Goal: Task Accomplishment & Management: Manage account settings

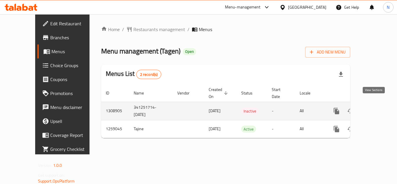
click at [377, 108] on icon "enhanced table" at bounding box center [378, 111] width 7 height 7
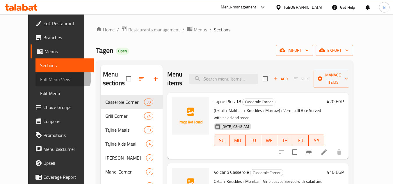
click at [40, 78] on span "Full Menu View" at bounding box center [64, 79] width 49 height 7
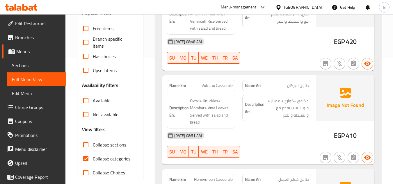
scroll to position [145, 0]
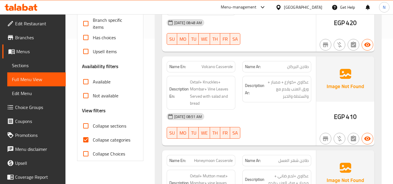
click at [86, 140] on input "Collapse categories" at bounding box center [86, 140] width 14 height 14
checkbox input "false"
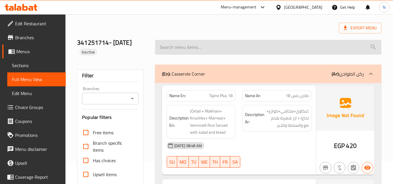
scroll to position [0, 0]
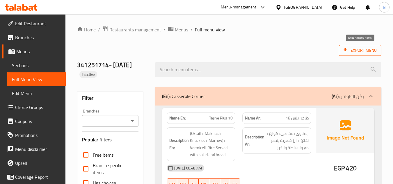
click at [365, 50] on span "Export Menu" at bounding box center [359, 50] width 33 height 7
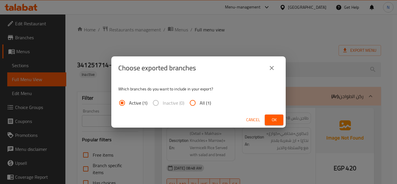
click at [206, 102] on span "All (1)" at bounding box center [205, 102] width 11 height 7
click at [200, 102] on input "All (1)" at bounding box center [193, 103] width 14 height 14
radio input "true"
click at [271, 115] on button "Ok" at bounding box center [274, 120] width 19 height 11
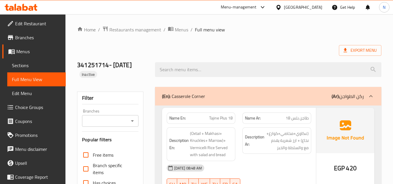
click at [16, 64] on span "Sections" at bounding box center [36, 65] width 49 height 7
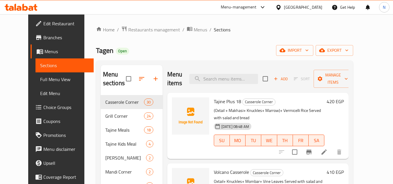
click at [152, 78] on icon "button" at bounding box center [155, 78] width 7 height 7
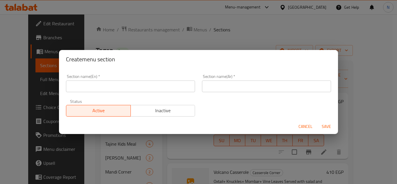
click at [227, 89] on input "text" at bounding box center [266, 87] width 129 height 12
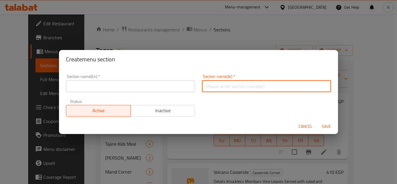
paste input "صواني اللمة من طاجين"
type input "صواني اللمة من طاجين"
click at [122, 86] on input "text" at bounding box center [130, 87] width 129 height 12
paste input "Gathering Trays From Tajine"
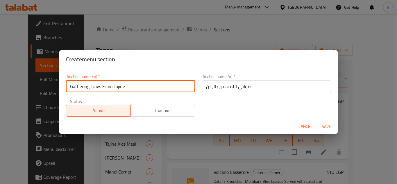
type input "Gathering Trays From Tajine"
click at [317, 121] on button "Save" at bounding box center [326, 126] width 19 height 11
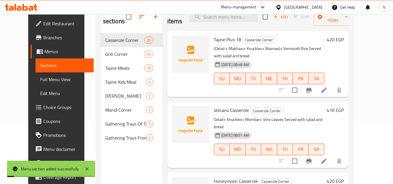
scroll to position [81, 0]
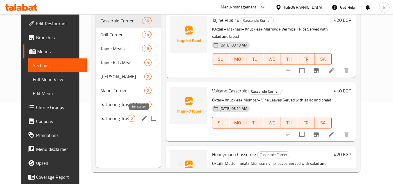
click at [141, 119] on icon "edit" at bounding box center [144, 118] width 7 height 7
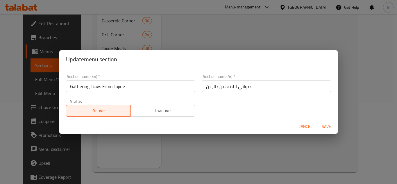
click at [122, 88] on input "Gathering Trays From Tajine" at bounding box center [130, 87] width 129 height 12
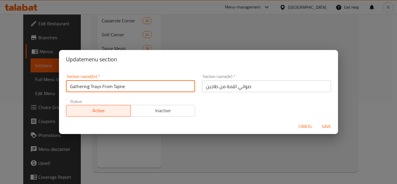
click at [122, 88] on input "Gathering Trays From Tajine" at bounding box center [130, 87] width 129 height 12
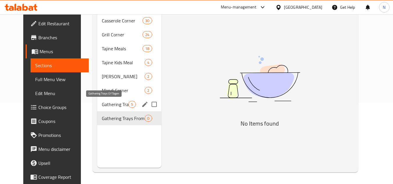
click at [114, 107] on span "Gathering Trays Of Tagen" at bounding box center [115, 104] width 26 height 7
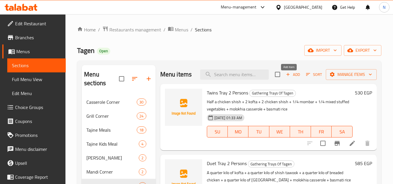
click at [292, 78] on span "Add" at bounding box center [293, 74] width 16 height 7
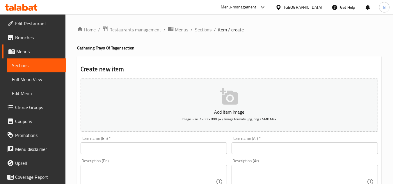
click at [283, 173] on textarea at bounding box center [301, 182] width 131 height 28
paste textarea ""صينية السعادة (3 فرد) نص كيلو كفتة + نص فرخة شيش + ربع بانية + طبق محشي مشكل +…"
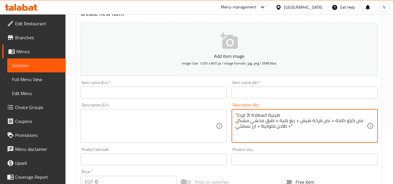
scroll to position [60, 0]
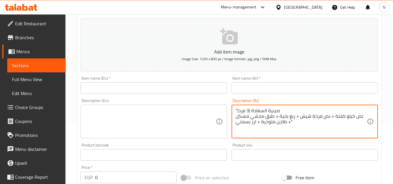
drag, startPoint x: 251, startPoint y: 111, endPoint x: 249, endPoint y: 108, distance: 3.3
click at [249, 108] on textarea ""صينية السعادة (3 فرد) نص كيلو كفتة + نص فرخة شيش + ربع بانية + طبق محشي مشكل +…" at bounding box center [301, 122] width 131 height 28
drag, startPoint x: 277, startPoint y: 111, endPoint x: 284, endPoint y: 111, distance: 7.3
click at [284, 111] on textarea ""صينية السعادة 3 فرد) نص كيلو كفتة + نص فرخة شيش + ربع بانية + طبق محشي مشكل + …" at bounding box center [301, 122] width 131 height 28
drag, startPoint x: 237, startPoint y: 110, endPoint x: 233, endPoint y: 111, distance: 4.6
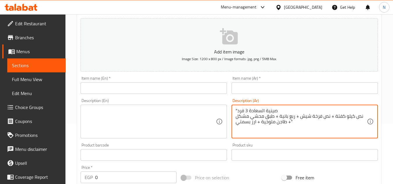
click at [233, 111] on div ""صينية السعادة 3 فرد نص كيلو كفتة + نص فرخة شيش + ربع بانية + طبق محشي مشكل + ط…" at bounding box center [305, 122] width 146 height 34
click at [257, 113] on textarea "صينية السعادة 3 فرد نص كيلو كفتة + نص فرخة شيش + ربع بانية + طبق محشي مشكل + طا…" at bounding box center [301, 122] width 131 height 28
click at [270, 109] on textarea "صينية السعادة 3 فرد نص كيلو كفتة + نص فرخة شيش + ربع بانية + طبق محشي مشكل + طا…" at bounding box center [301, 122] width 131 height 28
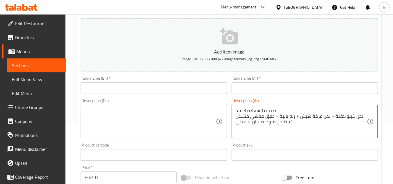
click at [270, 109] on textarea "صينية السعادة 3 فرد نص كيلو كفتة + نص فرخة شيش + ربع بانية + طبق محشي مشكل + طا…" at bounding box center [301, 122] width 131 height 28
click at [283, 113] on textarea "صينية السعادة 3 فرد نص كيلو كفتة + نص فرخة شيش + ربع بانية + طبق محشي مشكل + طا…" at bounding box center [301, 122] width 131 height 28
drag, startPoint x: 275, startPoint y: 111, endPoint x: 241, endPoint y: 108, distance: 33.3
click at [235, 111] on div "صينية السعادة 3 فرد نص كيلو كفتة + نص فرخة شيش + ربع بانية + طبق محشي مشكل + طا…" at bounding box center [305, 122] width 146 height 34
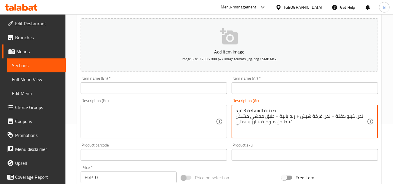
type textarea "صينية السعادة 3 فرد نص كيلو كفتة + نص فرخة شيش + ربع بانية + طبق محشي مشكل + طا…"
click at [243, 88] on input "text" at bounding box center [305, 88] width 146 height 12
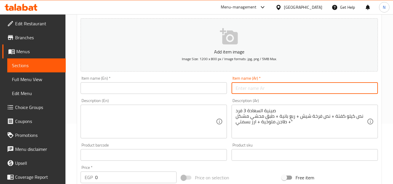
paste input "صينية السعادة 3 فرد"
type input "صينية السعادة 3 فرد"
click at [247, 108] on textarea "صينية السعادة 3 فرد نص كيلو كفتة + نص فرخة شيش + ربع بانية + طبق محشي مشكل + طا…" at bounding box center [301, 122] width 131 height 28
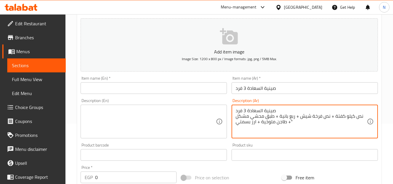
click at [247, 108] on textarea "صينية السعادة 3 فرد نص كيلو كفتة + نص فرخة شيش + ربع بانية + طبق محشي مشكل + طا…" at bounding box center [301, 122] width 131 height 28
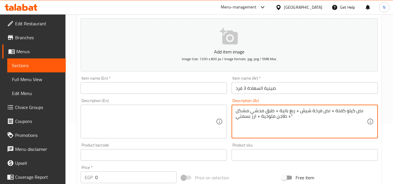
type textarea "نص كيلو كفتة + نص فرخة شيش + ربع بانية + طبق محشي مشكل + طاجن ملوخية + ارز بسمت…"
click at [132, 83] on input "text" at bounding box center [154, 88] width 146 height 12
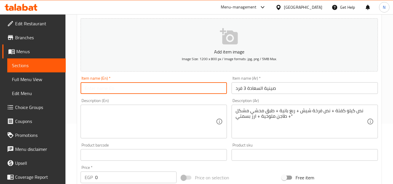
paste input "Happiness Tray For 3 People"
type input "Happiness Tray For 3 People"
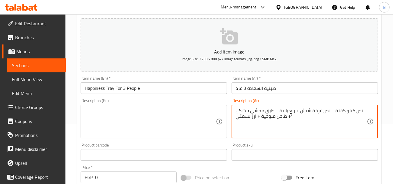
drag, startPoint x: 334, startPoint y: 111, endPoint x: 337, endPoint y: 111, distance: 3.3
drag, startPoint x: 300, startPoint y: 112, endPoint x: 303, endPoint y: 111, distance: 3.9
click at [303, 111] on textarea "نص كيلو كفتة، نص فرخة شيش + ربع بانية + طبق محشي مشكل + طاجن ملوخية + ارز بسمتي"" at bounding box center [301, 122] width 131 height 28
drag, startPoint x: 279, startPoint y: 112, endPoint x: 282, endPoint y: 112, distance: 3.8
click at [282, 112] on textarea "نص كيلو كفتة، نص فرخة شيش، ربع بانية + طبق محشي مشكل + طاجن ملوخية + ارز بسمتي"" at bounding box center [301, 122] width 131 height 28
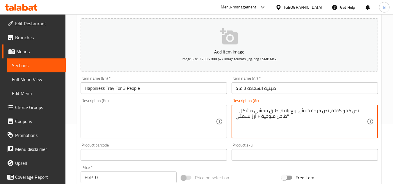
drag, startPoint x: 237, startPoint y: 111, endPoint x: 240, endPoint y: 111, distance: 3.2
click at [240, 111] on textarea "نص كيلو كفتة، نص فرخة شيش، ربع بانية، طبق محشي مشكل + طاجن ملوخية + ارز بسمتي"" at bounding box center [301, 122] width 131 height 28
click at [274, 116] on textarea "نص كيلو كفتة، نص فرخة شيش، ربع بانية، طبق محشي مشكل، طاجن ملوخية + ارز بسمتي"" at bounding box center [301, 122] width 131 height 28
drag, startPoint x: 259, startPoint y: 119, endPoint x: 255, endPoint y: 117, distance: 3.6
click at [255, 117] on textarea "نص كيلو كفتة، نص فرخة شيش، ربع بانية، طبق محشي مشكل، طاجن ملوخية + ارز بسمتي" at bounding box center [301, 122] width 131 height 28
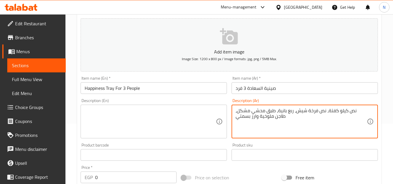
click at [275, 117] on textarea "نص كيلو كفتة، نص فرخة شيش، ربع بانية، طبق محشي مشكل، طاجن ملوخية وارز بسمتي" at bounding box center [301, 122] width 131 height 28
click at [266, 115] on textarea "نص كيلو كفتة، نص فرخة شيش، ربع بانية، طبق محشي مشكل، طاجن ملوخية وارز بسمتي." at bounding box center [301, 122] width 131 height 28
type textarea "نص كيلو كفتة، نص فرخة شيش، ربع بانية، طبق محشي مشكل، طاجن ملوخية وارز بسمتي."
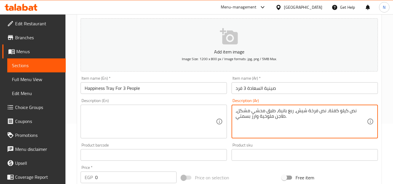
click at [152, 114] on textarea at bounding box center [150, 122] width 131 height 28
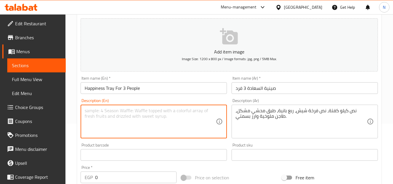
paste textarea "Half a kilo of kofta, half a shish kebab, a quarter of a paneer, a plate of ass…"
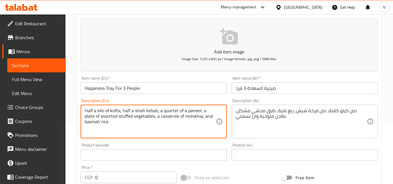
click at [94, 111] on textarea "Half a kilo of kofta, half a shish kebab, a quarter of a paneer, a plate of ass…" at bounding box center [150, 122] width 131 height 28
click at [127, 111] on textarea "Half kilo of kofta, half a shish kebab, a quarter of a paneer, a plate of assor…" at bounding box center [150, 122] width 131 height 28
click at [153, 112] on textarea "Half kilo of kofta, half shish kebab, a quarter of a paneer, a plate of assorte…" at bounding box center [150, 122] width 131 height 28
click at [175, 112] on textarea "Half kilo of kofta, half shish kebab, quarter of a paneer, a plate of assorted …" at bounding box center [150, 122] width 131 height 28
drag, startPoint x: 182, startPoint y: 109, endPoint x: 186, endPoint y: 110, distance: 3.6
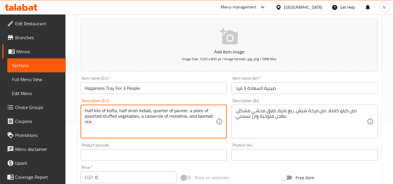
click at [186, 110] on textarea "Half kilo of kofta, half shish kebab, quarter of paneer, a plate of assorted st…" at bounding box center [150, 122] width 131 height 28
click at [185, 113] on textarea "Half kilo of kofta, half shish kebab, quarter of pane, a plate of assorted stuf…" at bounding box center [150, 122] width 131 height 28
click at [144, 117] on textarea "Half kilo of kofta, half shish kebab, quarter of pane, plate of assorted stuffe…" at bounding box center [150, 122] width 131 height 28
click at [184, 119] on textarea "Half kilo of kofta, half shish kebab, quarter of pane, plate of assorted stuffe…" at bounding box center [150, 122] width 131 height 28
click at [173, 117] on textarea "Half kilo of kofta, half shish kebab, quarter of pane, plate of assorted stuffe…" at bounding box center [150, 122] width 131 height 28
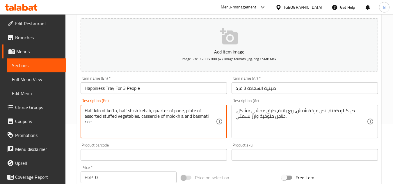
click at [173, 117] on textarea "Half kilo of kofta, half shish kebab, quarter of pane, plate of assorted stuffe…" at bounding box center [150, 122] width 131 height 28
type textarea "Half kilo of kofta, half shish kebab, quarter of pane, plate of assorted stuffe…"
click at [190, 122] on textarea "Half kilo of kofta, half shish kebab, quarter of pane, plate of assorted stuffe…" at bounding box center [150, 122] width 131 height 28
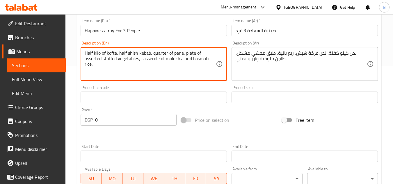
scroll to position [118, 0]
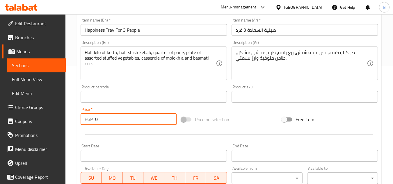
drag, startPoint x: 101, startPoint y: 117, endPoint x: 88, endPoint y: 120, distance: 13.4
click at [88, 120] on div "EGP 0 Price *" at bounding box center [129, 119] width 96 height 12
paste input "918"
type input "918"
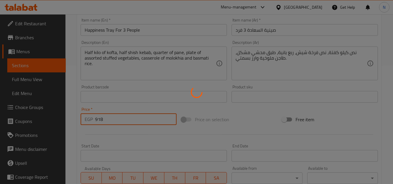
type input "0"
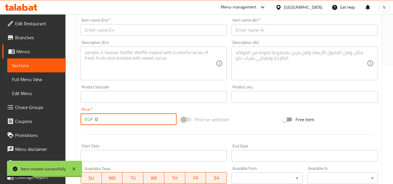
click at [264, 52] on textarea at bounding box center [301, 64] width 131 height 28
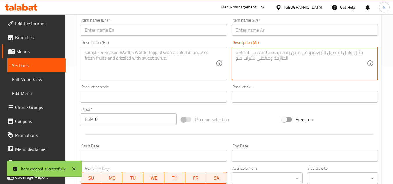
paste textarea ""صينية الديلر (3 فرد) نص كيلو كفتة + نص فرخة شيش + ربع سجق+ربع ممبار + طاجن ملو…"
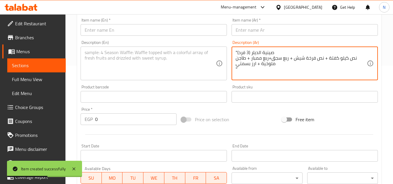
click at [249, 52] on textarea ""صينية الديلر (3 فرد) نص كيلو كفتة + نص فرخة شيش + ربع سجق+ربع ممبار + طاجن ملو…" at bounding box center [301, 64] width 131 height 28
drag, startPoint x: 271, startPoint y: 52, endPoint x: 277, endPoint y: 53, distance: 6.1
click at [277, 53] on textarea ""صينية الديلر 3 فرد) نص كيلو كفتة + نص فرخة شيش + ربع سجق+ربع ممبار + طاجن ملوخ…" at bounding box center [301, 64] width 131 height 28
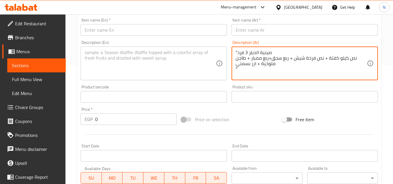
drag, startPoint x: 238, startPoint y: 52, endPoint x: 231, endPoint y: 52, distance: 7.3
click at [231, 52] on div "Description (Ar) "صينية الديلر 3 فرد نص كيلو كفتة + نص فرخة شيش + ربع سجق+ربع م…" at bounding box center [304, 60] width 151 height 44
click at [263, 54] on textarea "صينية الديلر 3 فرد نص كيلو كفتة + نص فرخة شيش + ربع سجق+ربع ممبار + طاجن ملوخية…" at bounding box center [301, 64] width 131 height 28
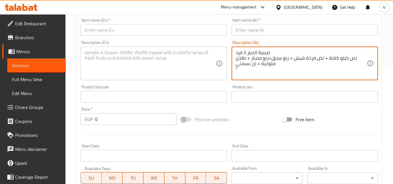
click at [279, 51] on textarea "صينية الديلر 3 فرد نص كيلو كفتة + نص فرخة شيش + ربع سجق+ربع ممبار + طاجن ملوخية…" at bounding box center [301, 64] width 131 height 28
drag, startPoint x: 269, startPoint y: 53, endPoint x: 233, endPoint y: 53, distance: 35.5
click at [233, 53] on div "صينية الديلر 3 فرد نص كيلو كفتة + نص فرخة شيش + ربع سجق+ربع ممبار + طاجن ملوخية…" at bounding box center [305, 64] width 146 height 34
type textarea "صينية الديلر 3 فرد نص كيلو كفتة + نص فرخة شيش + ربع سجق+ربع ممبار + طاجن ملوخية…"
click at [261, 28] on input "text" at bounding box center [305, 30] width 146 height 12
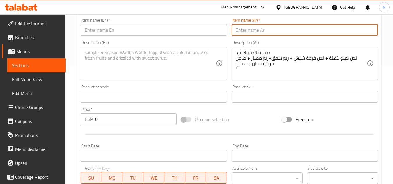
paste input "صينية الديلر 3 فرد"
type input "صينية الديلر 3 فرد"
click at [254, 47] on div "صينية الديلر 3 فرد نص كيلو كفتة + نص فرخة شيش + ربع سجق+ربع ممبار + طاجن ملوخية…" at bounding box center [305, 64] width 146 height 34
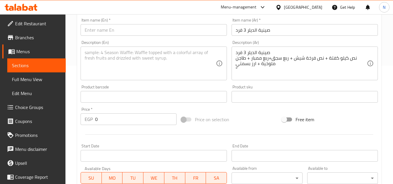
click at [254, 47] on div "صينية الديلر 3 فرد نص كيلو كفتة + نص فرخة شيش + ربع سجق+ربع ممبار + طاجن ملوخية…" at bounding box center [305, 64] width 146 height 34
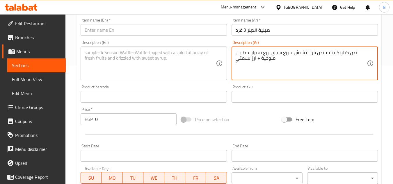
drag, startPoint x: 325, startPoint y: 55, endPoint x: 329, endPoint y: 55, distance: 4.1
click at [329, 55] on textarea "نص كيلو كفتة + نص فرخة شيش + ربع سجق+ربع ممبار + طاجن ملوخية + ارز بسمتي "" at bounding box center [301, 64] width 131 height 28
drag, startPoint x: 290, startPoint y: 54, endPoint x: 293, endPoint y: 54, distance: 2.9
click at [293, 54] on textarea "نص كيلو كفتة، نص فرخة شيش + ربع سجق+ربع ممبار + طاجن ملوخية + ارز بسمتي "" at bounding box center [301, 64] width 131 height 28
click at [287, 54] on textarea "نص كيلو كفتة، نص فرخة شيش، ربع سجق+ربع ممبار + طاجن ملوخية + ارز بسمتي "" at bounding box center [301, 64] width 131 height 28
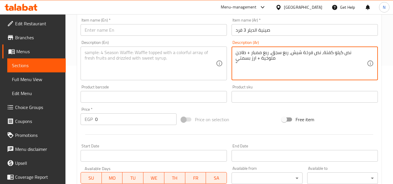
click at [266, 52] on textarea "نص كيلو كفتة، نص فرخة شيش، ربع سجق، ربع ممبار + طاجن ملوخية + ارز بسمتي "" at bounding box center [301, 64] width 131 height 28
click at [236, 55] on textarea "نص كيلو كفتة، نص فرخة شيش، ربع سجق، ربع ممبار، طاجن ملوخية + ارز بسمتي "" at bounding box center [301, 64] width 131 height 28
drag, startPoint x: 238, startPoint y: 63, endPoint x: 234, endPoint y: 64, distance: 3.5
click at [234, 64] on div "نص كيلو كفتة، نص فرخة شيش، ربع سجق، ربع ممبار، طاجن ملوخية و ارز بسمتي " Descri…" at bounding box center [305, 64] width 146 height 34
click at [261, 59] on textarea "نص كيلو كفتة، نص فرخة شيش، ربع سجق، ربع ممبار، طاجن ملوخية و ارز بسمتي" at bounding box center [301, 64] width 131 height 28
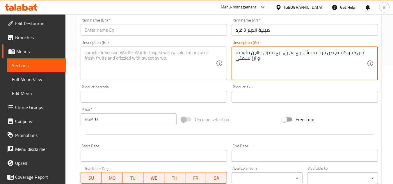
click at [366, 50] on textarea "نص كيلو كفتة، نص فرخة شيش، ربع سجق، ربع ممبار، طاجن ملوخية و ارز بسمتي" at bounding box center [301, 64] width 131 height 28
click at [354, 52] on textarea "ص كيلو كفتة، نص فرخة شيش، ربع سجق، ربع ممبار، طاجن ملوخية و ارز بسمتي" at bounding box center [301, 64] width 131 height 28
click at [352, 56] on textarea "نص كيلو كفتة، نص فرخة شيش، ربع سجق، ربع ممبار، طاجن ملوخية و ارز بسمتي" at bounding box center [301, 64] width 131 height 28
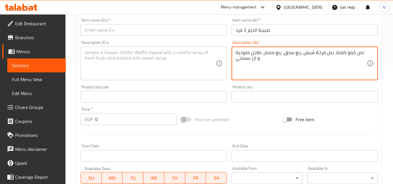
paste textarea "ارز بسمتي."
click at [250, 56] on textarea "نص كيلو كفتة، نص فرخة شيش، ربع سجق، ربع ممبار، طاجن ملوخية وارز بسمتي." at bounding box center [301, 64] width 131 height 28
type textarea "نص كيلو كفتة، نص فرخة شيش، ربع سجق، ربع ممبار، طاجن ملوخية وارز بسمتي."
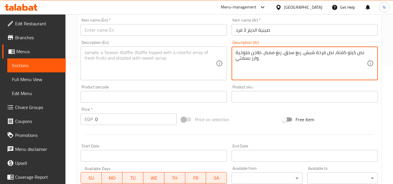
click at [141, 62] on textarea at bounding box center [150, 64] width 131 height 28
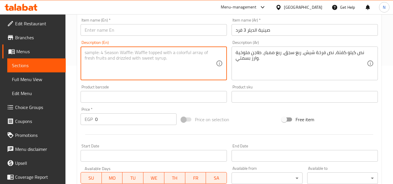
paste textarea "Half a kilo of kofta, half a shish kebab, a quarter of sausage, a quarter of st…"
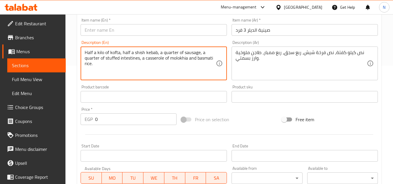
click at [129, 58] on textarea "Half a kilo of kofta, half a shish kebab, a quarter of sausage, a quarter of st…" at bounding box center [150, 64] width 131 height 28
click at [150, 57] on textarea "Half a kilo of kofta, half a shish kebab, a quarter of sausage, a quarter of st…" at bounding box center [150, 64] width 131 height 28
drag, startPoint x: 143, startPoint y: 58, endPoint x: 146, endPoint y: 58, distance: 3.2
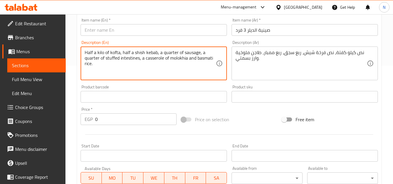
click at [146, 58] on textarea "Half a kilo of kofta, half a shish kebab, a quarter of sausage, a quarter of st…" at bounding box center [150, 64] width 131 height 28
click at [179, 58] on textarea "Half a kilo of kofta, half a shish kebab, a quarter of sausage, a quarter of st…" at bounding box center [150, 64] width 131 height 28
click at [186, 64] on textarea "Half a kilo of kofta, half a shish kebab, a quarter of sausage, a quarter of st…" at bounding box center [150, 64] width 131 height 28
click at [94, 54] on textarea "Half a kilo of kofta, half a shish kebab, a quarter of sausage, a quarter of st…" at bounding box center [150, 64] width 131 height 28
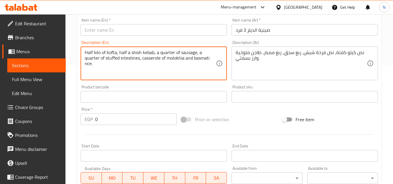
click at [128, 56] on textarea "Half kilo of kofta, half a shish kebab, a quarter of sausage, a quarter of stuf…" at bounding box center [150, 64] width 131 height 28
click at [154, 53] on textarea "Half kilo of kofta, half shish kebab, a quarter of sausage, a quarter of stuffe…" at bounding box center [150, 64] width 131 height 28
click at [192, 54] on textarea "Half kilo of kofta, half shish kebab, quarter of sausage, a quarter of stuffed …" at bounding box center [150, 64] width 131 height 28
type textarea "Half kilo of kofta, half shish kebab, quarter of sausage, quarter of stuffed in…"
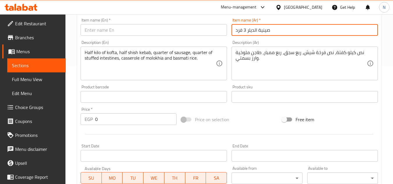
click at [251, 32] on input "صينية الديلر 3 فرد" at bounding box center [305, 30] width 146 height 12
click at [91, 29] on input "text" at bounding box center [154, 30] width 146 height 12
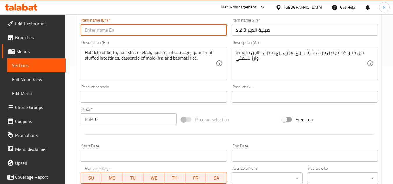
paste input "Dealer Tray For 3 People"
type input "Dealer Tray For 3 People"
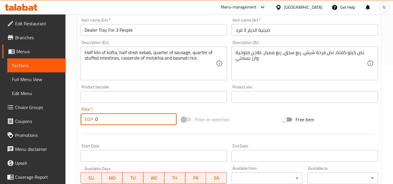
drag, startPoint x: 104, startPoint y: 122, endPoint x: 86, endPoint y: 123, distance: 19.0
click at [86, 123] on div "EGP 0 Price *" at bounding box center [129, 119] width 96 height 12
paste input "95"
type input "950"
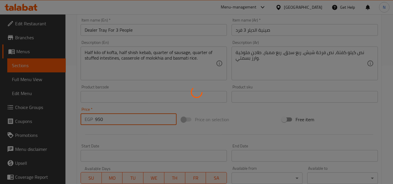
type input "0"
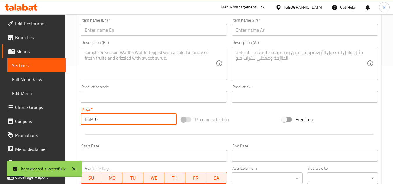
click at [266, 55] on textarea at bounding box center [301, 64] width 131 height 28
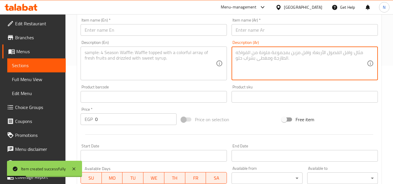
paste textarea ""صينية الاصحاب (4 فرد) نص كفتة + فرخة شيش + 2 رغيف حواوشي +ربع محشي مشكل+ربع مم…"
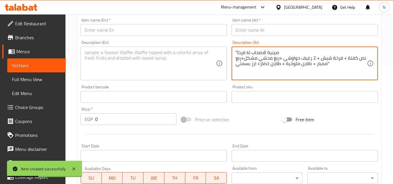
drag, startPoint x: 278, startPoint y: 51, endPoint x: 253, endPoint y: 54, distance: 25.4
click at [253, 54] on textarea ""صينية الاصحاب (4 فرد) نص كفتة + فرخة شيش + 2 رغيف حواوشي +ربع محشي مشكل+ربع مم…" at bounding box center [301, 64] width 131 height 28
click at [256, 51] on textarea ""صينية الاصحاب (4 فرد) نص كفتة + فرخة شيش + 2 رغيف حواوشي +ربع محشي مشكل+ربع مم…" at bounding box center [301, 64] width 131 height 28
click at [249, 53] on textarea ""صينية الاصحاب (4 فرد) نص كفتة + فرخة شيش + 2 رغيف حواوشي +ربع محشي مشكل+ربع مم…" at bounding box center [301, 64] width 131 height 28
click at [279, 51] on textarea ""صينية الاصحاب 4 فرد) نص كفتة + فرخة شيش + 2 رغيف حواوشي +ربع محشي مشكل+ربع ممب…" at bounding box center [301, 64] width 131 height 28
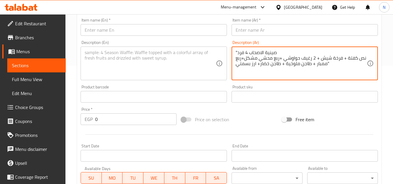
click at [236, 51] on textarea ""صينية الاصحاب 4 فرد نص كفتة + فرخة شيش + 2 رغيف حواوشي +ربع محشي مشكل+ربع ممبا…" at bounding box center [301, 64] width 131 height 28
drag, startPoint x: 274, startPoint y: 53, endPoint x: 247, endPoint y: 52, distance: 27.4
click at [247, 52] on textarea "صينية الاصحاب 4 فرد نص كفتة + فرخة شيش + 2 رغيف حواوشي +ربع محشي مشكل+ربع ممبار…" at bounding box center [301, 64] width 131 height 28
type textarea "صينية الاصحاب 4 فرد نص كفتة + فرخة شيش + 2 رغيف حواوشي +ربع محشي مشكل+ربع ممبار…"
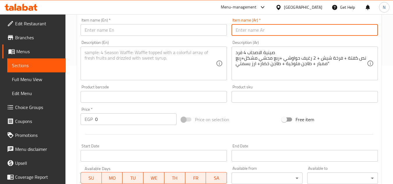
click at [264, 29] on input "text" at bounding box center [305, 30] width 146 height 12
paste input "صينية الاصحاب"
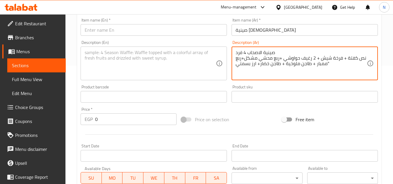
drag, startPoint x: 245, startPoint y: 52, endPoint x: 239, endPoint y: 53, distance: 6.1
click at [245, 52] on textarea "صينية الاصحاب 4 فرد نص كفتة + فرخة شيش + 2 رغيف حواوشي +ربع محشي مشكل+ربع ممبار…" at bounding box center [301, 64] width 131 height 28
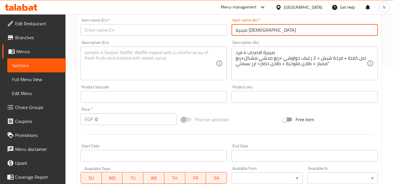
click at [277, 26] on input "صينية الاصحاب" at bounding box center [305, 30] width 146 height 12
paste input "4"
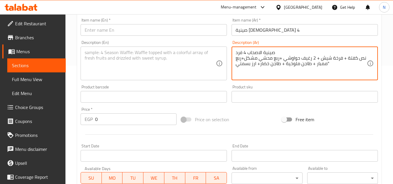
click at [239, 51] on textarea "صينية الاصحاب 4 فرد نص كفتة + فرخة شيش + 2 رغيف حواوشي +ربع محشي مشكل+ربع ممبار…" at bounding box center [301, 64] width 131 height 28
click at [285, 31] on input "صينية الاصحاب 4" at bounding box center [305, 30] width 146 height 12
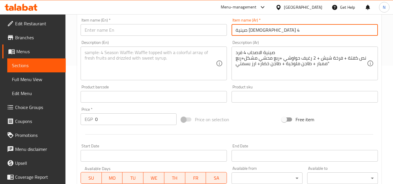
paste input "فرد"
type input "صينية الاصحاب 4 فرد"
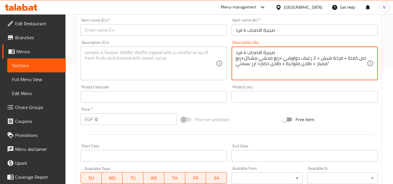
click at [262, 52] on textarea "صينية الاصحاب 4 فرد نص كفتة + فرخة شيش + 2 رغيف حواوشي +ربع محشي مشكل+ربع ممبار…" at bounding box center [301, 64] width 131 height 28
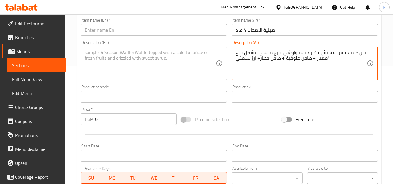
drag, startPoint x: 343, startPoint y: 54, endPoint x: 346, endPoint y: 53, distance: 3.6
click at [346, 53] on textarea "نص كفتة + فرخة شيش + 2 رغيف حواوشي +ربع محشي مشكل+ربع ممبار + طاجن ملوخية + طاج…" at bounding box center [301, 64] width 131 height 28
click at [319, 53] on textarea "نص كفتة، فرخة شيش + 2 رغيف حواوشي +ربع محشي مشكل+ربع ممبار + طاجن ملوخية + طاجن…" at bounding box center [301, 64] width 131 height 28
drag, startPoint x: 279, startPoint y: 52, endPoint x: 283, endPoint y: 51, distance: 3.6
click at [283, 51] on textarea "نص كفتة، فرخة شيش، 2 رغيف حواوشي +ربع محشي مشكل+ربع ممبار + طاجن ملوخية + طاجن …" at bounding box center [301, 64] width 131 height 28
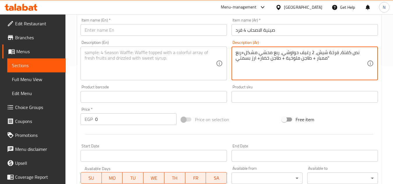
click at [243, 53] on textarea "نص كفتة، فرخة شيش، 2 رغيف حواوشي، ربع محشي مشكل+ربع ممبار + طاجن ملوخية + طاجن …" at bounding box center [301, 64] width 131 height 28
drag, startPoint x: 311, startPoint y: 60, endPoint x: 314, endPoint y: 60, distance: 3.2
click at [314, 60] on textarea "نص كفتة، فرخة شيش، 2 رغيف حواوشي، ربع محشي مشكل، ربع ممبار + طاجن ملوخية + طاجن…" at bounding box center [301, 64] width 131 height 28
drag, startPoint x: 323, startPoint y: 58, endPoint x: 327, endPoint y: 58, distance: 4.1
click at [327, 58] on textarea "نص كفتة، فرخة شيش، 2 رغيف حواوشي، ربع محشي مشكل، ربع ممبار، طاجن ملوخية + طاجن …" at bounding box center [301, 64] width 131 height 28
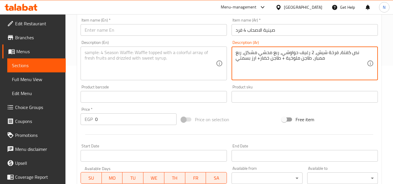
click at [282, 60] on textarea "نص كفتة، فرخة شيش، 2 رغيف حواوشي، ربع محشي مشكل، ربع ممبار، طاجن ملوخية + طاجن …" at bounding box center [301, 64] width 131 height 28
drag, startPoint x: 281, startPoint y: 60, endPoint x: 285, endPoint y: 60, distance: 3.8
click at [285, 60] on textarea "نص كفتة، فرخة شيش، 2 رغيف حواوشي، ربع محشي مشكل، ربع ممبار، طاجن ملوخية + طاجن …" at bounding box center [301, 64] width 131 height 28
drag, startPoint x: 259, startPoint y: 59, endPoint x: 255, endPoint y: 60, distance: 3.3
click at [255, 60] on textarea "نص كفتة، فرخة شيش، 2 رغيف حواوشي، ربع محشي مشكل، ربع ممبار، طاجن ملوخية، طاجن خ…" at bounding box center [301, 64] width 131 height 28
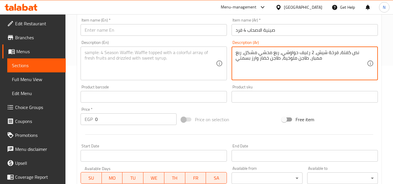
click at [328, 59] on textarea "نص كفتة، فرخة شيش، 2 رغيف حواوشي، ربع محشي مشكل، ربع ممبار، طاجن ملوخية، طاجن خ…" at bounding box center [301, 64] width 131 height 28
click at [306, 56] on textarea "نص كفتة، فرخة شيش، 2 رغيف حواوشي، ربع محشي مشكل، ربع ممبار، طاجن ملوخية، طاجن خ…" at bounding box center [301, 64] width 131 height 28
click at [299, 55] on textarea "نص كفتة، فرخة شيش، 2 رغيف حواوشي، ربع محشي مشكل، ربع ممبار، طاجن ملوخية، طاجن خ…" at bounding box center [301, 64] width 131 height 28
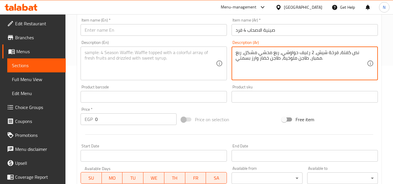
click at [273, 57] on textarea "نص كفتة، فرخة شيش، 2 رغيف حواوشي، ربع محشي مشكل، ربع ممبار، طاجن ملوخية، طاجن خ…" at bounding box center [301, 64] width 131 height 28
type textarea "نص كفتة، فرخة شيش، 2 رغيف حواوشي، ربع محشي مشكل، ربع ممبار، طاجن ملوخية، طاجن خ…"
click at [178, 63] on textarea at bounding box center [150, 64] width 131 height 28
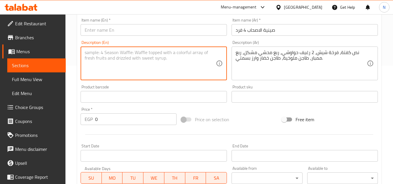
paste textarea "Half a kofta, a shish kebab, 2 hawawshi loaves, a quarter of mixed stuffed vege…"
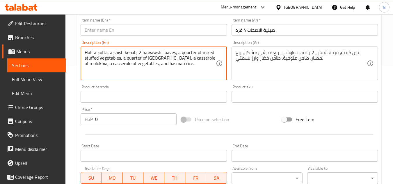
click at [111, 53] on textarea "Half a kofta, a shish kebab, 2 hawawshi loaves, a quarter of mixed stuffed vege…" at bounding box center [150, 64] width 131 height 28
drag, startPoint x: 147, startPoint y: 55, endPoint x: 136, endPoint y: 56, distance: 11.7
click at [136, 56] on textarea "Half a kofta, chicken shish kebab, 2 hawawshi loaves, a quarter of mixed stuffe…" at bounding box center [150, 64] width 131 height 28
drag, startPoint x: 96, startPoint y: 52, endPoint x: 93, endPoint y: 54, distance: 3.5
click at [93, 54] on textarea "Half a kofta, chicken shish, 2 hawawshi loaves, a quarter of mixed stuffed vege…" at bounding box center [150, 64] width 131 height 28
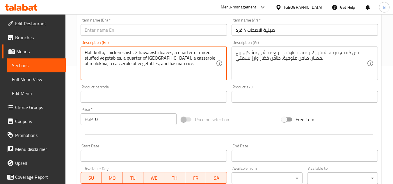
click at [173, 55] on textarea "Half kofta, chicken shish, 2 hawawshi loaves, a quarter of mixed stuffed vegeta…" at bounding box center [150, 64] width 131 height 28
drag, startPoint x: 124, startPoint y: 59, endPoint x: 123, endPoint y: 62, distance: 3.0
click at [123, 62] on textarea "Half kofta, chicken shish, 2 hawawshi loaves, quarter of mixed stuffed vegetabl…" at bounding box center [150, 64] width 131 height 28
click at [163, 60] on textarea "Half kofta, chicken shish, 2 hawawshi loaves, quarter of mixed stuffed vegetabl…" at bounding box center [150, 64] width 131 height 28
click at [208, 58] on textarea "Half kofta, chicken shish, 2 hawawshi loaves, quarter of mixed stuffed vegetabl…" at bounding box center [150, 64] width 131 height 28
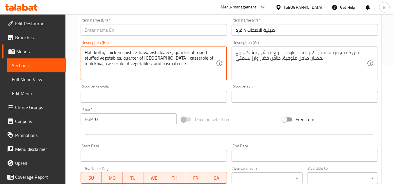
click at [129, 67] on textarea "Half kofta, chicken shish, 2 hawawshi loaves, quarter of mixed stuffed vegetabl…" at bounding box center [150, 64] width 131 height 28
type textarea "Half kofta, chicken shish, 2 hawawshi loaves, quarter of mixed stuffed vegetabl…"
click at [244, 27] on input "صينية الاصحاب 4 فرد" at bounding box center [305, 30] width 146 height 12
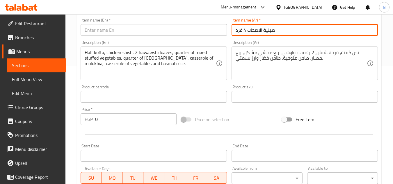
click at [244, 27] on input "صينية الاصحاب 4 فرد" at bounding box center [305, 30] width 146 height 12
click at [113, 30] on input "text" at bounding box center [154, 30] width 146 height 12
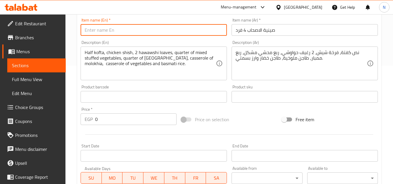
paste input "Friends Tray For 4 People"
type input "Friends Tray For 4 People"
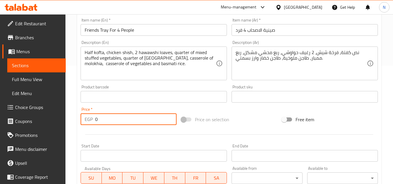
drag, startPoint x: 98, startPoint y: 119, endPoint x: 85, endPoint y: 124, distance: 13.7
click at [85, 124] on div "EGP 0 Price *" at bounding box center [129, 119] width 96 height 12
paste input "129"
type input "1290"
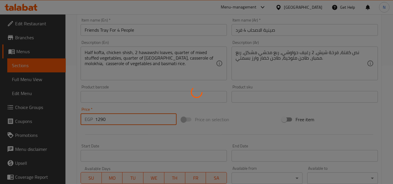
type input "0"
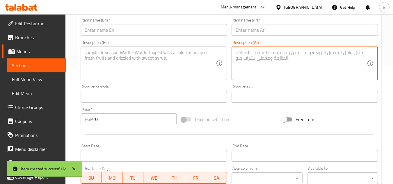
click at [266, 58] on textarea at bounding box center [301, 64] width 131 height 28
paste textarea ""صينية القنبلة (4 فرد) نفر لحم مندي (4 قطع) + ربع كفتة + نص فرحة شيش+ربع شيش طا…"
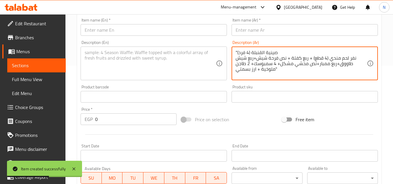
drag, startPoint x: 278, startPoint y: 54, endPoint x: 275, endPoint y: 52, distance: 3.0
click at [275, 52] on textarea ""صينية القنبلة (4 فرد) نفر لحم مندي (4 قطع) + ربع كفتة + نص فرحة شيش+ربع شيش طا…" at bounding box center [301, 64] width 131 height 28
click at [258, 58] on textarea ""صينية القنبلة (4 فرد) نفر لحم مندي (4 قطع) + ربع كفتة + نص فرحة شيش+ربع شيش طا…" at bounding box center [301, 64] width 131 height 28
drag, startPoint x: 277, startPoint y: 53, endPoint x: 251, endPoint y: 50, distance: 26.4
click at [251, 50] on textarea ""صينية القنبلة (4 فرد) نفر لحم مندي (4 قطع) + ربع كفتة + نص فرحة شيش+ربع شيش طا…" at bounding box center [301, 64] width 131 height 28
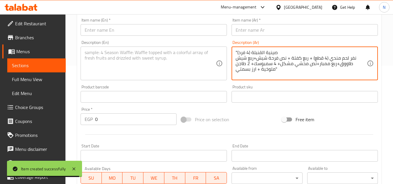
click at [267, 50] on textarea ""صينية القنبلة (4 فرد) نفر لحم مندي (4 قطع) + ربع كفتة + نص فرحة شيش+ربع شيش طا…" at bounding box center [301, 64] width 131 height 28
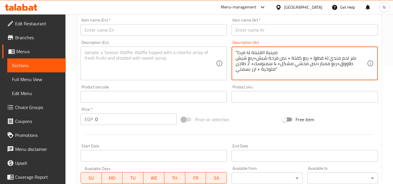
drag, startPoint x: 277, startPoint y: 53, endPoint x: 251, endPoint y: 52, distance: 26.5
click at [251, 52] on textarea ""صينية القنبلة (4 فرد) نفر لحم مندي (4 قطع) + ربع كفتة + نص فرحة شيش+ربع شيش طا…" at bounding box center [301, 64] width 131 height 28
type textarea ""صينية القنبلة (4 فرد) نفر لحم مندي (4 قطع) + ربع كفتة + نص فرحة شيش+ربع شيش طا…"
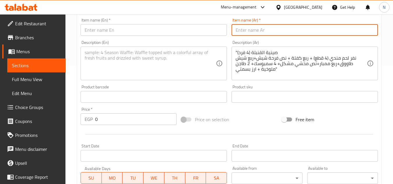
click at [257, 29] on input "text" at bounding box center [305, 30] width 146 height 12
paste input "صينية القنبلة"
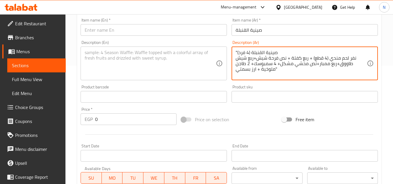
click at [246, 53] on textarea ""صينية القنبلة (4 فرد) نفر لحم مندي (4 قطع) + ربع كفتة + نص فرحة شيش+ربع شيش طا…" at bounding box center [301, 64] width 131 height 28
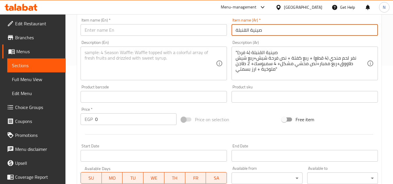
click at [288, 28] on input "صينية القنبلة" at bounding box center [305, 30] width 146 height 12
paste input "4"
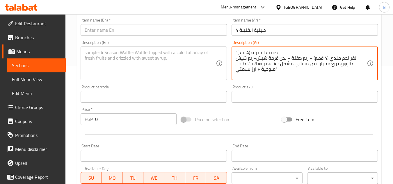
click at [242, 55] on textarea ""صينية القنبلة (4 فرد) نفر لحم مندي (4 قطع) + ربع كفتة + نص فرحة شيش+ربع شيش طا…" at bounding box center [301, 64] width 131 height 28
click at [243, 52] on textarea ""صينية القنبلة (4 فرد) نفر لحم مندي (4 قطع) + ربع كفتة + نص فرحة شيش+ربع شيش طا…" at bounding box center [301, 64] width 131 height 28
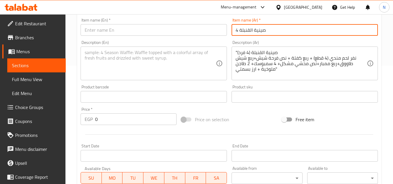
click at [276, 30] on input "صينية القنبلة 4" at bounding box center [305, 30] width 146 height 12
paste input "فرد"
type input "صينية القنبلة 4 فرد"
click at [259, 52] on textarea ""صينية القنبلة (4 فرد) نفر لحم مندي (4 قطع) + ربع كفتة + نص فرحة شيش+ربع شيش طا…" at bounding box center [301, 64] width 131 height 28
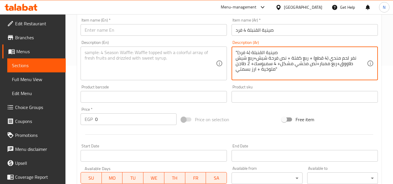
click at [259, 52] on textarea ""صينية القنبلة (4 فرد) نفر لحم مندي (4 قطع) + ربع كفتة + نص فرحة شيش+ربع شيش طا…" at bounding box center [301, 64] width 131 height 28
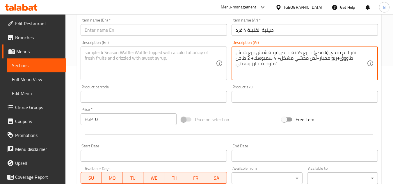
click at [327, 54] on textarea "نفر لحم مندي (4 قطع) + ربع كفتة + نص فرحة شيش+ربع شيش طاووق+ربع ممبار+نص محشي م…" at bounding box center [301, 64] width 131 height 28
drag, startPoint x: 314, startPoint y: 52, endPoint x: 309, endPoint y: 55, distance: 5.2
click at [309, 55] on textarea "نفر لحم مندي 4 قطع) + ربع كفتة + نص فرحة شيش+ربع شيش طاووق+ربع ممبار+نص محشي مش…" at bounding box center [301, 64] width 131 height 28
click at [289, 53] on textarea "نفر لحم مندي 4 قطع، ربع كفتة + نص فرحة شيش+ربع شيش طاووق+ربع ممبار+نص محشي مشكل…" at bounding box center [301, 64] width 131 height 28
drag, startPoint x: 287, startPoint y: 53, endPoint x: 291, endPoint y: 53, distance: 3.8
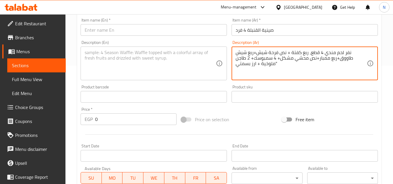
click at [291, 53] on textarea "نفر لحم مندي 4 قطع، ربع كفتة + نص فرحة شيش+ربع شيش طاووق+ربع ممبار+نص محشي مشكل…" at bounding box center [301, 64] width 131 height 28
drag, startPoint x: 254, startPoint y: 54, endPoint x: 257, endPoint y: 52, distance: 3.9
click at [257, 52] on textarea "نفر لحم مندي 4 قطع، ربع كفتة، نص فرحة شيش+ربع شيش طاووق+ربع ممبار+نص محشي مشكل+…" at bounding box center [301, 64] width 131 height 28
click at [339, 60] on textarea "نفر لحم مندي 4 قطع، ربع كفتة، نص فرحة شيش، ربع شيش طاووق+ربع ممبار+نص محشي مشكل…" at bounding box center [301, 64] width 131 height 28
click at [343, 58] on textarea "نفر لحم مندي 4 قطع، ربع كفتة، نص فرحة شيش، ربع شيش طاووق، ربع ممبار+نص محشي مشك…" at bounding box center [301, 64] width 131 height 28
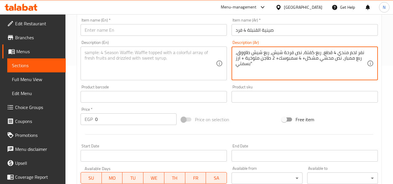
click at [302, 59] on textarea "نفر لحم مندي 4 قطع، ربع كفتة، نص فرحة شيش، ربع شيش طاووق، ربع ممبار، نص محشي مش…" at bounding box center [301, 64] width 131 height 28
drag, startPoint x: 279, startPoint y: 59, endPoint x: 275, endPoint y: 61, distance: 4.8
click at [275, 61] on textarea "نفر لحم مندي 4 قطع، ربع كفتة، نص فرحة شيش، ربع شيش طاووق، ربع ممبار، نص محشي مش…" at bounding box center [301, 64] width 131 height 28
click at [242, 58] on textarea "نفر لحم مندي 4 قطع، ربع كفتة، نص فرحة شيش، ربع شيش طاووق، ربع ممبار، نص محشي مش…" at bounding box center [301, 64] width 131 height 28
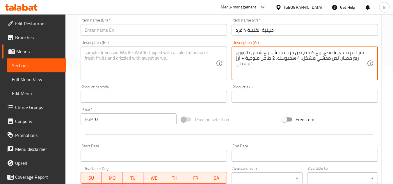
drag, startPoint x: 246, startPoint y: 59, endPoint x: 242, endPoint y: 60, distance: 3.6
click at [242, 60] on textarea "نفر لحم مندي 4 قطع، ربع كفتة، نص فرحة شيش، ربع شيش طاووق، ربع ممبار، نص محشي مش…" at bounding box center [301, 64] width 131 height 28
click at [253, 63] on textarea "نفر لحم مندي 4 قطع، ربع كفتة، نص فرحة شيش، ربع شيش طاووق، ربع ممبار، نص محشي مش…" at bounding box center [301, 64] width 131 height 28
paste textarea "يقدم مع السلطة والخبز"
click at [272, 62] on textarea "نفر لحم مندي 4 قطع، ربع كفتة، نص فرحة شيش، ربع شيش طاووق، ربع ممبار، نص محشي مش…" at bounding box center [301, 64] width 131 height 28
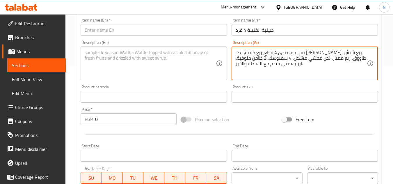
click at [272, 62] on textarea "نفر لحم مندي 4 قطع، ربع كفتة، نص فرحة شيش، ربع شيش طاووق، ربع ممبار، نص محشي مش…" at bounding box center [301, 64] width 131 height 28
type textarea "نفر لحم مندي 4 قطع، ربع كفتة، نص فرحة شيش، ربع شيش طاووق، ربع ممبار، نص محشي مش…"
click at [148, 54] on textarea at bounding box center [150, 64] width 131 height 28
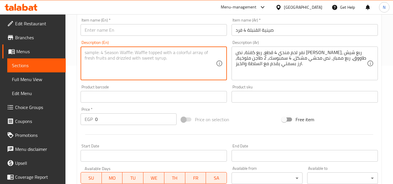
paste textarea "4 pieces of mandi meat, 1/4 kofta, 1/2 shish kebab, 1/4 shish tawook, 1/4 momba…"
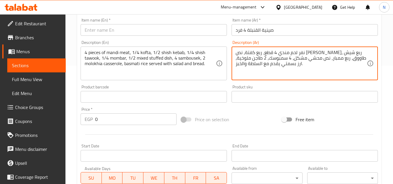
click at [361, 53] on textarea "نفر لحم مندي 4 قطع، ربع كفتة، نص فرحة شيش، ربع شيش طاووق، ربع ممبار، نص محشي مش…" at bounding box center [301, 64] width 131 height 28
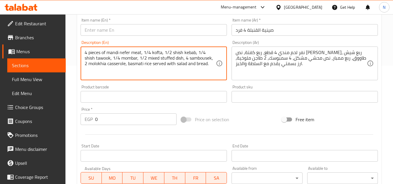
click at [122, 51] on textarea "4 pieces of mandi nefer meat, 1/4 kofta, 1/2 shish kebab, 1/4 shish tawook, 1/4…" at bounding box center [150, 64] width 131 height 28
drag, startPoint x: 120, startPoint y: 54, endPoint x: 142, endPoint y: 56, distance: 21.6
click at [142, 56] on textarea "4 pieces of mandi nefer meat, 1/4 kofta, 1/2 shish kebab, 1/4 shish tawook, 1/4…" at bounding box center [150, 64] width 131 height 28
click at [196, 64] on textarea "4 pieces of mandi nefer meat, 1/4 kofta, 1/2 shish kebab, 1/4 shish tawook, 1/4…" at bounding box center [150, 64] width 131 height 28
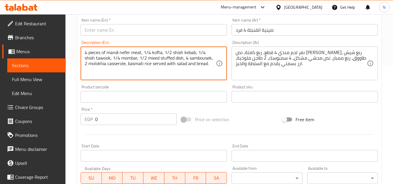
click at [196, 64] on textarea "4 pieces of mandi nefer meat, 1/4 kofta, 1/2 shish kebab, 1/4 shish tawook, 1/4…" at bounding box center [150, 64] width 131 height 28
click at [174, 64] on textarea "4 pieces of mandi nefer meat, 1/4 kofta, 1/2 shish kebab, 1/4 shish tawook, 1/4…" at bounding box center [150, 64] width 131 height 28
click at [174, 52] on textarea "4 pieces of mandi nefer meat, 1/4 kofta, 1/2 shish kebab, 1/4 shish tawook, 1/4…" at bounding box center [150, 64] width 131 height 28
click at [171, 55] on textarea "4 pieces of mandi nefer meat, 1/4 kofta, 1/2 shish kebab, 1/4 shish tawook, 1/4…" at bounding box center [150, 64] width 131 height 28
click at [172, 54] on textarea "4 pieces of mandi nefer meat, 1/4 kofta, 1/2 shish kebab, 1/4 shish tawook, 1/4…" at bounding box center [150, 64] width 131 height 28
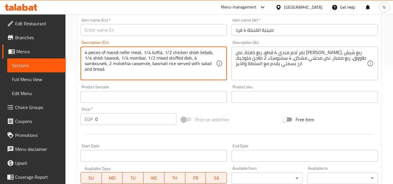
drag, startPoint x: 210, startPoint y: 53, endPoint x: 197, endPoint y: 54, distance: 12.8
click at [197, 54] on textarea "4 pieces of mandi nefer meat, 1/4 kofta, 1/2 chicken shish kebab, 1/4 shish taw…" at bounding box center [150, 64] width 131 height 28
click at [90, 54] on textarea "4 pieces of mandi nefer meat, 1/4 kofta, 1/2 chicken shish, 1/4 shish tawook, 1…" at bounding box center [150, 64] width 131 height 28
click at [143, 60] on textarea "4 Pieces of mandi nefer meat, 1/4 kofta, 1/2 chicken shish, 1/4 shish tawook, 1…" at bounding box center [150, 64] width 131 height 28
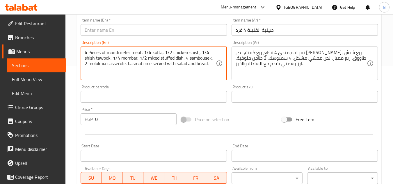
click at [143, 60] on textarea "4 Pieces of mandi nefer meat, 1/4 kofta, 1/2 chicken shish, 1/4 shish tawook, 1…" at bounding box center [150, 64] width 131 height 28
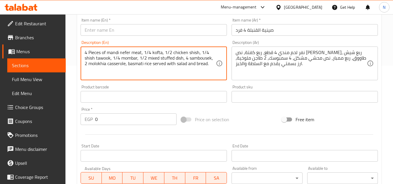
click at [143, 60] on textarea "4 Pieces of mandi nefer meat, 1/4 kofta, 1/2 chicken shish, 1/4 shish tawook, 1…" at bounding box center [150, 64] width 131 height 28
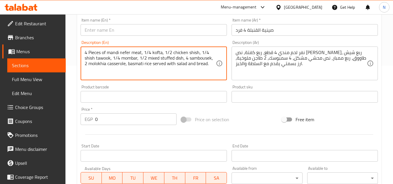
click at [143, 60] on textarea "4 Pieces of mandi nefer meat, 1/4 kofta, 1/2 chicken shish, 1/4 shish tawook, 1…" at bounding box center [150, 64] width 131 height 28
type textarea "4 Pieces of mandi nefer meat, 1/4 kofta, 1/2 chicken shish, 1/4 shish tawook, 1…"
click at [260, 29] on input "صينية القنبلة 4 فرد" at bounding box center [305, 30] width 146 height 12
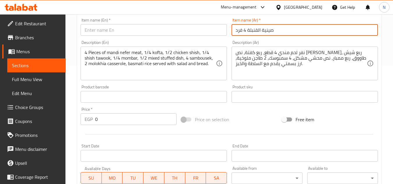
click at [260, 29] on input "صينية القنبلة 4 فرد" at bounding box center [305, 30] width 146 height 12
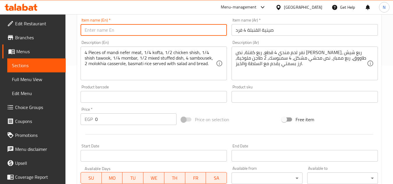
click at [129, 35] on input "text" at bounding box center [154, 30] width 146 height 12
paste input "Al Qonbela Tray 4 Persons"
type input "Al Qonbela Tray 4 Persons"
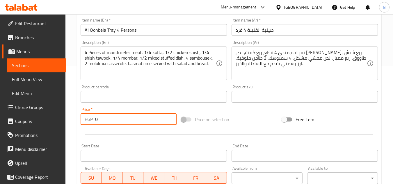
drag, startPoint x: 97, startPoint y: 120, endPoint x: 93, endPoint y: 121, distance: 4.2
click at [93, 121] on div "EGP 0 Price *" at bounding box center [129, 119] width 96 height 12
paste input "139"
type input "1390"
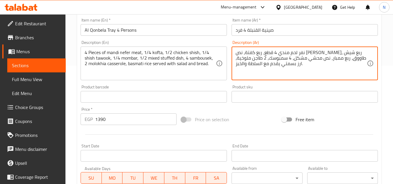
click at [320, 60] on textarea "نفر لحم مندي 4 قطع، ربع كفتة، نص فرحة شيش، ربع شيش طاووق، ربع ممبار، نص محشي مش…" at bounding box center [301, 64] width 131 height 28
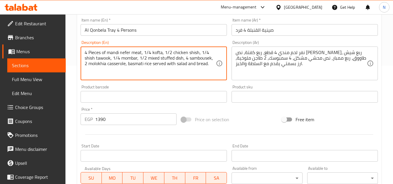
drag, startPoint x: 183, startPoint y: 59, endPoint x: 161, endPoint y: 60, distance: 22.4
click at [161, 60] on textarea "4 Pieces of mandi nefer meat, 1/4 kofta, 1/2 chicken shish, 1/4 shish tawook, 1…" at bounding box center [150, 64] width 131 height 28
paste textarea "Mahshi"
click at [162, 60] on textarea "4 Pieces of mandi nefer meat, 1/4 kofta, 1/2 chicken shish, 1/4 shish tawook, 1…" at bounding box center [150, 64] width 131 height 28
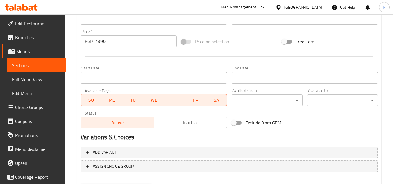
scroll to position [227, 0]
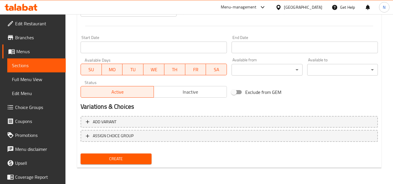
type textarea "4 Pieces of mandi nefer meat, 1/4 kofta, 1/2 chicken shish, 1/4 shish tawook, 1…"
click at [133, 161] on span "Create" at bounding box center [115, 158] width 61 height 7
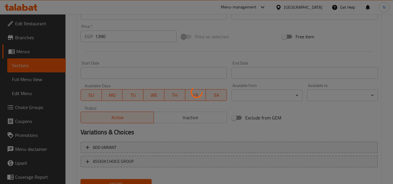
type input "0"
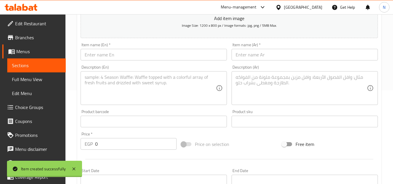
scroll to position [81, 0]
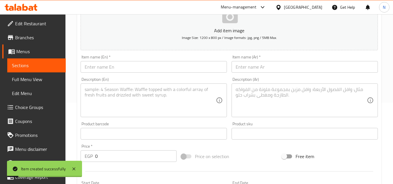
click at [38, 65] on span "Sections" at bounding box center [36, 65] width 49 height 7
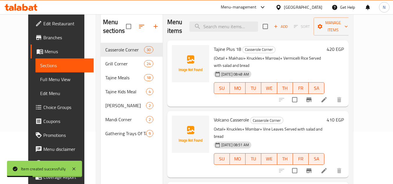
scroll to position [81, 0]
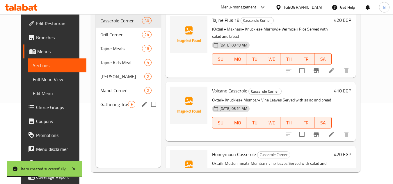
click at [113, 106] on span "Gathering Trays Of Tagen" at bounding box center [113, 104] width 27 height 7
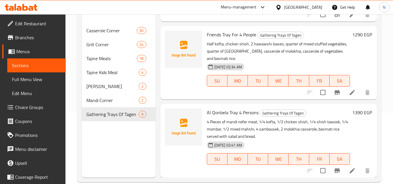
scroll to position [81, 0]
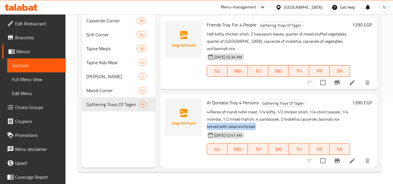
drag, startPoint x: 206, startPoint y: 127, endPoint x: 257, endPoint y: 129, distance: 50.1
click at [257, 129] on p "4 Pieces of mandi nefer meat, 1/4 kofta, 1/2 chicken shish, 1/4 shish tawook, 1…" at bounding box center [278, 119] width 143 height 22
click at [309, 119] on p "4 Pieces of mandi nefer meat, 1/4 kofta, 1/2 chicken shish, 1/4 shish tawook, 1…" at bounding box center [278, 119] width 143 height 22
copy p "served with salad and bread."
drag, startPoint x: 207, startPoint y: 127, endPoint x: 268, endPoint y: 128, distance: 61.7
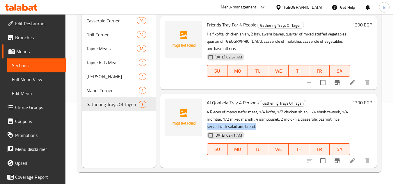
click at [268, 128] on p "4 Pieces of mandi nefer meat, 1/4 kofta, 1/2 chicken shish, 1/4 shish tawook, 1…" at bounding box center [278, 119] width 143 height 22
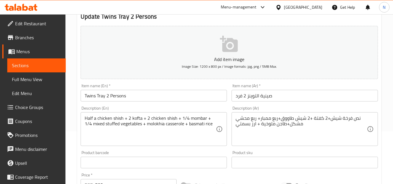
scroll to position [58, 0]
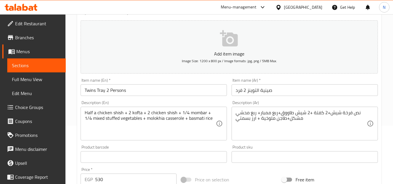
click at [218, 117] on div "Half a chicken shish + 2 kofta + 2 chicken shish + 1/4 mombar + 1/4 mixed stuff…" at bounding box center [154, 124] width 146 height 34
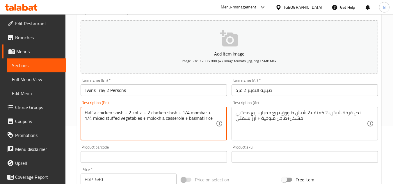
click at [216, 117] on div "Half a chicken shish + 2 kofta + 2 chicken shish + 1/4 mombar + 1/4 mixed stuff…" at bounding box center [154, 124] width 146 height 34
click at [213, 118] on textarea "Half a chicken shish + 2 kofta + 2 chicken shish + 1/4 mombar + 1/4 mixed stuff…" at bounding box center [150, 124] width 131 height 28
paste textarea "served with salad and bread."
type textarea "Half a chicken shish + 2 kofta + 2 chicken shish + 1/4 mombar + 1/4 mixed stuff…"
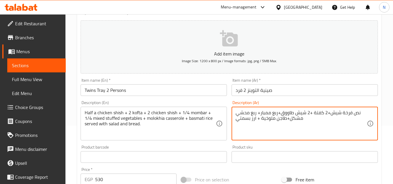
paste textarea "يقدم مع السلطة والخبز"
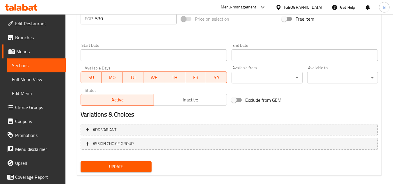
scroll to position [227, 0]
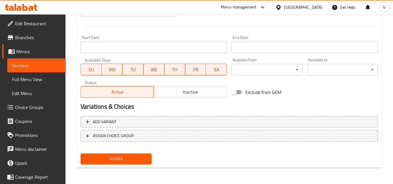
type textarea "نص فرخة شيش+2 كفتة +2 شيش طاووق+ربع ممبار+ ربع محشي مشكل+طاجن ملوخية + ارز بسمت…"
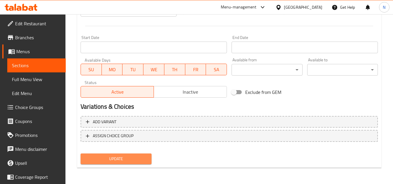
click at [147, 159] on button "Update" at bounding box center [116, 159] width 71 height 11
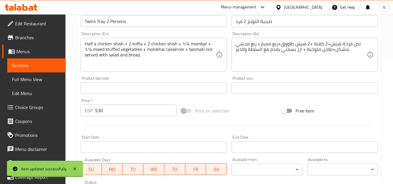
scroll to position [111, 0]
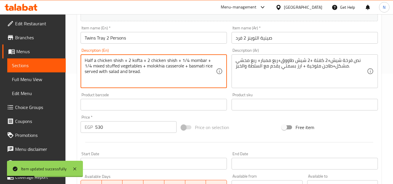
drag, startPoint x: 85, startPoint y: 73, endPoint x: 143, endPoint y: 74, distance: 57.9
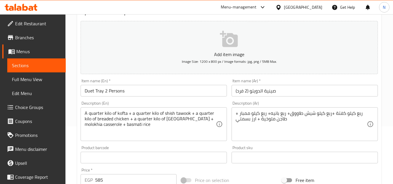
scroll to position [58, 0]
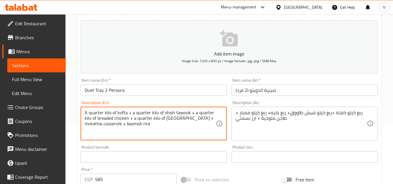
paste textarea "served with salad and bread."
type textarea "A quarter kilo of kofta + a quarter kilo of shish tawook + a quarter kilo of br…"
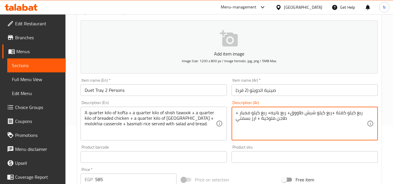
paste textarea "يقدم مع السلطة والخبز"
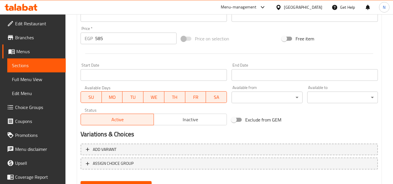
scroll to position [227, 0]
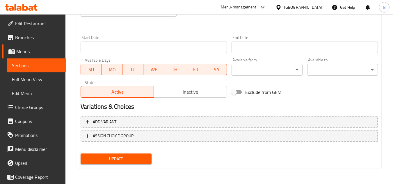
type textarea "ربع كيلو كفتة +ربع كيلو شيش طاووق+ ربع بانيه+ ربع كيلو ممبار + طاجن ملوخية + ار…"
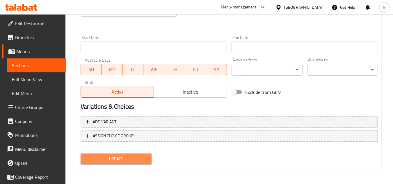
click at [144, 161] on span "Update" at bounding box center [115, 158] width 61 height 7
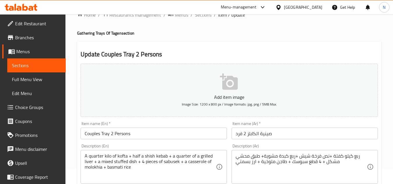
scroll to position [29, 0]
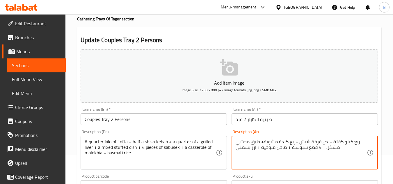
paste textarea "يقدم مع السلطة والخبز"
type textarea "ربع كيلو كفتة +نص فرخة شيش +ربع كبدة مشوية+ طبق محشي مشكل + 4 قطع سبوسك + طاجن …"
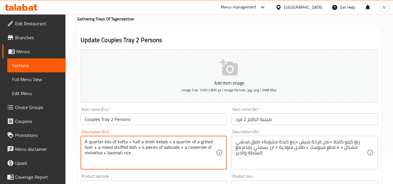
paste textarea "served with salad and bread."
click at [196, 156] on textarea "A quarter kilo of kofta + half a shish kebab + a quarter of a grilled liver + a…" at bounding box center [150, 153] width 131 height 28
click at [197, 153] on textarea "A quarter kilo of kofta + half a shish kebab + a quarter of a grilled liver + a…" at bounding box center [150, 153] width 131 height 28
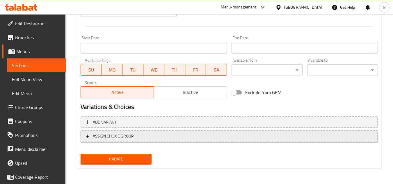
scroll to position [227, 0]
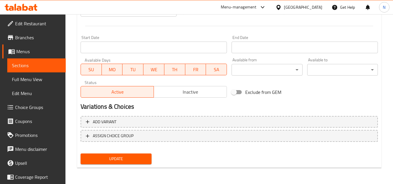
type textarea "A quarter kilo of kofta + half a shish kebab + a quarter of a grilled liver + a…"
click at [140, 158] on span "Update" at bounding box center [115, 158] width 61 height 7
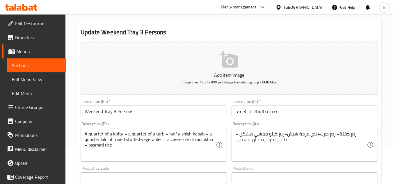
scroll to position [58, 0]
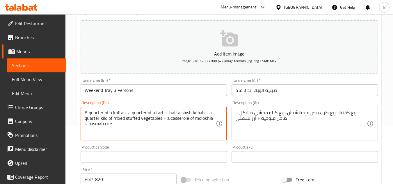
paste textarea "served with salad and bread."
type textarea "A quarter of a kofta + a quarter of a tarb + half a shish kebab + a quarter kil…"
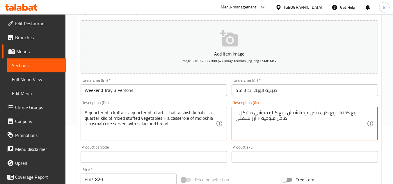
paste textarea "يقدم مع السلطة والخبز"
click at [261, 114] on textarea "ربع كفتة+ ربع طرب+نص فرحة شيش+ربع كيلو محشي مشكل + طاجن ملوخية + ارز بسمتي يقدم…" at bounding box center [301, 124] width 131 height 28
click at [259, 110] on textarea "ربع كفتة+ ربع طرب+نص فرحة شيش+ربع كيلو محشي مشكل + طاجن ملوخية + ارز بسمتي يقدم…" at bounding box center [301, 124] width 131 height 28
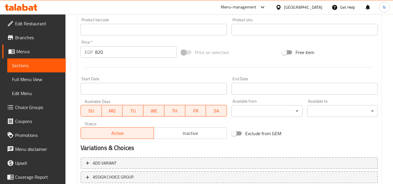
scroll to position [227, 0]
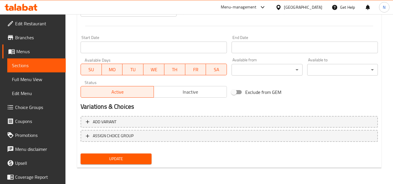
type textarea "ربع كفتة+ ربع طرب+نص فرحة شيش+ربع كيلو محشي مشكل + طاجن ملوخية + ارز بسمتي يقدم…"
click at [128, 158] on span "Update" at bounding box center [115, 158] width 61 height 7
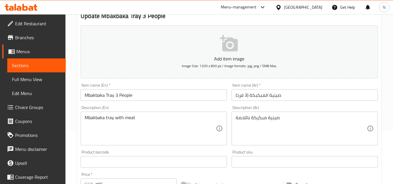
scroll to position [58, 0]
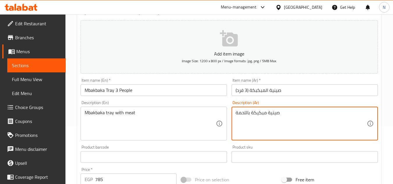
click at [290, 114] on textarea "صينية مبكيكة باللحمة" at bounding box center [301, 124] width 131 height 28
paste textarea "يقدم مع السلطة والخبز"
type textarea "صينية مبكيكة باللحمة يقدم مع السلطة والخبز."
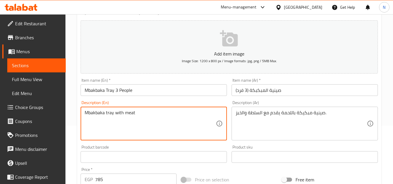
paste textarea "served with salad and bread."
click at [200, 114] on textarea "Mbakbaka tray with meat served with salad and bread." at bounding box center [150, 124] width 131 height 28
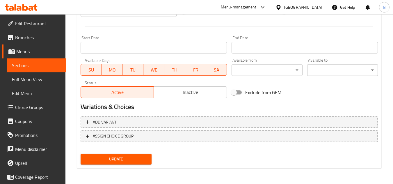
scroll to position [227, 0]
type textarea "Mbakbaka tray with meat served with salad and bread."
click at [140, 161] on span "Update" at bounding box center [115, 158] width 61 height 7
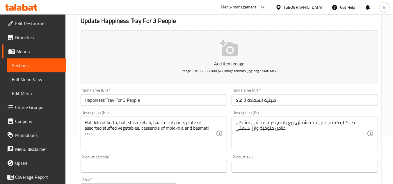
scroll to position [58, 0]
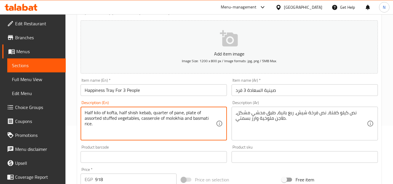
click at [91, 125] on textarea "Half kilo of kofta, half shish kebab, quarter of pane, plate of assorted stuffe…" at bounding box center [150, 124] width 131 height 28
paste textarea "served with salad and bread."
type textarea "Half kilo of kofta, half shish kebab, quarter of pane, plate of assorted stuffe…"
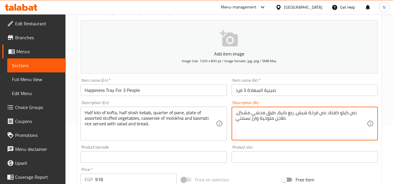
click at [273, 121] on textarea "نص كيلو كفتة، نص فرخة شيش، ربع بانية، طبق محشي مشكل، طاجن ملوخية وارز بسمتي." at bounding box center [301, 124] width 131 height 28
paste textarea "يقدم مع السلطة والخبز"
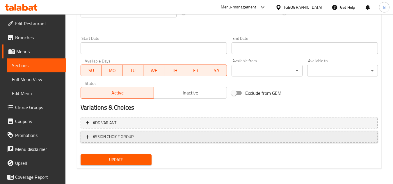
scroll to position [227, 0]
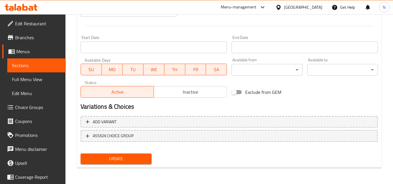
type textarea "نص كيلو كفتة، نص فرخة شيش، ربع بانية، طبق محشي مشكل، طاجن ملوخية وارز بسمتي يقد…"
click at [129, 160] on span "Update" at bounding box center [115, 158] width 61 height 7
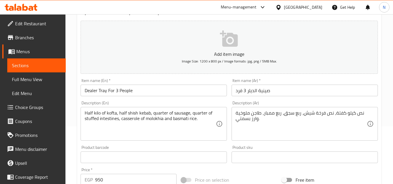
scroll to position [58, 0]
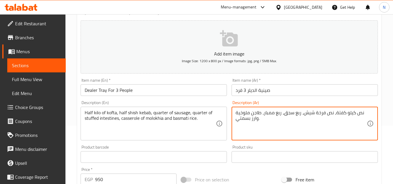
click at [258, 119] on textarea "نص كيلو كفتة، نص فرخة شيش، ربع سجق، ربع ممبار، طاجن ملوخية وارز بسمتي." at bounding box center [301, 124] width 131 height 28
paste textarea "يقدم مع السلطة والخبز"
type textarea "نص كيلو كفتة، نص فرخة شيش، ربع سجق، ربع ممبار، طاجن ملوخية وارز بسمتي يقدم مع ا…"
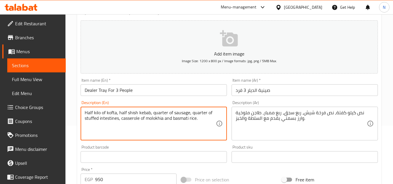
drag, startPoint x: 196, startPoint y: 118, endPoint x: 199, endPoint y: 118, distance: 3.2
paste textarea "served with salad and bread."
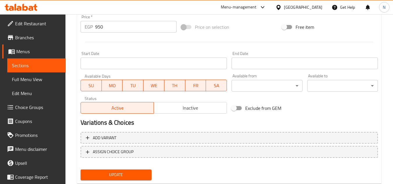
scroll to position [227, 0]
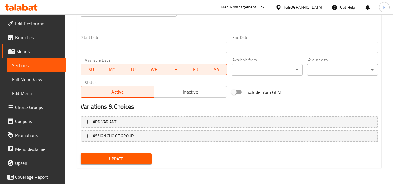
type textarea "Half kilo of kofta, half shish kebab, quarter of sausage, quarter of stuffed in…"
click at [132, 159] on span "Update" at bounding box center [115, 158] width 61 height 7
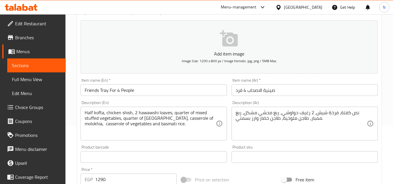
scroll to position [87, 0]
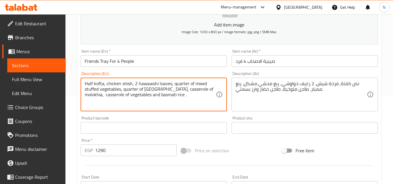
paste textarea "served with salad and bread."
type textarea "Half kofta, chicken shish, 2 hawawshi loaves, quarter of mixed stuffed vegetabl…"
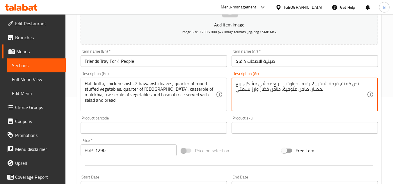
drag, startPoint x: 320, startPoint y: 91, endPoint x: 323, endPoint y: 92, distance: 3.0
paste textarea "يقدم مع السلطة والخبز"
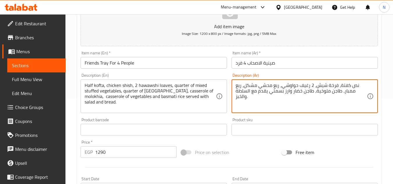
scroll to position [81, 0]
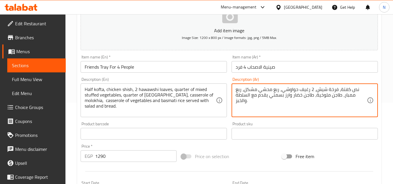
drag, startPoint x: 301, startPoint y: 96, endPoint x: 305, endPoint y: 97, distance: 3.6
click at [305, 97] on textarea "نص كفتة، فرخة شيش، 2 رغيف حواوشي، ربع محشي مشكل، ربع ممبار، طاجن ملوخية، طاجن خ…" at bounding box center [301, 101] width 131 height 28
type textarea "نص كفتة، فرخة شيش، 2 رغيف حواوشي، ربع محشي مشكل، ربع ممبار، طاجن ملوخية، طاجن خ…"
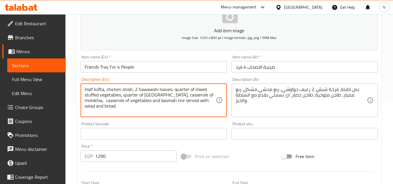
drag, startPoint x: 138, startPoint y: 102, endPoint x: 129, endPoint y: 102, distance: 8.7
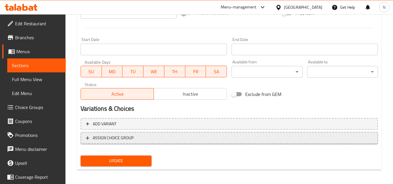
scroll to position [227, 0]
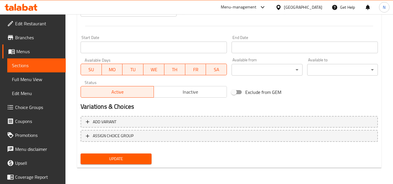
type textarea "Half kofta, chicken shish, 2 hawawshi loaves, quarter of mixed stuffed vegetabl…"
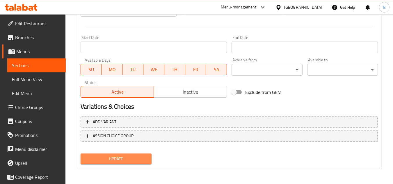
click at [133, 156] on span "Update" at bounding box center [115, 158] width 61 height 7
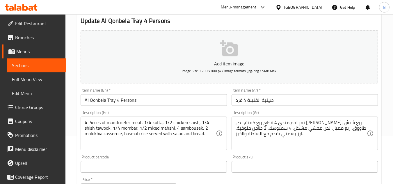
scroll to position [58, 0]
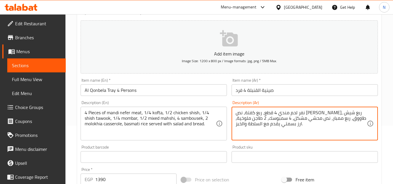
drag, startPoint x: 279, startPoint y: 125, endPoint x: 265, endPoint y: 123, distance: 14.1
drag, startPoint x: 279, startPoint y: 123, endPoint x: 229, endPoint y: 124, distance: 50.3
click at [227, 124] on div "Add item image Image Size: 1200 x 800 px / Image formats: jpg, png / 5MB Max. I…" at bounding box center [229, 143] width 302 height 251
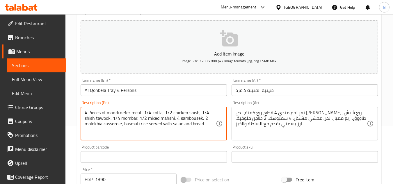
drag, startPoint x: 150, startPoint y: 124, endPoint x: 206, endPoint y: 123, distance: 55.9
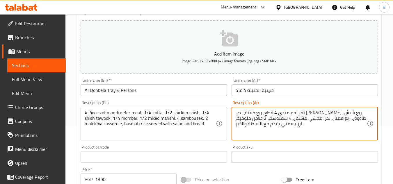
drag, startPoint x: 280, startPoint y: 127, endPoint x: 233, endPoint y: 124, distance: 46.9
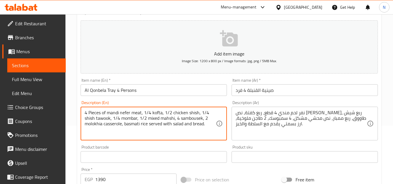
drag, startPoint x: 149, startPoint y: 124, endPoint x: 215, endPoint y: 124, distance: 66.0
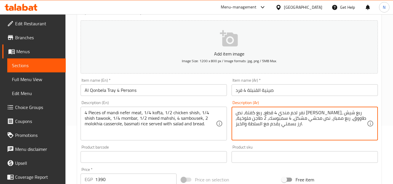
drag, startPoint x: 279, startPoint y: 125, endPoint x: 232, endPoint y: 124, distance: 47.1
click at [232, 124] on div "نفر لحم مندي 4 قطع، ربع كفتة، نص فرحة شيش، ربع شيش طاووق، ربع ممبار، نص محشي مش…" at bounding box center [305, 124] width 146 height 34
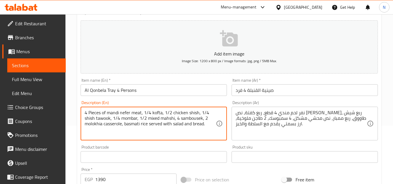
drag, startPoint x: 149, startPoint y: 125, endPoint x: 204, endPoint y: 123, distance: 55.0
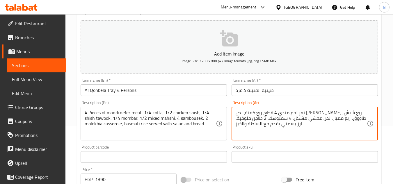
drag, startPoint x: 279, startPoint y: 126, endPoint x: 234, endPoint y: 124, distance: 45.1
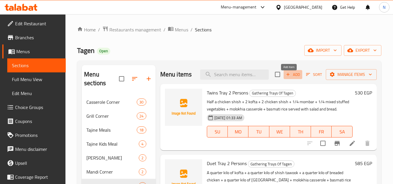
click at [295, 77] on span "Add" at bounding box center [293, 74] width 16 height 7
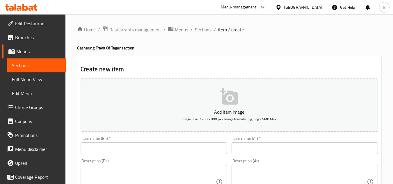
click at [263, 147] on input "text" at bounding box center [305, 149] width 146 height 12
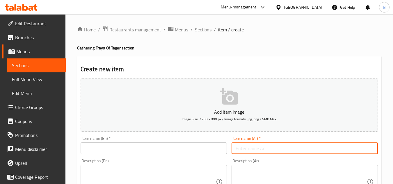
paste input ""صينية الشلة ( 5 فرد) ثلث كباب+ثلث كفتة +ثلث سجق + فرخة شيش او مشوية +نص محشي م…"
type input ""صينية الشلة ( 5 فرد) ثلث كباب+ثلث كفتة +ثلث سجق + فرخة شيش او مشوية +نص محشي م…"
click at [263, 147] on input ""صينية الشلة ( 5 فرد) ثلث كباب+ثلث كفتة +ثلث سجق + فرخة شيش او مشوية +نص محشي م…" at bounding box center [305, 149] width 146 height 12
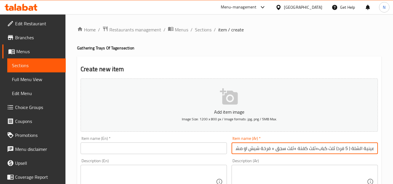
click at [263, 147] on input ""صينية الشلة ( 5 فرد) ثلث كباب+ثلث كفتة +ثلث سجق + فرخة شيش او مشوية +نص محشي م…" at bounding box center [305, 149] width 146 height 12
click at [250, 174] on div "Description (Ar)" at bounding box center [305, 182] width 146 height 34
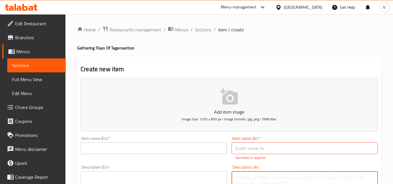
paste textarea ""صينية الشلة ( 5 فرد) ثلث كباب+ثلث كفتة +ثلث سجق + فرخة شيش او مشوية +نص محشي م…"
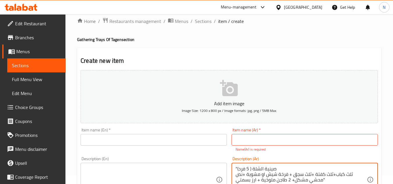
scroll to position [38, 0]
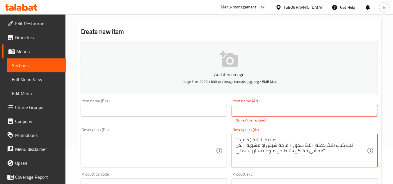
click at [252, 140] on textarea ""صينية الشلة ( 5 فرد) ثلث كباب+ثلث كفتة +ثلث سجق + فرخة شيش او مشوية +نص محشي م…" at bounding box center [301, 151] width 131 height 28
click at [249, 142] on textarea ""صينية الشلة ( 5 فرد) ثلث كباب+ثلث كفتة +ثلث سجق + فرخة شيش او مشوية +نص محشي م…" at bounding box center [301, 151] width 131 height 28
click at [250, 138] on textarea ""صينية الشلة ( 5 فرد) ثلث كباب+ثلث كفتة +ثلث سجق + فرخة شيش او مشوية +نص محشي م…" at bounding box center [301, 151] width 131 height 28
drag, startPoint x: 272, startPoint y: 138, endPoint x: 275, endPoint y: 139, distance: 3.0
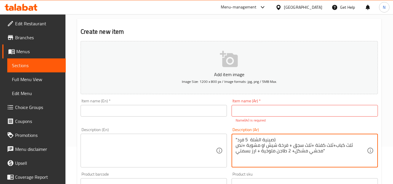
click at [275, 139] on textarea ""صينية الشلة 5 فرد) ثلث كباب+ثلث كفتة +ثلث سجق + فرخة شيش او مشوية +نص محشي مشك…" at bounding box center [301, 151] width 131 height 28
drag, startPoint x: 237, startPoint y: 139, endPoint x: 234, endPoint y: 140, distance: 3.9
click at [234, 140] on div ""صينية الشلة 5 فرد ثلث كباب+ثلث كفتة +ثلث سجق + فرخة شيش او مشوية +نص محشي مشكل…" at bounding box center [305, 151] width 146 height 34
click at [254, 141] on textarea "صينية الشلة 5 فرد ثلث كباب+ثلث كفتة +ثلث سجق + فرخة شيش او مشوية +نص محشي مشكل+…" at bounding box center [301, 151] width 131 height 28
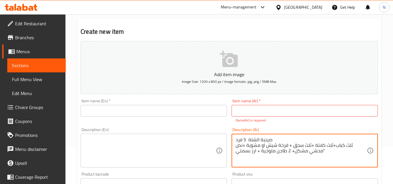
click at [254, 141] on textarea "صينية الشلة 5 فرد ثلث كباب+ثلث كفتة +ثلث سجق + فرخة شيش او مشوية +نص محشي مشكل+…" at bounding box center [301, 151] width 131 height 28
click at [265, 138] on textarea "صينية الشلة 5 فرد ثلث كباب+ثلث كفتة +ثلث سجق + فرخة شيش او مشوية +نص محشي مشكل+…" at bounding box center [301, 151] width 131 height 28
drag, startPoint x: 271, startPoint y: 139, endPoint x: 235, endPoint y: 140, distance: 35.8
click at [235, 140] on div "صينية الشلة 5 فرد ثلث كباب+ثلث كفتة +ثلث سجق + فرخة شيش او مشوية +نص محشي مشكل+…" at bounding box center [305, 151] width 146 height 34
type textarea "صينية الشلة 5 فرد ثلث كباب+ثلث كفتة +ثلث سجق + فرخة شيش او مشوية +نص محشي مشكل+…"
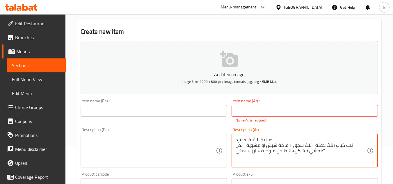
click at [246, 109] on input "text" at bounding box center [305, 111] width 146 height 12
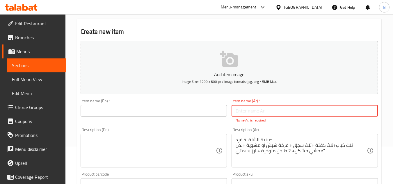
paste input "صينية الشلة 5 فرد"
type input "صينية الشلة 5 فرد"
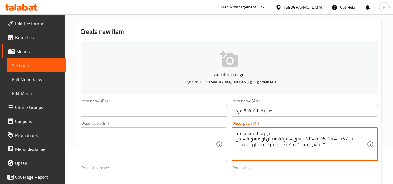
click at [249, 138] on textarea "صينية الشلة 5 فرد ثلث كباب+ثلث كفتة +ثلث سجق + فرخة شيش او مشوية +نص محشي مشكل+…" at bounding box center [301, 145] width 131 height 28
click at [255, 135] on textarea "صينية الشلة 5 فرد ثلث كباب+ثلث كفتة +ثلث سجق + فرخة شيش او مشوية +نص محشي مشكل+…" at bounding box center [301, 145] width 131 height 28
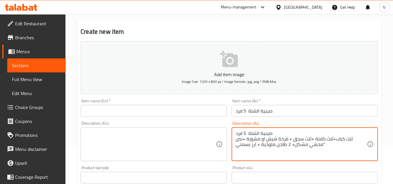
click at [260, 131] on textarea "صينية الشلة 5 فرد ثلث كباب+ثلث كفتة +ثلث سجق + فرخة شيش او مشوية +نص محشي مشكل+…" at bounding box center [301, 145] width 131 height 28
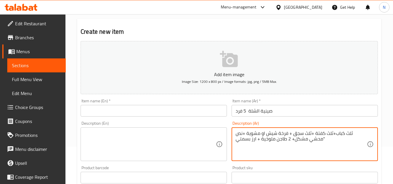
drag, startPoint x: 333, startPoint y: 135, endPoint x: 336, endPoint y: 136, distance: 4.1
click at [336, 136] on textarea "ثلث كباب+ثلث كفتة +ثلث سجق + فرخة شيش او مشوية +نص محشي مشكل+ 2 طاجن ملوخية + ا…" at bounding box center [301, 145] width 131 height 28
click at [327, 136] on textarea "ثلث كباب، ثلث كفتة +ثلث سجق + فرخة شيش او مشوية +نص محشي مشكل+ 2 طاجن ملوخية + …" at bounding box center [301, 145] width 131 height 28
drag, startPoint x: 327, startPoint y: 136, endPoint x: 330, endPoint y: 136, distance: 3.2
click at [330, 136] on textarea "ثلث كباب، ثلث كفتة +ثلث سجق + فرخة شيش او مشوية +نص محشي مشكل+ 2 طاجن ملوخية + …" at bounding box center [301, 145] width 131 height 28
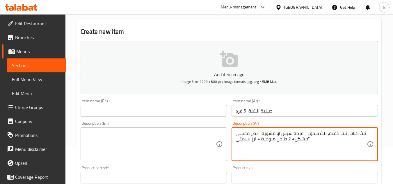
drag, startPoint x: 304, startPoint y: 133, endPoint x: 309, endPoint y: 134, distance: 5.0
click at [309, 134] on textarea "ثلث كباب، ثلث كفتة، ثلث سجق + فرخة شيش او مشوية +نص محشي مشكل+ 2 طاجن ملوخية + …" at bounding box center [301, 145] width 131 height 28
drag, startPoint x: 259, startPoint y: 134, endPoint x: 262, endPoint y: 133, distance: 3.7
click at [262, 133] on textarea "ثلث كباب، ثلث كفتة، ثلث سجق، فرخة شيش او مشوية +نص محشي مشكل+ 2 طاجن ملوخية + ا…" at bounding box center [301, 145] width 131 height 28
click at [292, 139] on textarea "ثلث كباب، ثلث كفتة، ثلث سجق، فرخة شيش او مشوية، نص محشي مشكل+ 2 طاجن ملوخية + ا…" at bounding box center [301, 145] width 131 height 28
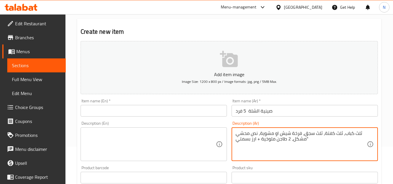
click at [258, 141] on textarea "ثلث كباب، ثلث كفتة، ثلث سجق، فرخة شيش او مشوية، نص محشي مشكل، 2 طاجن ملوخية + ا…" at bounding box center [301, 145] width 131 height 28
drag, startPoint x: 259, startPoint y: 140, endPoint x: 256, endPoint y: 142, distance: 3.8
click at [256, 142] on textarea "ثلث كباب، ثلث كفتة، ثلث سجق، فرخة شيش او مشوية، نص محشي مشكل، 2 طاجن ملوخية + ا…" at bounding box center [301, 145] width 131 height 28
click at [261, 140] on textarea "ثلث كباب، ثلث كفتة، ثلث سجق، فرخة شيش او مشوية، نص محشي مشكل، 2 طاجن ملوخية + ا…" at bounding box center [301, 145] width 131 height 28
click at [258, 141] on textarea "ثلث كباب، ثلث كفتة، ثلث سجق، فرخة شيش او مشوية، نص محشي مشكل، 2 طاجن ملوخية + ا…" at bounding box center [301, 145] width 131 height 28
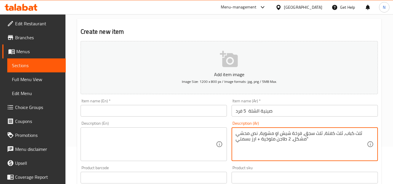
drag, startPoint x: 257, startPoint y: 142, endPoint x: 260, endPoint y: 141, distance: 3.0
click at [260, 141] on textarea "ثلث كباب، ثلث كفتة، ثلث سجق، فرخة شيش او مشوية، نص محشي مشكل، 2 طاجن ملوخية + ا…" at bounding box center [301, 145] width 131 height 28
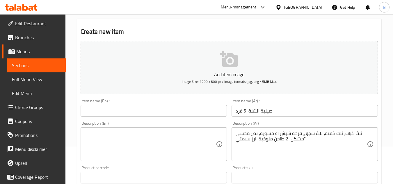
click at [320, 143] on textarea "ثلث كباب، ثلث كفتة، ثلث سجق، فرخة شيش او مشوية، نص محشي مشكل، 2 طاجن ملوخية، ار…" at bounding box center [301, 145] width 131 height 28
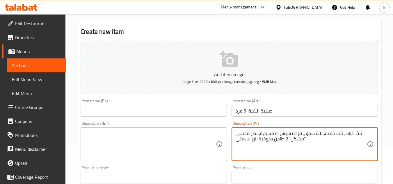
drag, startPoint x: 302, startPoint y: 139, endPoint x: 313, endPoint y: 141, distance: 11.2
click at [313, 141] on textarea "ثلث كباب، ثلث كفتة، ثلث سجق، فرخة شيش او مشوية، نص محشي مشكل، 2 طاجن ملوخية، ار…" at bounding box center [301, 145] width 131 height 28
paste textarea "يقدم مع السلطة والخبز"
click at [344, 136] on textarea "ثلث كباب، ثلث كفتة، ثلث سجق، فرخة شيش او مشوية، نص محشي مشكل، 2 طاجن ملوخية، ار…" at bounding box center [301, 145] width 131 height 28
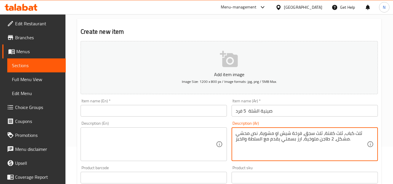
click at [344, 136] on textarea "ثلث كباب، ثلث كفتة، ثلث سجق، فرخة شيش او مشوية، نص محشي مشكل، 2 طاجن ملوخية، ار…" at bounding box center [301, 145] width 131 height 28
click at [358, 138] on textarea "ثلث كباب، ثلث كفتة، ثلث سجق، فرخة شيش او مشوية، نص محشي مشكل، 2 طاجن ملوخية، ار…" at bounding box center [301, 145] width 131 height 28
drag, startPoint x: 361, startPoint y: 136, endPoint x: 300, endPoint y: 145, distance: 61.4
click at [300, 145] on textarea "ثلث كباب، ثلث كفتة، ثلث سجق، فرخة شيش او مشوية، نص محشي مشكل، 2 طاجن ملوخية، ار…" at bounding box center [301, 145] width 131 height 28
click at [313, 142] on textarea "ثلث كباب، ثلث كفتة، ثلث سجق، فرخة شيش او مشوية، نص محشي مشكل، 2 طاجن ملوخية، ار…" at bounding box center [301, 145] width 131 height 28
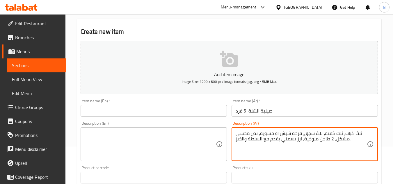
click at [313, 142] on textarea "ثلث كباب، ثلث كفتة، ثلث سجق، فرخة شيش او مشوية، نص محشي مشكل، 2 طاجن ملوخية، ار…" at bounding box center [301, 145] width 131 height 28
type textarea "ثلث كباب، ثلث كفتة، ثلث سجق، فرخة شيش او مشوية، نص محشي مشكل، 2 طاجن ملوخية، ار…"
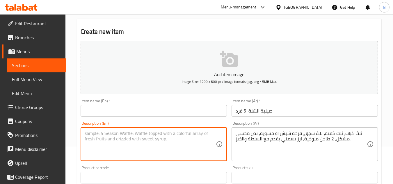
click at [161, 139] on textarea at bounding box center [150, 145] width 131 height 28
paste textarea "1/3 kebab, 1/3 kofta, 1/3 sausage, 1 shish or grilled chicken, 1/2 stuffed mixe…"
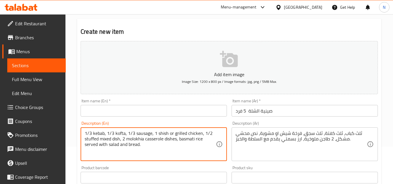
click at [95, 135] on textarea "1/3 kebab, 1/3 kofta, 1/3 sausage, 1 shish or grilled chicken, 1/2 stuffed mixe…" at bounding box center [150, 145] width 131 height 28
click at [98, 134] on textarea "1/3 kebab, 1/3 kofta, 1/3 sausage, 1 shish or grilled chicken, 1/2 stuffed mixe…" at bounding box center [150, 145] width 131 height 28
drag, startPoint x: 94, startPoint y: 135, endPoint x: 150, endPoint y: 151, distance: 58.1
click at [150, 151] on textarea "1/3 kebab, 1/3 kofta, 1/3 sausage, 1 shish or grilled chicken, 1/2 stuffed mixe…" at bounding box center [150, 145] width 131 height 28
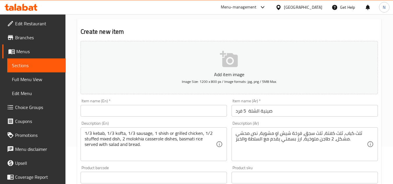
drag, startPoint x: 122, startPoint y: 137, endPoint x: 119, endPoint y: 137, distance: 3.8
click at [122, 137] on textarea "1/3 kebab, 1/3 kofta, 1/3 sausage, 1 shish or grilled chicken, 1/2 stuffed mixe…" at bounding box center [150, 145] width 131 height 28
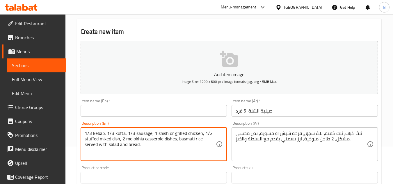
drag, startPoint x: 93, startPoint y: 133, endPoint x: 155, endPoint y: 147, distance: 62.8
click at [155, 147] on textarea "1/3 kebab, 1/3 kofta, 1/3 sausage, 1 shish or grilled chicken, 1/2 stuffed mixe…" at bounding box center [150, 145] width 131 height 28
paste textarea "Kebab, 1/3 kofta, 1/3 sausage, 1 shish or grilled chicken, 1/2 mixed mahshi, 2 …"
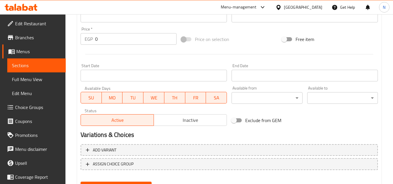
scroll to position [212, 0]
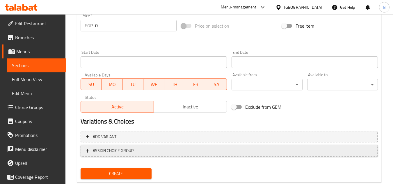
type textarea "1/3 Kebab, 1/3 kofta, 1/3 sausage, 1 shish or grilled chicken, 1/2 mixed mahshi…"
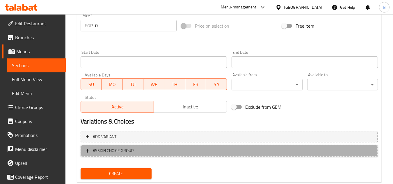
click at [131, 150] on span "ASSIGN CHOICE GROUP" at bounding box center [113, 150] width 41 height 7
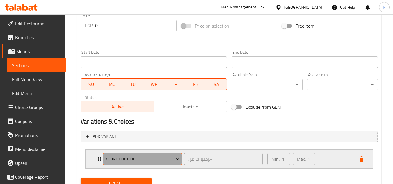
click at [130, 156] on span "Your Choice Of:" at bounding box center [142, 159] width 74 height 7
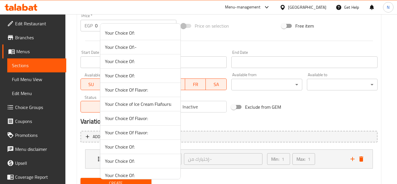
click at [335, 156] on div at bounding box center [198, 92] width 397 height 184
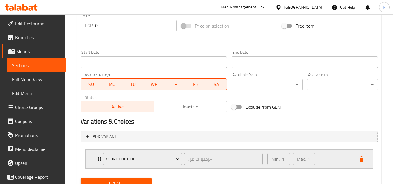
click at [330, 158] on div "Min: 1 ​ Max: 1 ​" at bounding box center [305, 159] width 83 height 19
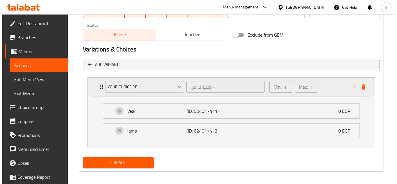
scroll to position [288, 0]
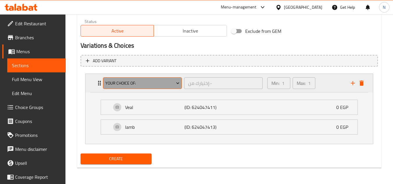
click at [133, 85] on span "Your Choice Of:" at bounding box center [142, 83] width 74 height 7
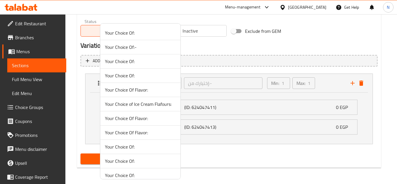
click at [138, 47] on span "Your Choice Of:-" at bounding box center [140, 47] width 71 height 7
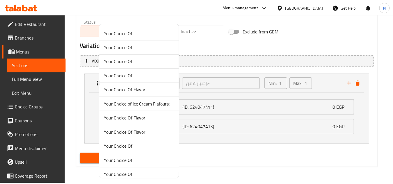
scroll to position [236, 0]
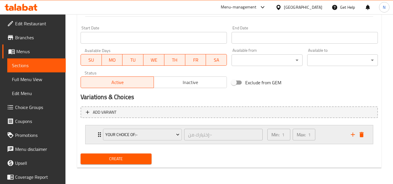
click at [325, 137] on div "Min: 1 ​ Max: 1 ​" at bounding box center [305, 134] width 83 height 19
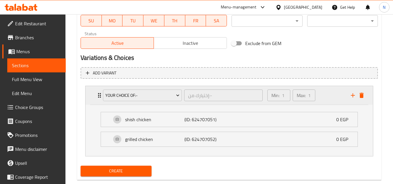
scroll to position [288, 0]
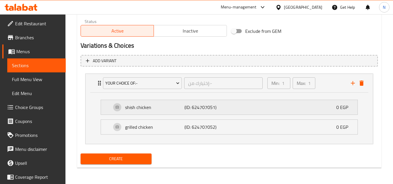
click at [148, 102] on div "shish chicken (ID: 624707051) 0 EGP" at bounding box center [230, 107] width 239 height 15
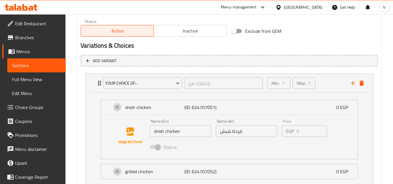
click at [156, 134] on input "shish chicken" at bounding box center [180, 131] width 61 height 12
click at [176, 131] on input "shish chicken" at bounding box center [180, 131] width 61 height 12
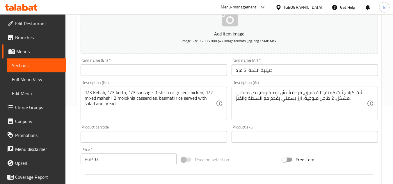
scroll to position [55, 0]
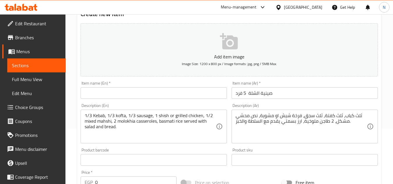
click at [261, 97] on input "صينية الشلة 5 فرد" at bounding box center [305, 93] width 146 height 12
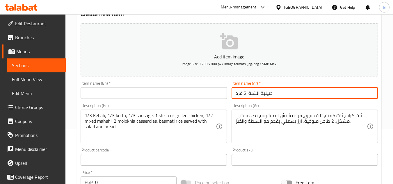
click at [261, 97] on input "صينية الشلة 5 فرد" at bounding box center [305, 93] width 146 height 12
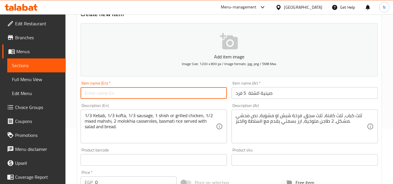
click at [194, 90] on input "text" at bounding box center [154, 93] width 146 height 12
paste input "Gathering Tray For 5 People"
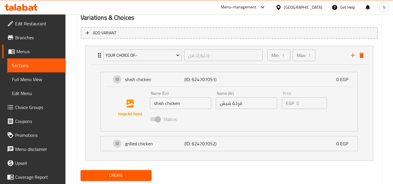
scroll to position [332, 0]
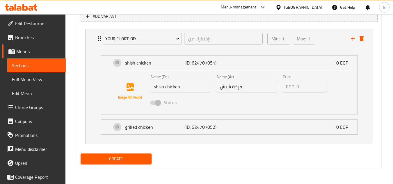
type input "Gathering Tray For 5 People"
click at [133, 163] on button "Create" at bounding box center [116, 159] width 71 height 11
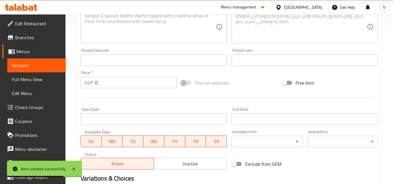
scroll to position [100, 0]
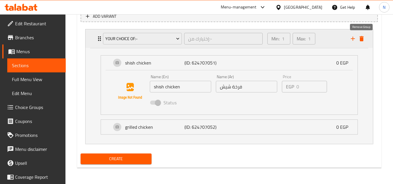
click at [360, 38] on icon "delete" at bounding box center [361, 38] width 4 height 5
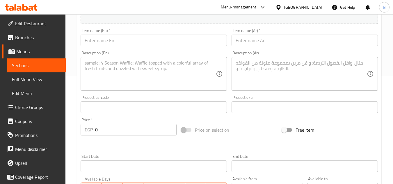
scroll to position [81, 0]
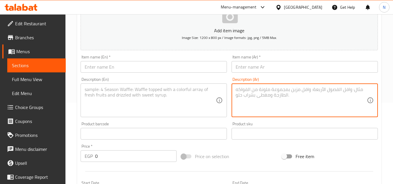
click at [255, 92] on textarea at bounding box center [301, 101] width 131 height 28
paste textarea ""صينية التوفير ( 5 فرد) ثلث كفتة+ ثلث كباب + نص فرخة + نص شيش طاووق + 2 رغيف حو…"
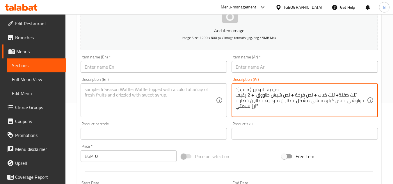
drag, startPoint x: 253, startPoint y: 90, endPoint x: 278, endPoint y: 89, distance: 25.1
click at [278, 89] on textarea ""صينية التوفير ( 5 فرد) ثلث كفتة+ ثلث كباب + نص فرخة + نص شيش طاووق + 2 رغيف حو…" at bounding box center [301, 101] width 131 height 28
click at [267, 88] on textarea ""صينية التوفير ( 5 فرد) ثلث كفتة+ ثلث كباب + نص فرخة + نص شيش طاووق + 2 رغيف حو…" at bounding box center [301, 101] width 131 height 28
drag, startPoint x: 252, startPoint y: 91, endPoint x: 275, endPoint y: 90, distance: 23.6
click at [275, 90] on textarea ""صينية التوفير ( 5 فرد) ثلث كفتة+ ثلث كباب + نص فرخة + نص شيش طاووق + 2 رغيف حو…" at bounding box center [301, 101] width 131 height 28
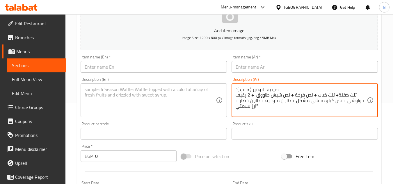
type textarea ""صينية التوفير ( 5 فرد) ثلث كفتة+ ثلث كباب + نص فرخة + نص شيش طاووق + 2 رغيف حو…"
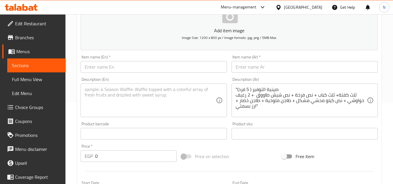
click at [265, 86] on div ""صينية التوفير ( 5 فرد) ثلث كفتة+ ثلث كباب + نص فرخة + نص شيش طاووق + 2 رغيف حو…" at bounding box center [305, 100] width 146 height 34
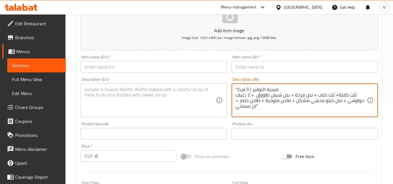
click at [257, 91] on textarea ""صينية التوفير ( 5 فرد) ثلث كفتة+ ثلث كباب + نص فرخة + نص شيش طاووق + 2 رغيف حو…" at bounding box center [301, 101] width 131 height 28
drag, startPoint x: 253, startPoint y: 89, endPoint x: 291, endPoint y: 88, distance: 38.4
click at [291, 88] on textarea ""صينية التوفير ( 5 فرد) ثلث كفتة+ ثلث كباب + نص فرخة + نص شيش طاووق + 2 رغيف حو…" at bounding box center [301, 101] width 131 height 28
click at [275, 65] on input "text" at bounding box center [305, 67] width 146 height 12
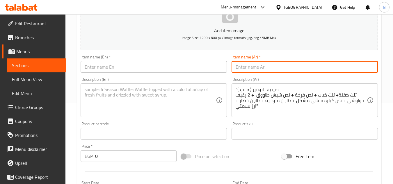
paste input "صينية التوفير"
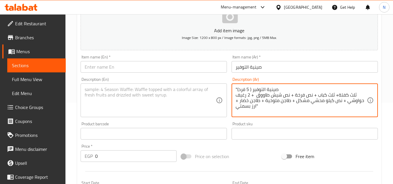
drag, startPoint x: 249, startPoint y: 90, endPoint x: 240, endPoint y: 91, distance: 9.0
click at [244, 90] on textarea ""صينية التوفير ( 5 فرد) ثلث كفتة+ ثلث كباب + نص فرخة + نص شيش طاووق + 2 رغيف حو…" at bounding box center [301, 101] width 131 height 28
click at [248, 90] on textarea ""صينية التوفير ( 5 فرد) ثلث كفتة+ ثلث كباب + نص فرخة + نص شيش طاووق + 2 رغيف حو…" at bounding box center [301, 101] width 131 height 28
click at [247, 90] on textarea ""صينية التوفير ( 5 فرد) ثلث كفتة+ ثلث كباب + نص فرخة + نص شيش طاووق + 2 رغيف حو…" at bounding box center [301, 101] width 131 height 28
drag, startPoint x: 249, startPoint y: 90, endPoint x: 246, endPoint y: 88, distance: 3.0
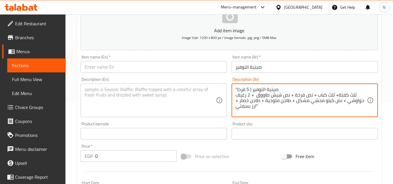
click at [246, 88] on textarea ""صينية التوفير ( 5 فرد) ثلث كفتة+ ثلث كباب + نص فرخة + نص شيش طاووق + 2 رغيف حو…" at bounding box center [301, 101] width 131 height 28
click at [272, 68] on input "صينية التوفير" at bounding box center [305, 67] width 146 height 12
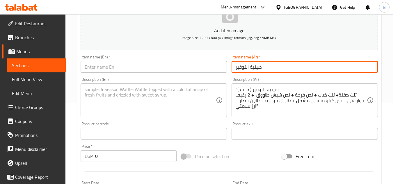
paste input "5"
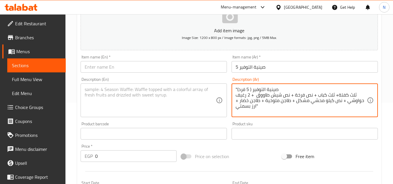
click at [242, 90] on textarea ""صينية التوفير ( 5 فرد) ثلث كفتة+ ثلث كباب + نص فرخة + نص شيش طاووق + 2 رغيف حو…" at bounding box center [301, 101] width 131 height 28
click at [244, 89] on textarea ""صينية التوفير ( 5 فرد) ثلث كفتة+ ثلث كباب + نص فرخة + نص شيش طاووق + 2 رغيف حو…" at bounding box center [301, 101] width 131 height 28
click at [279, 68] on input "صينية التوفير 5" at bounding box center [305, 67] width 146 height 12
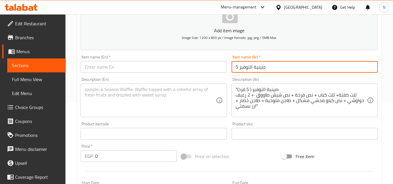
paste input "فرد"
type input "صينية التوفير 5 فرد"
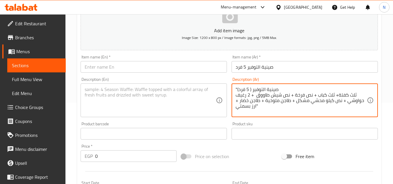
click at [261, 90] on textarea ""صينية التوفير ( 5 فرد) ثلث كفتة+ ثلث كباب + نص فرخة + نص شيش طاووق + 2 رغيف حو…" at bounding box center [301, 101] width 131 height 28
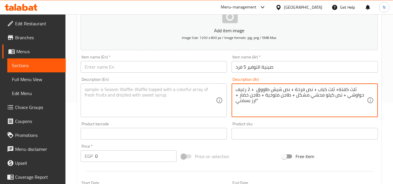
click at [257, 102] on textarea "ثلث كفتة+ ثلث كباب + نص فرخة + نص شيش طاووق + 2 رغيف حواوشي + نص كيلو محشي مشكل…" at bounding box center [301, 101] width 131 height 28
paste textarea "يقدم مع السلطة والخبز"
click at [312, 102] on textarea "ثلث كفتة+ ثلث كباب + نص فرخة + نص شيش طاووق + 2 رغيف حواوشي + نص كيلو محشي مشكل…" at bounding box center [301, 101] width 131 height 28
click at [337, 90] on textarea "ثلث كفتة+ ثلث كباب + نص فرخة + نص شيش طاووق + 2 رغيف حواوشي + نص كيلو محشي مشكل…" at bounding box center [301, 101] width 131 height 28
click at [316, 91] on textarea "ثلث كفتة، ثلث كباب + نص فرخة + نص شيش طاووق + 2 رغيف حواوشي + نص كيلو محشي مشكل…" at bounding box center [301, 101] width 131 height 28
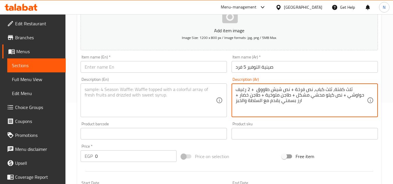
drag, startPoint x: 290, startPoint y: 90, endPoint x: 294, endPoint y: 90, distance: 3.8
click at [294, 90] on textarea "ثلث كفتة، ثلث كباب، نص فرخة + نص شيش طاووق + 2 رغيف حواوشي + نص كيلو محشي مشكل …" at bounding box center [301, 101] width 131 height 28
drag, startPoint x: 270, startPoint y: 92, endPoint x: 273, endPoint y: 92, distance: 3.5
click at [273, 92] on textarea "ثلث كفتة، ثلث كباب، نص فرخة، نص شيش طاووق + 2 رغيف حواوشي + نص كيلو محشي مشكل +…" at bounding box center [301, 101] width 131 height 28
drag, startPoint x: 236, startPoint y: 92, endPoint x: 240, endPoint y: 92, distance: 4.4
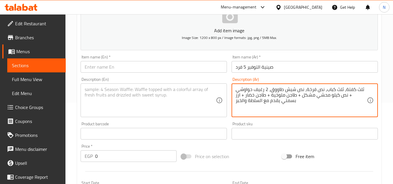
click at [240, 92] on textarea "ثلث كفتة، ثلث كباب، نص فرخة، نص شيش طاووق، 2 رغيف حواوشي + نص كيلو محشي مشكل + …" at bounding box center [301, 101] width 131 height 28
drag, startPoint x: 312, startPoint y: 95, endPoint x: 316, endPoint y: 96, distance: 4.0
click at [316, 96] on textarea "ثلث كفتة، ثلث كباب، نص فرخة، نص شيش طاووق، 2 رغيف حواوشي، نص كيلو محشي مشكل + ط…" at bounding box center [301, 101] width 131 height 28
click at [282, 95] on textarea "ثلث كفتة، ثلث كباب، نص فرخة، نص شيش طاووق، 2 رغيف حواوشي، نص كيلو محشي مشكل، طا…" at bounding box center [301, 101] width 131 height 28
click at [286, 95] on textarea "ثلث كفتة، ثلث كباب، نص فرخة، نص شيش طاووق، 2 رغيف حواوشي، نص كيلو محشي مشكل، طا…" at bounding box center [301, 101] width 131 height 28
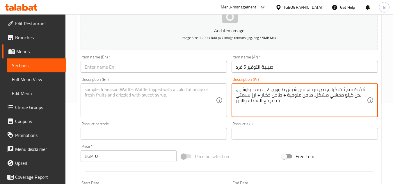
click at [285, 96] on textarea "ثلث كفتة، ثلث كباب، نص فرخة، نص شيش طاووق، 2 رغيف حواوشي، نص كيلو محشي مشكل، طا…" at bounding box center [301, 101] width 131 height 28
click at [257, 97] on textarea "ثلث كفتة، ثلث كباب، نص فرخة، نص شيش طاووق، 2 رغيف حواوشي، نص كيلو محشي مشكل، طا…" at bounding box center [301, 101] width 131 height 28
click at [254, 99] on textarea "ثلث كفتة، ثلث كباب، نص فرخة، نص شيش طاووق، 2 رغيف حواوشي، نص كيلو محشي مشكل، طا…" at bounding box center [301, 101] width 131 height 28
drag, startPoint x: 257, startPoint y: 98, endPoint x: 261, endPoint y: 98, distance: 3.5
click at [261, 98] on textarea "ثلث كفتة، ثلث كباب، نص فرخة، نص شيش طاووق، 2 رغيف حواوشي، نص كيلو محشي مشكل، طا…" at bounding box center [301, 101] width 131 height 28
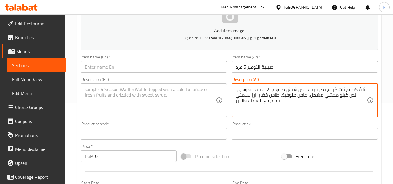
click at [277, 103] on textarea "ثلث كفتة، ثلث كباب، نص فرخة، نص شيش طاووق، 2 رغيف حواوشي، نص كيلو محشي مشكل، طا…" at bounding box center [301, 101] width 131 height 28
click at [275, 100] on textarea "ثلث كفتة، ثلث كباب، نص فرخة، نص شيش طاووق، 2 رغيف حواوشي، نص كيلو محشي مشكل، طا…" at bounding box center [301, 101] width 131 height 28
click at [257, 100] on textarea "ثلث كفتة، ثلث كباب، نص فرخة، نص شيش طاووق، 2 رغيف حواوشي، نص كيلو محشي مشكل، طا…" at bounding box center [301, 101] width 131 height 28
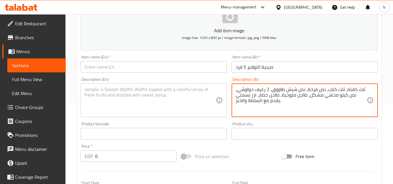
type textarea "ثلث كفتة، ثلث كباب، نص فرخة، نص شيش طاووق، 2 رغيف حواوشي، نص كيلو محشي مشكل، طا…"
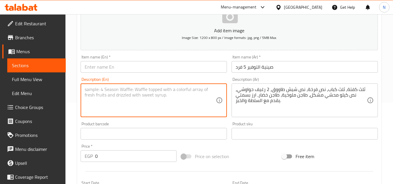
click at [155, 100] on textarea at bounding box center [150, 101] width 131 height 28
paste textarea "1/3 kofta, 1/3 kebab, 1/2 chicken, 1/2 shish tawook, 2 hawawshi loaves, 1/2 kil…"
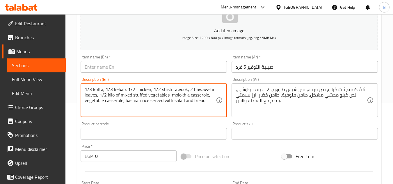
drag, startPoint x: 121, startPoint y: 95, endPoint x: 134, endPoint y: 96, distance: 12.5
click at [134, 96] on textarea "1/3 kofta, 1/3 kebab, 1/2 chicken, 1/2 shish tawook, 2 hawawshi loaves, 1/2 kil…" at bounding box center [150, 101] width 131 height 28
click at [145, 94] on textarea "1/3 kofta, 1/3 kebab, 1/2 chicken, 1/2 shish tawook, 2 hawawshi loaves, 1/2 kil…" at bounding box center [150, 101] width 131 height 28
drag, startPoint x: 133, startPoint y: 95, endPoint x: 169, endPoint y: 96, distance: 36.4
click at [169, 96] on textarea "1/3 kofta, 1/3 kebab, 1/2 chicken, 1/2 shish tawook, 2 hawawshi loaves, 1/2 kil…" at bounding box center [150, 101] width 131 height 28
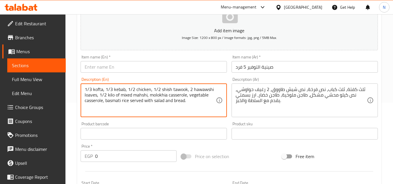
click at [94, 91] on textarea "1/3 kofta, 1/3 kebab, 1/2 chicken, 1/2 shish tawook, 2 hawawshi loaves, 1/2 kil…" at bounding box center [150, 101] width 131 height 28
click at [185, 102] on textarea "1/3 Kofta, 1/3 kebab, 1/2 chicken, 1/2 shish tawook, 2 hawawshi loaves, 1/2 kil…" at bounding box center [150, 101] width 131 height 28
type textarea "1/3 Kofta, 1/3 kebab, 1/2 chicken, 1/2 shish tawook, 2 hawawshi loaves, 1/2 kil…"
click at [265, 68] on input "صينية التوفير 5 فرد" at bounding box center [305, 67] width 146 height 12
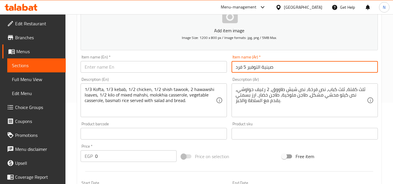
click at [265, 68] on input "صينية التوفير 5 فرد" at bounding box center [305, 67] width 146 height 12
click at [170, 66] on input "text" at bounding box center [154, 67] width 146 height 12
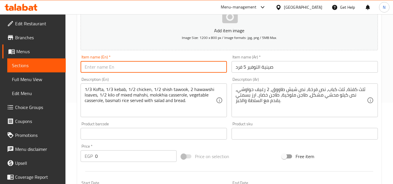
paste input "Saving Tray"
type input "Saving Tray For 5 Persons"
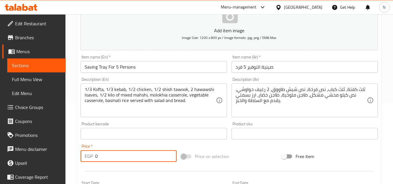
drag, startPoint x: 98, startPoint y: 156, endPoint x: 93, endPoint y: 157, distance: 5.0
click at [93, 157] on div "EGP 0 Price *" at bounding box center [129, 156] width 96 height 12
paste input "172"
type input "1720"
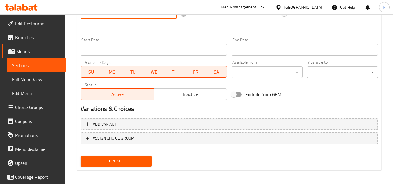
scroll to position [227, 0]
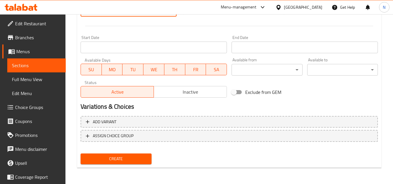
click at [143, 161] on span "Create" at bounding box center [115, 158] width 61 height 7
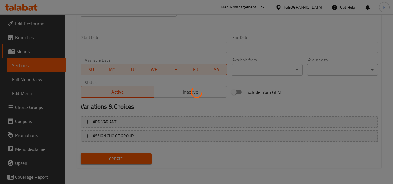
type input "0"
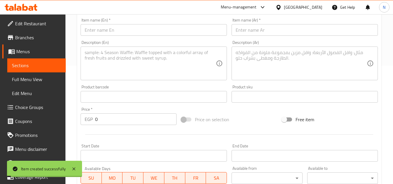
scroll to position [111, 0]
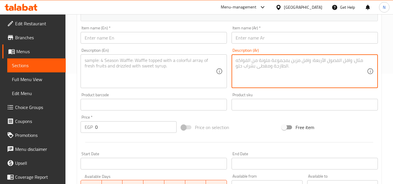
click at [256, 63] on textarea at bounding box center [301, 72] width 131 height 28
paste textarea ""صينية العيلة (5 فرد) نص كفتة+نص فرخة شيش+نفر سوبر مندي + 5 ق طرب+نص محشي مشكل …"
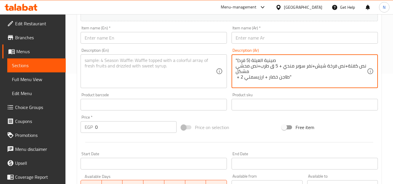
drag, startPoint x: 252, startPoint y: 59, endPoint x: 282, endPoint y: 56, distance: 30.6
click at [282, 56] on div ""صينية العيلة (5 فرد) نص كفتة+نص فرخة شيش+نفر سوبر مندي + 5 ق طرب+نص محشي مشكل …" at bounding box center [305, 71] width 146 height 34
type textarea ""صينية العيلة (5 فرد) نص كفتة+نص فرخة شيش+نفر سوبر مندي + 5 ق طرب+نص محشي مشكل …"
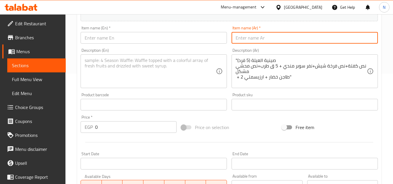
click at [257, 39] on input "text" at bounding box center [305, 38] width 146 height 12
paste input "صينية العيلة"
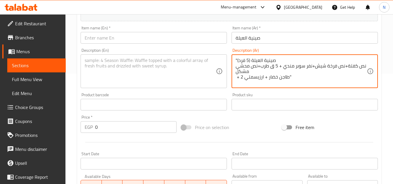
drag, startPoint x: 248, startPoint y: 60, endPoint x: 245, endPoint y: 62, distance: 3.4
click at [243, 59] on textarea ""صينية العيلة (5 فرد) نص كفتة+نص فرخة شيش+نفر سوبر مندي + 5 ق طرب+نص محشي مشكل …" at bounding box center [301, 72] width 131 height 28
click at [282, 40] on input "صينية العيلة" at bounding box center [305, 38] width 146 height 12
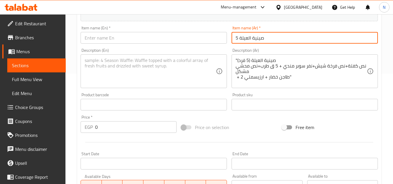
paste input "فرد"
type input "صينية العيلة 5 فرد"
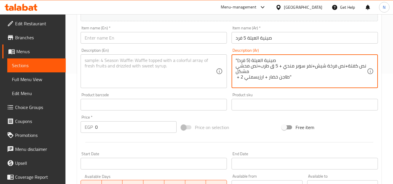
click at [267, 59] on textarea ""صينية العيلة (5 فرد) نص كفتة+نص فرخة شيش+نفر سوبر مندي + 5 ق طرب+نص محشي مشكل …" at bounding box center [301, 72] width 131 height 28
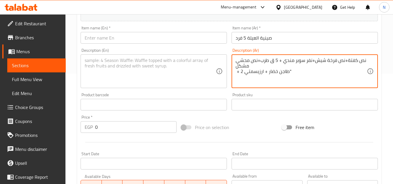
drag, startPoint x: 344, startPoint y: 60, endPoint x: 348, endPoint y: 61, distance: 4.1
click at [348, 61] on textarea "نص كفتة+نص فرخة شيش+نفر سوبر مندي + 5 ق طرب+نص محشي مشكل + 2 طاجن خضار + ارزيسم…" at bounding box center [301, 72] width 131 height 28
click at [344, 63] on textarea "نص كفتة+نص فرخة شيش+نفر سوبر مندي + 5 ق طرب+نص محشي مشكل + 2 طاجن خضار + ارزيسم…" at bounding box center [301, 72] width 131 height 28
click at [346, 63] on textarea "نص كفتة+نص فرخة شيش+نفر سوبر مندي + 5 ق طرب+نص محشي مشكل + 2 طاجن خضار + ارزيسم…" at bounding box center [301, 72] width 131 height 28
click at [314, 63] on textarea "نص كفتة، نص فرخة شيش+نفر سوبر مندي + 5 ق طرب+نص محشي مشكل + 2 طاجن خضار + ارزيس…" at bounding box center [301, 72] width 131 height 28
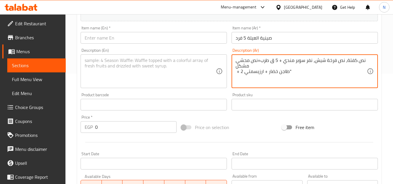
drag, startPoint x: 280, startPoint y: 63, endPoint x: 284, endPoint y: 62, distance: 4.5
click at [284, 62] on textarea "نص كفتة، نص فرخة شيش، نفر سوبر مندي + 5 ق طرب+نص محشي مشكل + 2 طاجن خضار + ارزي…" at bounding box center [301, 72] width 131 height 28
click at [259, 63] on textarea "نص كفتة، نص فرخة شيش، نفر سوبر مندي، 5 ق طرب+نص محشي مشكل + 2 طاجن خضار + ارزيس…" at bounding box center [301, 72] width 131 height 28
click at [256, 67] on textarea "نص كفتة، نص فرخة شيش، نفر سوبر مندي، 5 ق طرب، نص محشي مشكل + 2 طاجن خضار + ارزي…" at bounding box center [301, 72] width 131 height 28
click at [251, 66] on textarea "نص كفتة، نص فرخة شيش، نفر سوبر مندي، 5 ق طرب، نص محشي مشكل + 2 طاجن خضار + ارزي…" at bounding box center [301, 72] width 131 height 28
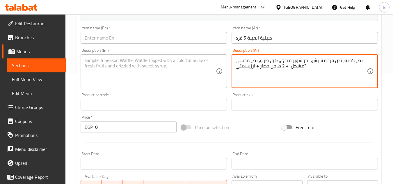
click at [286, 67] on textarea "نص كفتة، نص فرخة شيش، نفر سوبر مندي، 5 ق طرب، نص محشي مشكل + 2 طاجن خضار + ارزي…" at bounding box center [301, 72] width 131 height 28
drag, startPoint x: 285, startPoint y: 68, endPoint x: 289, endPoint y: 68, distance: 3.8
click at [289, 68] on textarea "نص كفتة، نص فرخة شيش، نفر سوبر مندي، 5 ق طرب، نص محشي مشكل + 2 طاجن خضار + ارزي…" at bounding box center [301, 72] width 131 height 28
drag, startPoint x: 255, startPoint y: 67, endPoint x: 259, endPoint y: 68, distance: 4.1
click at [259, 68] on textarea "نص كفتة، نص فرخة شيش، نفر سوبر مندي، 5 ق طرب، نص محشي مشكل، 2 طاجن خضار + ارزيس…" at bounding box center [301, 72] width 131 height 28
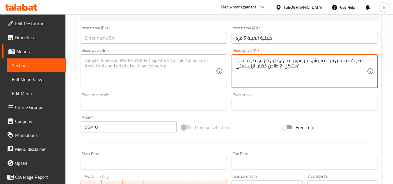
click at [251, 67] on textarea "نص كفتة، نص فرخة شيش، نفر سوبر مندي، 5 ق طرب، نص محشي مشكل، 2 طاجن خضار، ارزيسم…" at bounding box center [301, 72] width 131 height 28
click at [309, 68] on textarea "نص كفتة، نص فرخة شيش، نفر سوبر مندي، 5 ق طرب، نص محشي مشكل، 2 طاجن خضار، ارز يس…" at bounding box center [301, 72] width 131 height 28
drag, startPoint x: 297, startPoint y: 67, endPoint x: 301, endPoint y: 67, distance: 4.1
click at [301, 67] on textarea "نص كفتة، نص فرخة شيش، نفر سوبر مندي، 5 ق طرب، نص محشي مشكل، 2 طاجن خضار، ارز يس…" at bounding box center [301, 72] width 131 height 28
drag, startPoint x: 283, startPoint y: 66, endPoint x: 280, endPoint y: 67, distance: 2.9
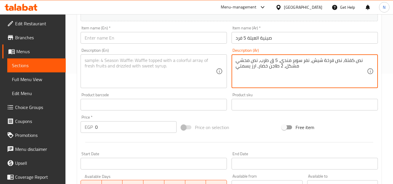
click at [280, 67] on textarea "نص كفتة، نص فرخة شيش، نفر سوبر مندي، 5 ق طرب، نص محشي مشكل، 2 طاجن خضار، ارز يس…" at bounding box center [301, 72] width 131 height 28
click at [305, 65] on textarea "نص كفتة، نص فرخة شيش، نفر سوبر مندي، 5 ق طرب، نص محشي مشكل، 2 طاجن خضار، ارز يس…" at bounding box center [301, 72] width 131 height 28
paste textarea "يقدم مع السلطة والخبز"
click at [324, 67] on textarea "نص كفتة، نص فرخة شيش، نفر سوبر مندي، 5 ق طرب، نص محشي مشكل، 2 طاجن خضار، ارز يس…" at bounding box center [301, 72] width 131 height 28
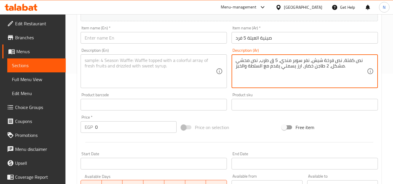
click at [324, 67] on textarea "نص كفتة، نص فرخة شيش، نفر سوبر مندي، 5 ق طرب، نص محشي مشكل، 2 طاجن خضار، ارز يس…" at bounding box center [301, 72] width 131 height 28
type textarea "نص كفتة، نص فرخة شيش، نفر سوبر مندي، 5 ق طرب، نص محشي مشكل، 2 طاجن خضار، ارز يس…"
click at [264, 42] on input "صينية العيلة 5 فرد" at bounding box center [305, 38] width 146 height 12
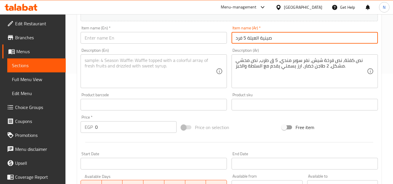
click at [264, 42] on input "صينية العيلة 5 فرد" at bounding box center [305, 38] width 146 height 12
click at [170, 40] on input "text" at bounding box center [154, 38] width 146 height 12
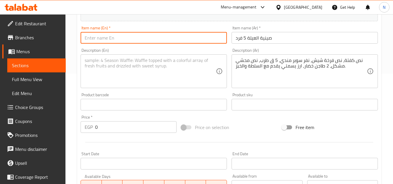
paste input "Family Tray For 5 People"
type input "Family Tray For 5 People"
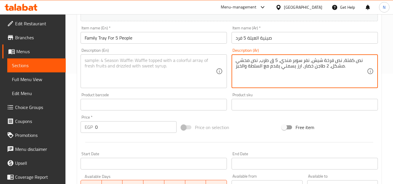
click at [298, 65] on textarea "نص كفتة، نص فرخة شيش، نفر سوبر مندي، 5 ق طرب، نص محشي مشكل، 2 طاجن خضار، ارز يس…" at bounding box center [301, 72] width 131 height 28
click at [189, 63] on textarea at bounding box center [150, 72] width 131 height 28
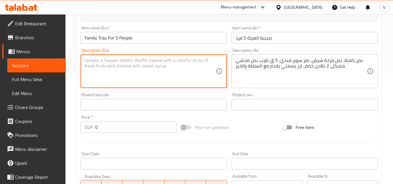
paste textarea "Half a kofta, half a shish chicken, a super mandi portion, 5 tarb, half a mixed…"
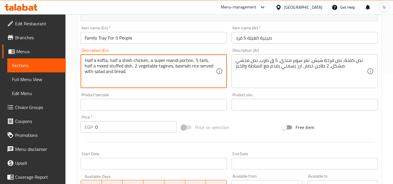
click at [96, 62] on textarea "Half a kofta, half a shish chicken, a super mandi portion, 5 tarb, half a mixed…" at bounding box center [150, 72] width 131 height 28
drag, startPoint x: 114, startPoint y: 61, endPoint x: 118, endPoint y: 61, distance: 4.4
click at [118, 61] on textarea "Half kofta, half a shish chicken, a super mandi portion, 5 tarb, half a mixed s…" at bounding box center [150, 72] width 131 height 28
click at [131, 60] on textarea "Half kofta, half shish chicken, a super mandi portion, 5 tarb, half a mixed stu…" at bounding box center [150, 72] width 131 height 28
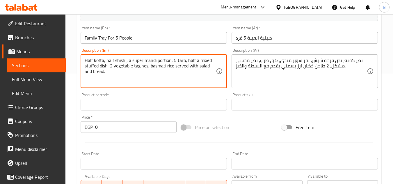
click at [115, 60] on textarea "Half kofta, half shish , a super mandi portion, 5 tarb, half a mixed stuffed di…" at bounding box center [150, 72] width 131 height 28
paste textarea "chicken"
click at [140, 61] on textarea "Half kofta, half chicken shish , a super mandi portion, 5 tarb, half a mixed st…" at bounding box center [150, 72] width 131 height 28
drag, startPoint x: 122, startPoint y: 62, endPoint x: 111, endPoint y: 69, distance: 12.5
click at [111, 69] on textarea "Half kofta, half shish , a super mandi portion, 5 tarb, half a mixed stuffed di…" at bounding box center [150, 72] width 131 height 28
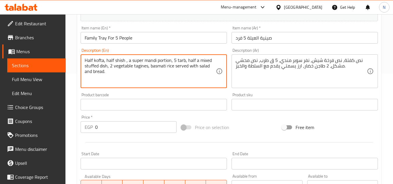
click at [125, 63] on textarea "Half kofta, half shish , a super mandi portion, 5 tarb, half a mixed stuffed di…" at bounding box center [150, 72] width 131 height 28
click at [129, 60] on textarea "Half kofta, half shish , a super mandi portion, 5 tarb, half a mixed stuffed di…" at bounding box center [150, 72] width 131 height 28
click at [126, 63] on textarea "Half kofta, half shish , a super mandi portion, 5 tarb, half a mixed stuffed di…" at bounding box center [150, 72] width 131 height 28
click at [145, 62] on textarea "Half kofta, half shish chicken, a super mandi portion, 5 tarb, half a mixed stu…" at bounding box center [150, 72] width 131 height 28
click at [174, 61] on textarea "Half kofta, half shish chicken, super mandi portion, 5 tarb, half a mixed stuff…" at bounding box center [150, 72] width 131 height 28
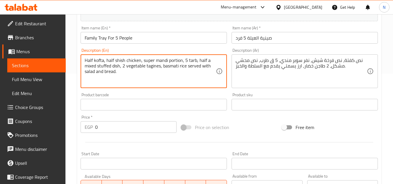
click at [174, 61] on textarea "Half kofta, half shish chicken, super mandi portion, 5 tarb, half a mixed stuff…" at bounding box center [150, 72] width 131 height 28
click at [202, 62] on textarea "Half kofta, half shish chicken, super mandi nefer, 5 tarb, half a mixed stuffed…" at bounding box center [150, 72] width 131 height 28
drag, startPoint x: 120, startPoint y: 67, endPoint x: 97, endPoint y: 67, distance: 22.4
click at [97, 67] on textarea "Half kofta, half shish chicken, super mandi nefer, 5 tarb, half of mixed stuffe…" at bounding box center [150, 72] width 131 height 28
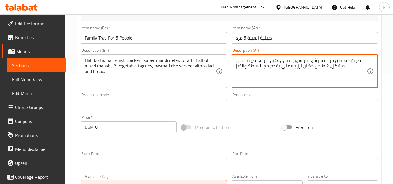
click at [318, 65] on textarea "نص كفتة، نص فرخة شيش، نفر سوبر مندي، 5 ق طرب، نص محشي مشكل، 2 طاجن خضار، ارز يس…" at bounding box center [301, 72] width 131 height 28
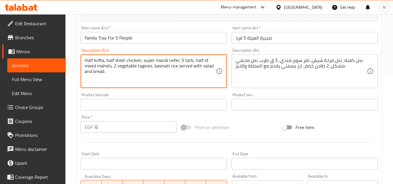
click at [149, 68] on textarea "Half kofta, half shish chicken, super mandi nefer, 5 tarb, half of mixed mahshi…" at bounding box center [150, 72] width 131 height 28
click at [145, 69] on textarea "Half kofta, half shish chicken, super mandi nefer, 5 tarb, half of mixed mahshi…" at bounding box center [150, 72] width 131 height 28
drag, startPoint x: 150, startPoint y: 66, endPoint x: 138, endPoint y: 68, distance: 12.1
click at [138, 68] on textarea "Half kofta, half shish chicken, super mandi nefer, 5 tarb, half of mixed mahshi…" at bounding box center [150, 72] width 131 height 28
paste textarea "Casserol"
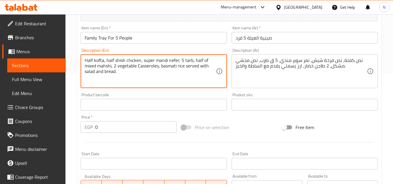
click at [110, 67] on textarea "Half kofta, half shish chicken, super mandi nefer, 5 tarb, half of mixed mahshi…" at bounding box center [150, 72] width 131 height 28
click at [123, 69] on textarea "Half kofta, half shish chicken, super mandi nefer, 5 tarb, half of mixed mahshi…" at bounding box center [150, 72] width 131 height 28
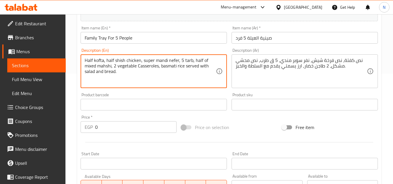
click at [123, 69] on textarea "Half kofta, half shish chicken, super mandi nefer, 5 tarb, half of mixed mahshi…" at bounding box center [150, 72] width 131 height 28
paste textarea "c"
type textarea "Half kofta, half shish chicken, super mandi nefer, 5 tarb, half of mixed mahshi…"
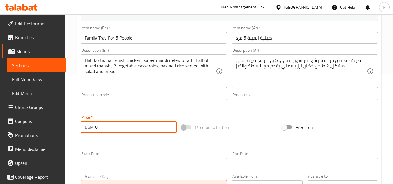
drag, startPoint x: 104, startPoint y: 130, endPoint x: 90, endPoint y: 135, distance: 14.6
click at [90, 135] on div "Price   * EGP 0 Price *" at bounding box center [128, 124] width 101 height 22
paste input "179"
type input "1790"
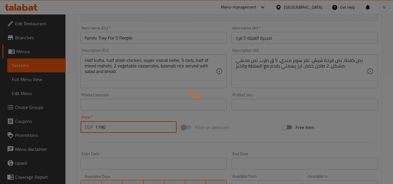
type input "0"
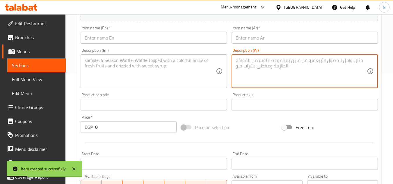
click at [266, 62] on textarea at bounding box center [301, 72] width 131 height 28
paste textarea ""صينية الاكابر (6 فرد) نص كيلو كباب + نص كيلو كفتة +نص شيش طاووق +فرخة شيش + نص…"
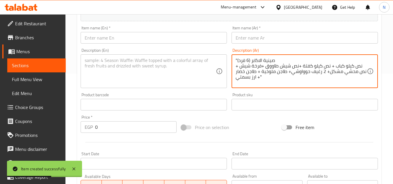
drag, startPoint x: 275, startPoint y: 60, endPoint x: 252, endPoint y: 60, distance: 23.3
click at [252, 60] on textarea ""صينية الاكابر (6 فرد) نص كيلو كباب + نص كيلو كفتة +نص شيش طاووق +فرخة شيش + نص…" at bounding box center [301, 72] width 131 height 28
type textarea ""صينية الاكابر (6 فرد) نص كيلو كباب + نص كيلو كفتة +نص شيش طاووق +فرخة شيش + نص…"
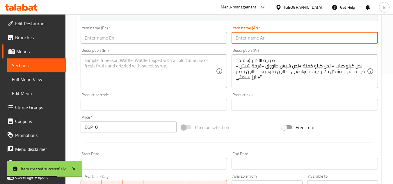
click at [266, 35] on input "text" at bounding box center [305, 38] width 146 height 12
paste input "صينية الاكابر"
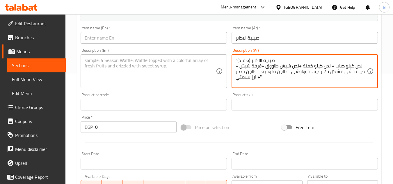
click at [244, 61] on textarea ""صينية الاكابر (6 فرد) نص كيلو كباب + نص كيلو كفتة +نص شيش طاووق +فرخة شيش + نص…" at bounding box center [301, 72] width 131 height 28
click at [243, 58] on textarea ""صينية الاكابر (6 فرد) نص كيلو كباب + نص كيلو كفتة +نص شيش طاووق +فرخة شيش + نص…" at bounding box center [301, 72] width 131 height 28
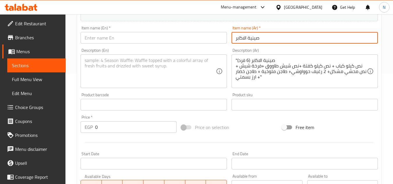
click at [278, 40] on input "صينية الاكابر" at bounding box center [305, 38] width 146 height 12
paste input "فرد"
type input "صينية الاكابر 6 فرد"
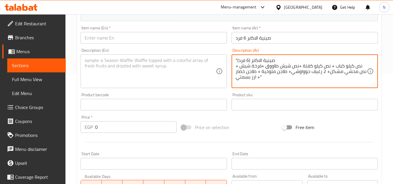
click at [262, 61] on textarea ""صينية الاكابر (6 فرد) نص كيلو كباب + نص كيلو كفتة +نص شيش طاووق +فرخة شيش + نص…" at bounding box center [301, 72] width 131 height 28
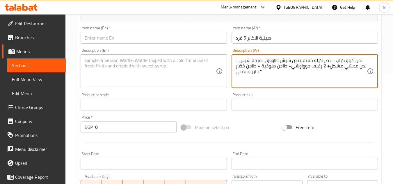
drag, startPoint x: 331, startPoint y: 62, endPoint x: 334, endPoint y: 61, distance: 3.1
click at [334, 61] on textarea "نص كيلو كباب + نص كيلو كفتة +نص شيش طاووق +فرخة شيش + نص محشي مشكل+ 2 رغيف حووا…" at bounding box center [301, 72] width 131 height 28
drag, startPoint x: 307, startPoint y: 62, endPoint x: 309, endPoint y: 60, distance: 3.6
click at [309, 60] on textarea "نص كيلو كباب، نص كيلو كفتة +نص شيش طاووق +فرخة شيش + نص محشي مشكل+ 2 رغيف حوواو…" at bounding box center [301, 72] width 131 height 28
drag, startPoint x: 269, startPoint y: 62, endPoint x: 273, endPoint y: 62, distance: 4.4
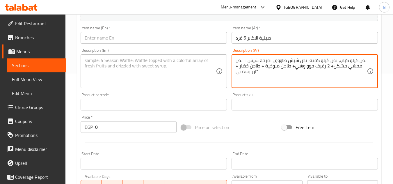
click at [273, 62] on textarea "نص كيلو كباب، نص كيلو كفتة، نص شيش طاووق +فرخة شيش + نص محشي مشكل+ 2 رغيف حوواو…" at bounding box center [301, 72] width 131 height 28
drag, startPoint x: 244, startPoint y: 61, endPoint x: 248, endPoint y: 61, distance: 4.4
click at [248, 61] on textarea "نص كيلو كباب، نص كيلو كفتة، نص شيش طاووق، فرخة شيش + نص محشي مشكل+ 2 رغيف حوواو…" at bounding box center [301, 72] width 131 height 28
click at [337, 66] on textarea "نص كيلو كباب، نص كيلو كفتة، نص شيش طاووق، فرخة شيش، نص محشي مشكل+ 2 رغيف حوواوش…" at bounding box center [301, 72] width 131 height 28
click at [298, 67] on textarea "نص كيلو كباب، نص كيلو كفتة، نص شيش طاووق، فرخة شيش، نص محشي مشكل، 2 رغيف حوواوش…" at bounding box center [301, 72] width 131 height 28
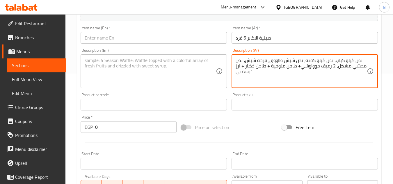
drag, startPoint x: 296, startPoint y: 68, endPoint x: 301, endPoint y: 67, distance: 4.7
click at [301, 67] on textarea "نص كيلو كباب، نص كيلو كفتة، نص شيش طاووق، فرخة شيش، نص محشي مشكل، 2 رغيف حوواوش…" at bounding box center [301, 72] width 131 height 28
drag, startPoint x: 267, startPoint y: 66, endPoint x: 270, endPoint y: 67, distance: 3.0
click at [270, 67] on textarea "نص كيلو كباب، نص كيلو كفتة، نص شيش طاووق، فرخة شيش، نص محشي مشكل، 2 رغيف حوواوش…" at bounding box center [301, 72] width 131 height 28
click at [243, 65] on textarea "نص كيلو كباب، نص كيلو كفتة، نص شيش طاووق، فرخة شيش، نص محشي مشكل، 2 رغيف حوواوش…" at bounding box center [301, 72] width 131 height 28
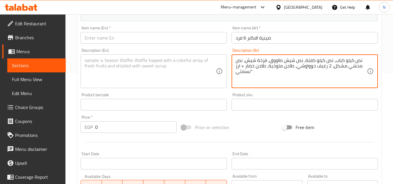
drag, startPoint x: 241, startPoint y: 67, endPoint x: 245, endPoint y: 68, distance: 3.8
click at [245, 68] on textarea "نص كيلو كباب، نص كيلو كفتة، نص شيش طاووق، فرخة شيش، نص محشي مشكل، 2 رغيف حوواوش…" at bounding box center [301, 72] width 131 height 28
click at [252, 69] on textarea "نص كيلو كباب، نص كيلو كفتة، نص شيش طاووق، فرخة شيش، نص محشي مشكل، 2 رغيف حوواوش…" at bounding box center [301, 72] width 131 height 28
drag, startPoint x: 251, startPoint y: 73, endPoint x: 254, endPoint y: 73, distance: 2.9
click at [254, 73] on textarea "نص كيلو كباب، نص كيلو كفتة، نص شيش طاووق، فرخة شيش، نص محشي مشكل، 2 رغيف حوواوش…" at bounding box center [301, 72] width 131 height 28
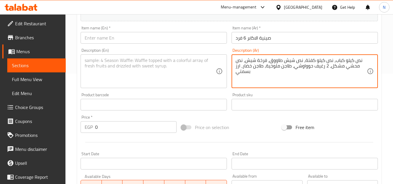
paste textarea "يقدم مع السلطة والخبز"
click at [272, 60] on textarea "نص كيلو كباب، نص كيلو كفتة، نص شيش طاووق، فرخة شيش، نص محشي مشكل، 2 رغيف حوواوش…" at bounding box center [301, 72] width 131 height 28
type textarea "نص كيلو كباب، نص كيلو كفتة، نص شيش طاووق، فرخة شيش، نص محشي مشكل، 2 رغيف حوواوش…"
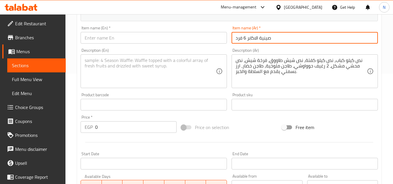
click at [261, 38] on input "صينية الاكابر 6 فرد" at bounding box center [305, 38] width 146 height 12
click at [166, 40] on input "text" at bounding box center [154, 38] width 146 height 12
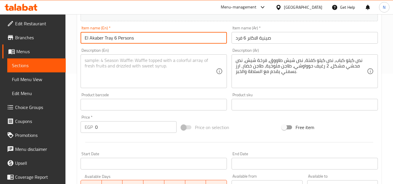
type input "El Akaber Tray 6 Persons"
click at [268, 72] on textarea "نص كيلو كباب، نص كيلو كفتة، نص شيش طاووق، فرخة شيش، نص محشي مشكل، 2 رغيف حوواوش…" at bounding box center [301, 72] width 131 height 28
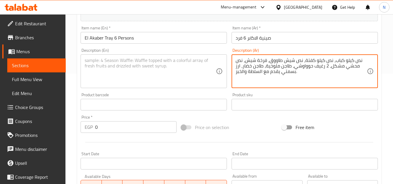
click at [268, 72] on textarea "نص كيلو كباب، نص كيلو كفتة، نص شيش طاووق، فرخة شيش، نص محشي مشكل، 2 رغيف حوواوش…" at bounding box center [301, 72] width 131 height 28
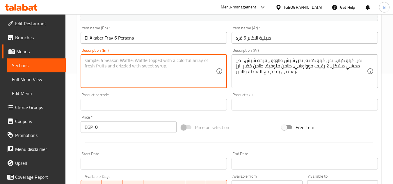
click at [147, 60] on textarea at bounding box center [150, 72] width 131 height 28
paste textarea "Half a kilo of kebab, half a kilo of kofta, half a chicken shish, half a chicke…"
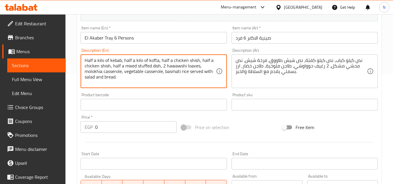
click at [170, 62] on textarea "Half a kilo of kebab, half a kilo of kofta, half a chicken shish, half a chicke…" at bounding box center [150, 72] width 131 height 28
click at [95, 60] on textarea "Half a kilo of kebab, half a kilo of kofta, half chicken shish, half a chicken …" at bounding box center [150, 72] width 131 height 28
drag, startPoint x: 130, startPoint y: 62, endPoint x: 133, endPoint y: 62, distance: 3.0
click at [133, 62] on textarea "Half kilo of kebab, half a kilo of kofta, half chicken shish, half a chicken sh…" at bounding box center [150, 72] width 131 height 28
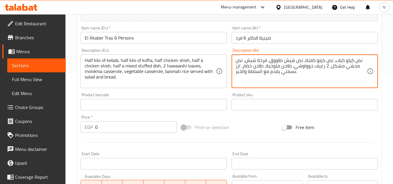
drag, startPoint x: 294, startPoint y: 61, endPoint x: 268, endPoint y: 61, distance: 25.6
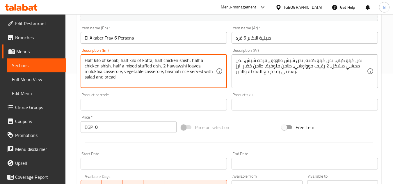
drag, startPoint x: 163, startPoint y: 63, endPoint x: 187, endPoint y: 61, distance: 24.2
click at [187, 61] on textarea "Half kilo of kebab, half kilo of kofta, half chicken shish, half a chicken shis…" at bounding box center [150, 72] width 131 height 28
paste textarea "Shish Tawook"
click at [200, 60] on textarea "Half kilo of kebab, half kilo of kofta, half Shish Tawook, half a chicken shish…" at bounding box center [150, 72] width 131 height 28
click at [106, 67] on textarea "Half kilo of kebab, half kilo of kofta, half Shish Tawook, half chicken shish, …" at bounding box center [150, 72] width 131 height 28
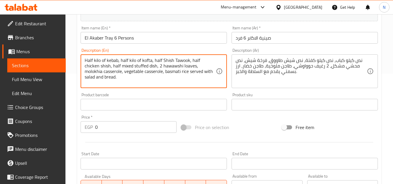
drag, startPoint x: 119, startPoint y: 68, endPoint x: 142, endPoint y: 65, distance: 22.5
click at [142, 65] on textarea "Half kilo of kebab, half kilo of kofta, half Shish Tawook, half chicken shish, …" at bounding box center [150, 72] width 131 height 28
click at [100, 61] on textarea "Half kilo of kebab, half kilo of kofta, half Shish Tawook, half chicken shish, …" at bounding box center [150, 72] width 131 height 28
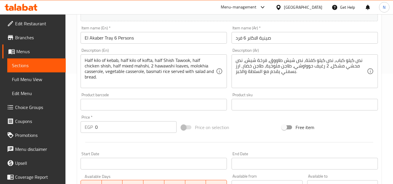
click at [152, 73] on textarea "Half kilo of kebab, half kilo of kofta, half Shish Tawook, half chicken shish, …" at bounding box center [150, 72] width 131 height 28
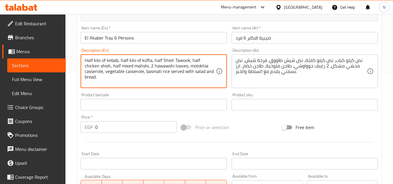
click at [152, 73] on textarea "Half kilo of kebab, half kilo of kofta, half Shish Tawook, half chicken shish, …" at bounding box center [150, 72] width 131 height 28
paste textarea "shish t"
click at [194, 60] on textarea "Half kilo of kebab, half kilo of kofta, half shish tawook, half chicken shish, …" at bounding box center [150, 72] width 131 height 28
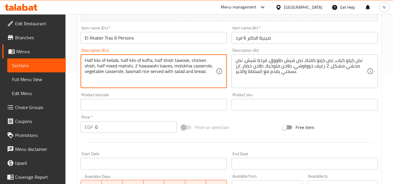
click at [137, 74] on textarea "Half kilo of kebab, half kilo of kofta, half shish tawook, chicken shish, half …" at bounding box center [150, 72] width 131 height 28
type textarea "Half kilo of kebab, half kilo of kofta, half shish tawook, chicken shish, half …"
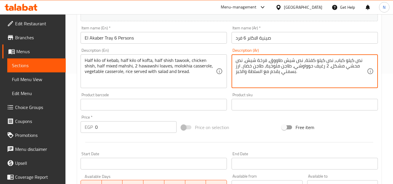
click at [289, 71] on textarea "نص كيلو كباب، نص كيلو كفتة، نص شيش طاووق، فرخة شيش، نص محشي مشكل، 2 رغيف حوواوش…" at bounding box center [301, 72] width 131 height 28
type textarea "نص كيلو كباب، نص كيلو كفتة، نص شيش طاووق، فرخة شيش، نص محشي مشكل، 2 رغيف حوواوش…"
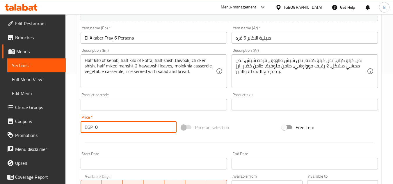
drag, startPoint x: 105, startPoint y: 126, endPoint x: 96, endPoint y: 127, distance: 8.5
click at [96, 127] on input "0" at bounding box center [135, 127] width 81 height 12
paste input "228"
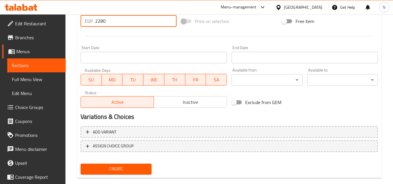
scroll to position [227, 0]
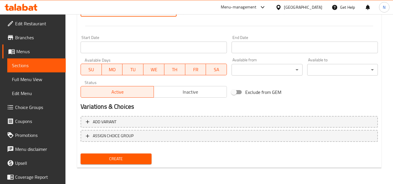
type input "2280"
drag, startPoint x: 133, startPoint y: 160, endPoint x: 140, endPoint y: 155, distance: 8.4
click at [133, 160] on span "Create" at bounding box center [115, 158] width 61 height 7
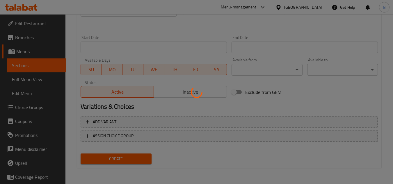
type input "0"
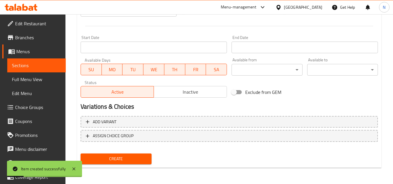
click at [33, 59] on link "Sections" at bounding box center [36, 65] width 58 height 14
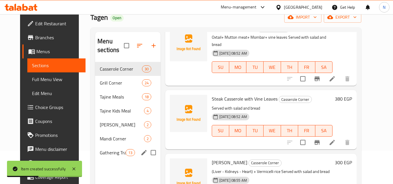
scroll to position [81, 0]
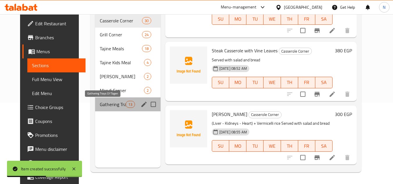
click at [113, 102] on span "Gathering Trays Of Tagen" at bounding box center [113, 104] width 26 height 7
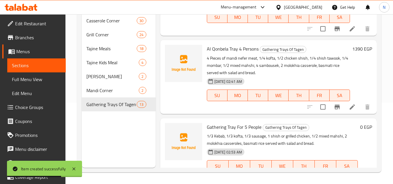
scroll to position [553, 0]
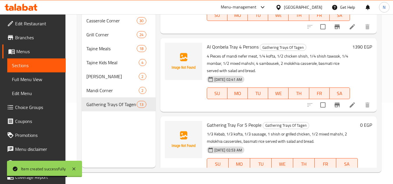
click at [372, 108] on div "Menu items Add Sort Manage items Twins Tray 2 Persons Gathering Trays Of Tagen …" at bounding box center [266, 76] width 221 height 184
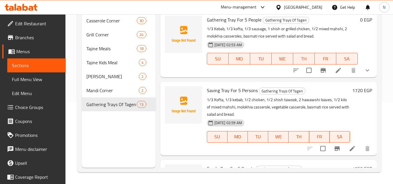
scroll to position [600, 0]
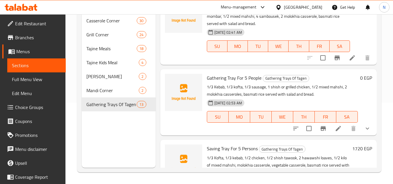
click at [366, 136] on button "show more" at bounding box center [367, 129] width 14 height 14
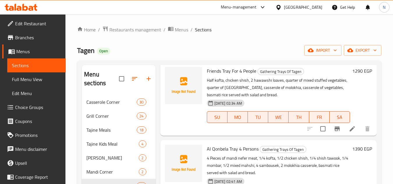
scroll to position [0, 0]
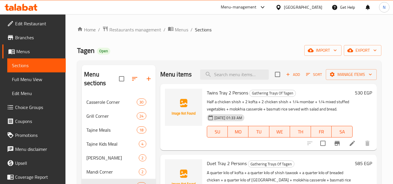
click at [293, 76] on span "Add" at bounding box center [293, 74] width 16 height 7
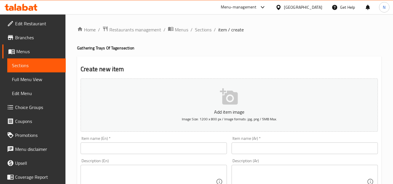
click at [261, 151] on input "text" at bounding box center [305, 149] width 146 height 12
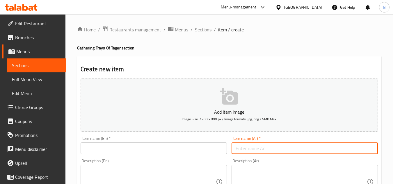
paste input ""صينية الكيف ( 6 فرد) نص كيلو كفتة +نص كيلو بانيه + فرخة شيش + نص سجق + كيلو مم…"
type input ""صينية الكيف ( 6 فرد) نص كيلو كفتة +نص كيلو بانيه + فرخة شيش + نص سجق + كيلو مم…"
click at [284, 152] on input ""صينية الكيف ( 6 فرد) نص كيلو كفتة +نص كيلو بانيه + فرخة شيش + نص سجق + كيلو مم…" at bounding box center [305, 149] width 146 height 12
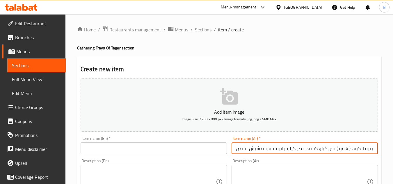
click at [284, 152] on input ""صينية الكيف ( 6 فرد) نص كيلو كفتة +نص كيلو بانيه + فرخة شيش + نص سجق + كيلو مم…" at bounding box center [305, 149] width 146 height 12
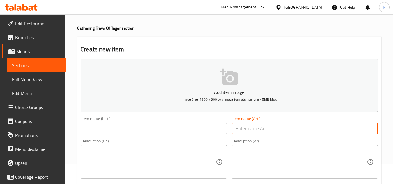
scroll to position [29, 0]
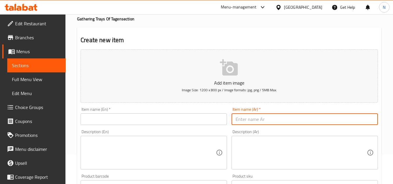
click at [264, 145] on div "Description (Ar)" at bounding box center [305, 153] width 146 height 34
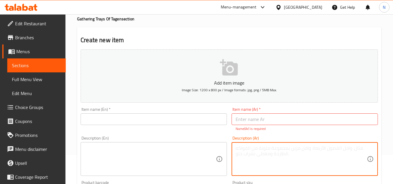
paste textarea ""صينية الكيف ( 6 فرد) نص كيلو كفتة +نص كيلو بانيه + فرخة شيش + نص سجق + كيلو مم…"
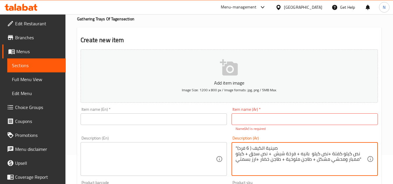
click at [251, 149] on textarea ""صينية الكيف ( 6 فرد) نص كيلو كفتة +نص كيلو بانيه + فرخة شيش + نص سجق + كيلو مم…" at bounding box center [301, 159] width 131 height 28
click at [276, 149] on textarea ""صينية الكيف 6 فرد) نص كيلو كفتة +نص كيلو بانيه + فرخة شيش + نص سجق + كيلو ممبا…" at bounding box center [301, 159] width 131 height 28
drag, startPoint x: 238, startPoint y: 147, endPoint x: 235, endPoint y: 150, distance: 4.8
click at [235, 150] on div ""صينية الكيف 6 فرد نص كيلو كفتة +نص كيلو بانيه + فرخة شيش + نص سجق + كيلو ممبار…" at bounding box center [305, 159] width 146 height 34
click at [254, 147] on textarea "صينية الكيف 6 فرد نص كيلو كفتة +نص كيلو بانيه + فرخة شيش + نص سجق + كيلو ممبار …" at bounding box center [301, 159] width 131 height 28
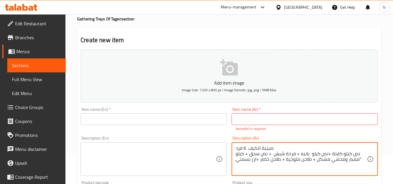
click at [254, 147] on textarea "صينية الكيف 6 فرد نص كيلو كفتة +نص كيلو بانيه + فرخة شيش + نص سجق + كيلو ممبار …" at bounding box center [301, 159] width 131 height 28
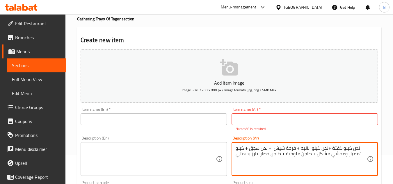
type textarea "نص كيلو كفتة +نص كيلو بانيه + فرخة شيش + نص سجق + كيلو ممبار ومحشي مشكل + طاجن …"
click at [261, 120] on input "text" at bounding box center [305, 119] width 146 height 12
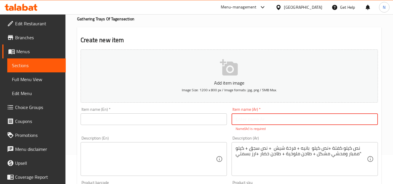
paste input "صينية الكيف 6 فرد"
click at [247, 123] on input "صينية الكيف 6 فرد" at bounding box center [305, 119] width 146 height 12
click at [255, 122] on input "صينية الكيف 6 فرد" at bounding box center [305, 119] width 146 height 12
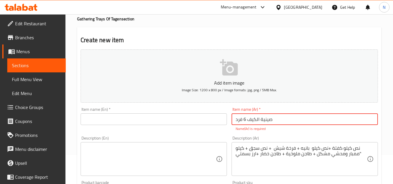
type input "صينية الكيف 6 فرد"
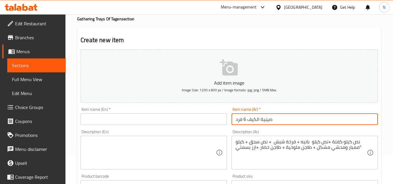
click at [177, 122] on input "text" at bounding box center [154, 119] width 146 height 12
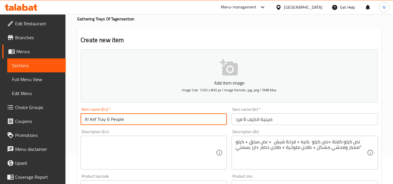
type input "Al Kef Tray 6 People"
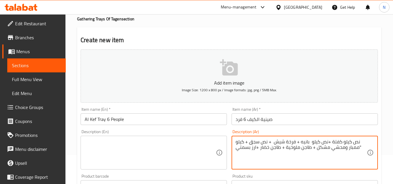
drag, startPoint x: 327, startPoint y: 143, endPoint x: 332, endPoint y: 143, distance: 4.4
drag, startPoint x: 298, startPoint y: 143, endPoint x: 301, endPoint y: 143, distance: 3.3
click at [301, 143] on textarea "نص كيلو كفتة، نص كيلو بانيه + فرخة شيش + نص سجق + كيلو ممبار ومحشي مشكل + طاجن …" at bounding box center [301, 153] width 131 height 28
drag, startPoint x: 282, startPoint y: 142, endPoint x: 285, endPoint y: 143, distance: 3.5
click at [285, 143] on textarea "نص كيلو كفتة، نص كيلو بانيه، فرخة شيش + نص سجق + كيلو ممبار ومحشي مشكل + طاجن م…" at bounding box center [301, 153] width 131 height 28
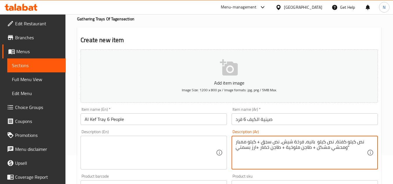
drag, startPoint x: 257, startPoint y: 144, endPoint x: 262, endPoint y: 143, distance: 4.6
click at [262, 143] on textarea "نص كيلو كفتة، نص كيلو بانيه، فرخة شيش، نص سجق + كيلو ممبار ومحشي مشكل + طاجن مل…" at bounding box center [301, 153] width 131 height 28
drag, startPoint x: 311, startPoint y: 150, endPoint x: 315, endPoint y: 148, distance: 4.1
click at [315, 148] on textarea "نص كيلو كفتة، نص كيلو بانيه، فرخة شيش، نص سجق، كيلو ممبار ومحشي مشكل + طاجن ملو…" at bounding box center [301, 153] width 131 height 28
drag, startPoint x: 281, startPoint y: 149, endPoint x: 285, endPoint y: 147, distance: 4.2
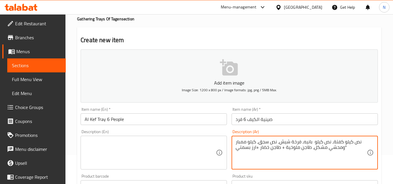
click at [285, 147] on textarea "نص كيلو كفتة، نص كيلو بانيه، فرخة شيش، نص سجق، كيلو ممبار ومحشي مشكل، طاجن ملوخ…" at bounding box center [301, 153] width 131 height 28
click at [255, 151] on textarea "نص كيلو كفتة، نص كيلو بانيه، فرخة شيش، نص سجق، كيلو ممبار ومحشي مشكل، طاجن ملوخ…" at bounding box center [301, 153] width 131 height 28
click at [255, 149] on textarea "نص كيلو كفتة، نص كيلو بانيه، فرخة شيش، نص سجق، كيلو ممبار ومحشي مشكل، طاجن ملوخ…" at bounding box center [301, 153] width 131 height 28
drag, startPoint x: 256, startPoint y: 148, endPoint x: 260, endPoint y: 150, distance: 4.4
click at [260, 150] on textarea "نص كيلو كفتة، نص كيلو بانيه، فرخة شيش، نص سجق، كيلو ممبار ومحشي مشكل، طاجن ملوخ…" at bounding box center [301, 153] width 131 height 28
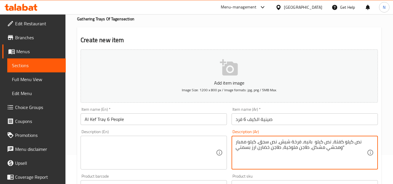
click at [257, 152] on textarea "نص كيلو كفتة، نص كيلو بانيه، فرخة شيش، نص سجق، كيلو ممبار ومحشي مشكل، طاجن ملوخ…" at bounding box center [301, 153] width 131 height 28
click at [338, 148] on textarea "نص كيلو كفتة، نص كيلو بانيه، فرخة شيش، نص سجق، كيلو ممبار ومحشي مشكل، طاجن ملوخ…" at bounding box center [301, 153] width 131 height 28
paste textarea "يقدم مع السلطة والخبز"
click at [322, 147] on textarea "نص كيلو كفتة، نص كيلو بانيه، فرخة شيش، نص سجق، كيلو ممبار ومحشي مشكل، طاجن ملوخ…" at bounding box center [301, 153] width 131 height 28
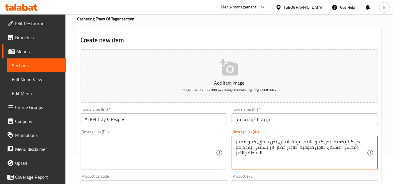
click at [322, 147] on textarea "نص كيلو كفتة، نص كيلو بانيه، فرخة شيش، نص سجق، كيلو ممبار ومحشي مشكل، طاجن ملوخ…" at bounding box center [301, 153] width 131 height 28
type textarea "نص كيلو كفتة، نص كيلو بانيه، فرخة شيش، نص سجق، كيلو ممبار ومحشي مشكل، طاجن ملوخ…"
click at [174, 142] on textarea at bounding box center [150, 153] width 131 height 28
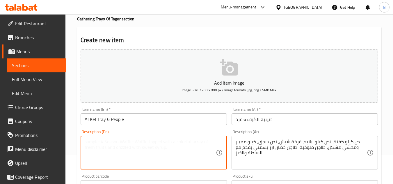
paste textarea "Half a kilo of kofta, half a kilo of breaded chicken, shish kebab, half a kilo …"
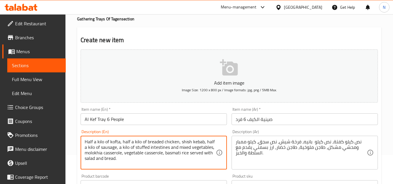
drag, startPoint x: 93, startPoint y: 143, endPoint x: 97, endPoint y: 143, distance: 3.2
click at [97, 143] on textarea "Half a kilo of kofta, half a kilo of breaded chicken, shish kebab, half a kilo …" at bounding box center [150, 153] width 131 height 28
click at [130, 141] on textarea "Half kilo of kofta, half a kilo of breaded chicken, shish kebab, half a kilo of…" at bounding box center [150, 153] width 131 height 28
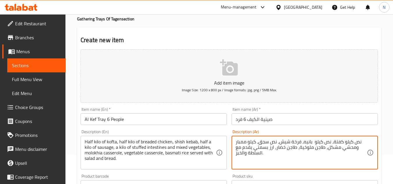
click at [314, 142] on textarea "نص كيلو كفتة، نص كيلو بانيه، فرخة شيش، نص سجق، كيلو ممبار ومحشي مشكل، طاجن ملوخ…" at bounding box center [301, 153] width 131 height 28
drag, startPoint x: 311, startPoint y: 143, endPoint x: 315, endPoint y: 143, distance: 3.6
click at [315, 143] on textarea "نص كيلو كفتة، نص كيلو بانيه، فرخة شيش، نص سجق، كيلو ممبار ومحشي مشكل، طاجن ملوخ…" at bounding box center [301, 153] width 131 height 28
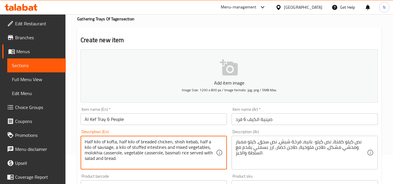
click at [146, 142] on textarea "Half kilo of kofta, half kilo of breaded chicken, shish kebab, half a kilo of s…" at bounding box center [150, 153] width 131 height 28
drag, startPoint x: 140, startPoint y: 142, endPoint x: 172, endPoint y: 142, distance: 31.1
click at [172, 142] on textarea "Half kilo of kofta, half kilo of breaded chicken, shish kebab, half a kilo of s…" at bounding box center [150, 153] width 131 height 28
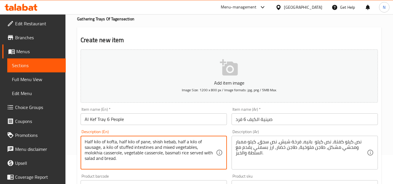
click at [172, 142] on textarea "Half kilo of kofta, half kilo of pane, shish kebab, half a kilo of sausage, a k…" at bounding box center [150, 153] width 131 height 28
drag, startPoint x: 188, startPoint y: 143, endPoint x: 200, endPoint y: 141, distance: 11.2
click at [200, 141] on textarea "Half kilo of kofta, half kilo of pane, shish chicken, half a kilo of sausage, a…" at bounding box center [150, 153] width 131 height 28
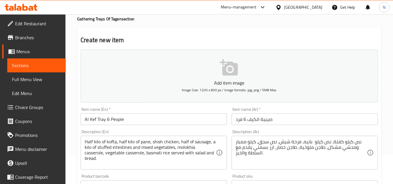
click at [216, 142] on div "Half kilo of kofta, half kilo of pane, shish chicken, half of sausage, a kilo o…" at bounding box center [154, 153] width 146 height 34
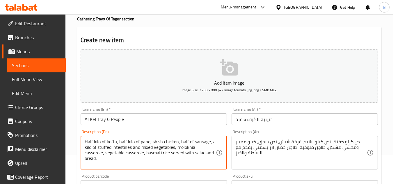
drag, startPoint x: 213, startPoint y: 141, endPoint x: 210, endPoint y: 143, distance: 3.3
click at [210, 143] on textarea "Half kilo of kofta, half kilo of pane, shish chicken, half of sausage, a kilo o…" at bounding box center [150, 153] width 131 height 28
click at [104, 147] on textarea "Half kilo of kofta, half kilo of pane, shish chicken, half of sausage, kilo of …" at bounding box center [150, 153] width 131 height 28
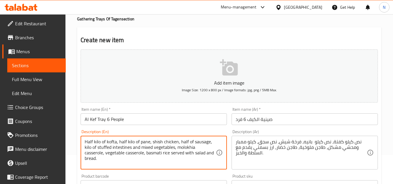
click at [137, 151] on textarea "Half kilo of kofta, half kilo of pane, shish chicken, half of sausage, kilo of …" at bounding box center [150, 153] width 131 height 28
drag, startPoint x: 131, startPoint y: 148, endPoint x: 98, endPoint y: 151, distance: 33.5
click at [98, 151] on textarea "Half kilo of kofta, half kilo of pane, shish chicken, half of sausage, kilo of …" at bounding box center [150, 153] width 131 height 28
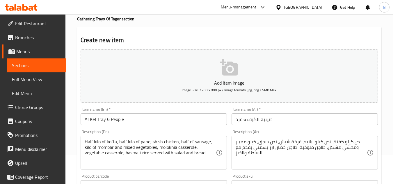
click at [104, 149] on textarea "Half kilo of kofta, half kilo of pane, shish chicken, half of sausage, kilo of …" at bounding box center [150, 153] width 131 height 28
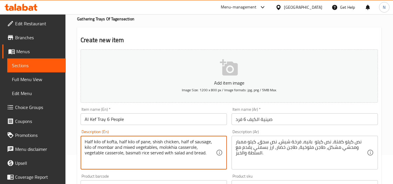
click at [104, 149] on textarea "Half kilo of kofta, half kilo of pane, shish chicken, half of sausage, kilo of …" at bounding box center [150, 153] width 131 height 28
click at [124, 154] on textarea "Half kilo of kofta, half kilo of pane, shish chicken, half of sausage, kilo of …" at bounding box center [150, 153] width 131 height 28
click at [123, 154] on textarea "Half kilo of kofta, half kilo of pane, shish chicken, half of sausage, kilo of …" at bounding box center [150, 153] width 131 height 28
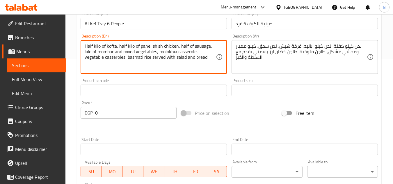
scroll to position [116, 0]
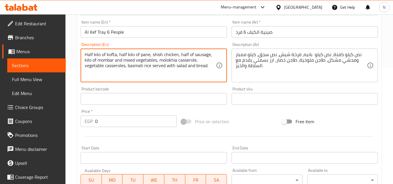
type textarea "Half kilo of kofta, half kilo of pane, shish chicken, half of sausage, kilo of …"
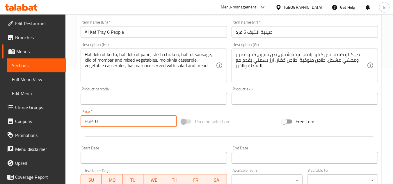
drag, startPoint x: 105, startPoint y: 122, endPoint x: 91, endPoint y: 129, distance: 15.4
click at [91, 129] on div "Price   * EGP 0 Price *" at bounding box center [128, 118] width 101 height 22
paste input "175"
type input "1750"
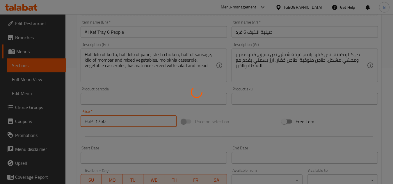
type input "0"
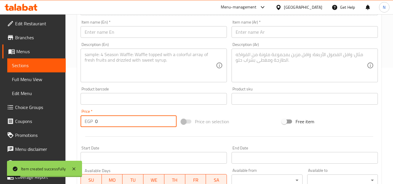
click at [281, 70] on textarea at bounding box center [301, 66] width 131 height 28
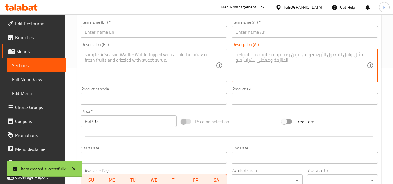
paste textarea ""صينية السلطان ( 6 فرد) نص كيلو كفتة+ نص كيلوسجق+نص كيلو شيش طاووق+ فرخة شيش+نف…"
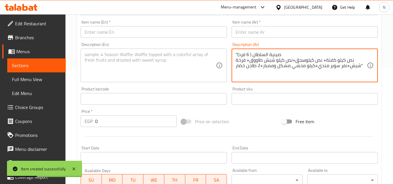
drag, startPoint x: 253, startPoint y: 55, endPoint x: 287, endPoint y: 53, distance: 34.1
click at [287, 53] on textarea ""صينية السلطان ( 6 فرد) نص كيلو كفتة+ نص كيلوسجق+نص كيلو شيش طاووق+ فرخة شيش+نف…" at bounding box center [301, 66] width 131 height 28
type textarea ""صينية السلطان ( 6 فرد) نص كيلو كفتة+ نص كيلوسجق+نص كيلو شيش طاووق+ فرخة شيش+نف…"
click at [264, 31] on input "text" at bounding box center [305, 32] width 146 height 12
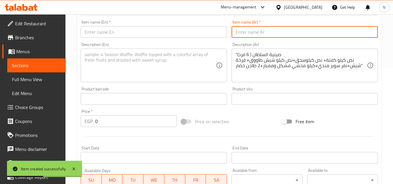
paste input "صينية السلطان"
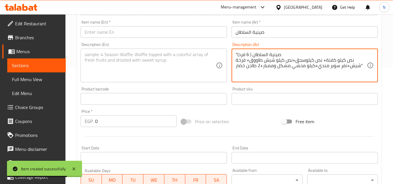
drag, startPoint x: 248, startPoint y: 55, endPoint x: 242, endPoint y: 54, distance: 5.9
click at [238, 52] on textarea ""صينية السلطان ( 6 فرد) نص كيلو كفتة+ نص كيلوسجق+نص كيلو شيش طاووق+ فرخة شيش+نف…" at bounding box center [301, 66] width 131 height 28
click at [247, 54] on textarea ""صينية السلطان ( 6 فرد) نص كيلو كفتة+ نص كيلوسجق+نص كيلو شيش طاووق+ فرخة شيش+نف…" at bounding box center [301, 66] width 131 height 28
click at [245, 54] on textarea ""صينية السلطان ( 6 فرد) نص كيلو كفتة+ نص كيلوسجق+نص كيلو شيش طاووق+ فرخة شيش+نف…" at bounding box center [301, 66] width 131 height 28
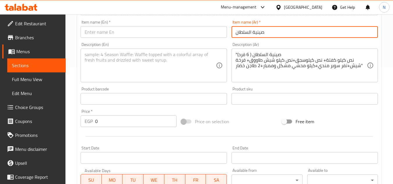
click at [282, 33] on input "صينية السلطان" at bounding box center [305, 32] width 146 height 12
paste input "6 فرد"
type input "صينية السلطان 6 فرد"
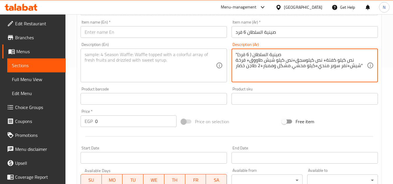
click at [274, 52] on textarea ""صينية السلطان ( 6 فرد) نص كيلو كفتة+ نص كيلوسجق+نص كيلو شيش طاووق+ فرخة شيش+نف…" at bounding box center [301, 66] width 131 height 28
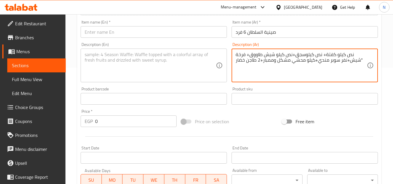
click at [327, 55] on textarea "نص كيلو كفتة+ نص كيلوسجق+نص كيلو شيش طاووق+ فرخة شيش+نفر سوبر مندي+كيلو محشي مش…" at bounding box center [301, 66] width 131 height 28
drag, startPoint x: 323, startPoint y: 56, endPoint x: 327, endPoint y: 56, distance: 4.1
click at [327, 56] on textarea "نص كيلو كفتة+ نص كيلوسجق+نص كيلو شيش طاووق+ فرخة شيش+نفر سوبر مندي+كيلو محشي مش…" at bounding box center [301, 66] width 131 height 28
click at [305, 55] on textarea "نص كيلو كفتة، نص كيلوسجق+نص كيلو شيش طاووق+ فرخة شيش+نفر سوبر مندي+كيلو محشي مش…" at bounding box center [301, 66] width 131 height 28
click at [295, 54] on textarea "نص كيلو كفتة، نص كيلو سجق+نص كيلو شيش طاووق+ فرخة شيش+نفر سوبر مندي+كيلو محشي م…" at bounding box center [301, 66] width 131 height 28
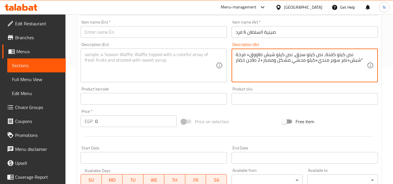
click at [248, 54] on textarea "نص كيلو كفتة، نص كيلو سجق، نص كيلو شيش طاووق+ فرخة شيش+نفر سوبر مندي+كيلو محشي …" at bounding box center [301, 66] width 131 height 28
click at [250, 54] on textarea "نص كيلو كفتة، نص كيلو سجق، نص كيلو شيش طاووق+ فرخة شيش+نفر سوبر مندي+كيلو محشي …" at bounding box center [301, 66] width 131 height 28
click at [348, 61] on textarea "نص كيلو كفتة، نص كيلو سجق، نص كيلو شيش طاووق، فرخة شيش+نفر سوبر مندي+كيلو محشي …" at bounding box center [301, 66] width 131 height 28
drag, startPoint x: 315, startPoint y: 60, endPoint x: 318, endPoint y: 61, distance: 3.8
click at [318, 61] on textarea "نص كيلو كفتة، نص كيلو سجق، نص كيلو شيش طاووق، فرخة شيش، نفر سوبر مندي+كيلو محشي…" at bounding box center [301, 66] width 131 height 28
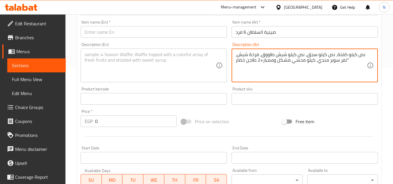
click at [261, 62] on textarea "نص كيلو كفتة، نص كيلو سجق، نص كيلو شيش طاووق، فرخة شيش، نفر سوبر مندي، كيلو محش…" at bounding box center [301, 66] width 131 height 28
click at [273, 61] on textarea "نص كيلو كفتة، نص كيلو سجق، نص كيلو شيش طاووق، فرخة شيش، نفر سوبر مندي، كيلو محش…" at bounding box center [301, 66] width 131 height 28
click at [261, 61] on textarea "نص كيلو كفتة، نص كيلو سجق، نص كيلو شيش طاووق، فرخة شيش، نفر سوبر مندي، كيلو محش…" at bounding box center [301, 66] width 131 height 28
click at [334, 57] on textarea "نص كيلو كفتة، نص كيلو سجق، نص كيلو شيش طاووق، فرخة شيش، نفر سوبر مندي، كيلو محش…" at bounding box center [301, 66] width 131 height 28
drag, startPoint x: 345, startPoint y: 60, endPoint x: 352, endPoint y: 60, distance: 7.0
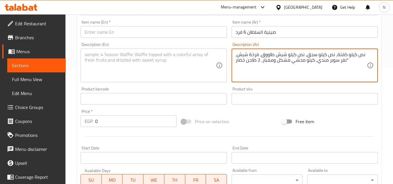
click at [352, 60] on textarea "نص كيلو كفتة، نص كيلو سجق، نص كيلو شيش طاووق، فرخة شيش، نفر سوبر مندي، كيلو محش…" at bounding box center [301, 66] width 131 height 28
paste textarea "يقدم مع السلطة والخبز"
click at [282, 62] on textarea "نص كيلو كفتة، نص كيلو سجق، نص كيلو شيش طاووق، فرخة شيش، نفر سوبر مندي، كيلو محش…" at bounding box center [301, 66] width 131 height 28
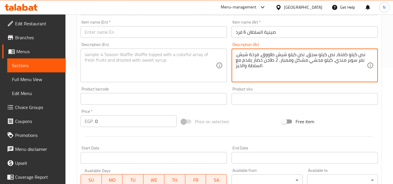
type textarea "نص كيلو كفتة، نص كيلو سجق، نص كيلو شيش طاووق، فرخة شيش، نفر سوبر مندي، كيلو محش…"
click at [161, 69] on textarea at bounding box center [150, 66] width 131 height 28
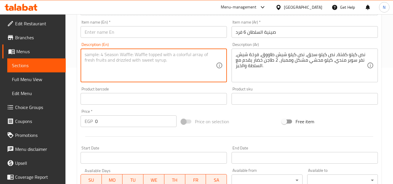
paste textarea "Half a kilo of kofta, half a kilo of sausage, half a kilo of shish tawook, shis…"
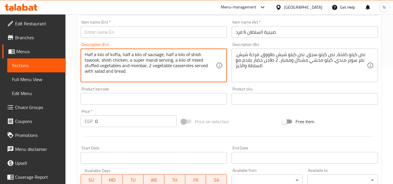
drag, startPoint x: 95, startPoint y: 56, endPoint x: 99, endPoint y: 57, distance: 4.1
click at [99, 57] on textarea "Half a kilo of kofta, half a kilo of sausage, half a kilo of shish tawook, shis…" at bounding box center [150, 66] width 131 height 28
click at [97, 58] on textarea "Half a kilo of kofta, half a kilo of sausage, half a kilo of shish tawook, shis…" at bounding box center [150, 66] width 131 height 28
click at [98, 55] on textarea "Half a kilo of kofta, half a kilo of sausage, half a kilo of shish tawook, shis…" at bounding box center [150, 66] width 131 height 28
drag, startPoint x: 127, startPoint y: 53, endPoint x: 131, endPoint y: 54, distance: 3.6
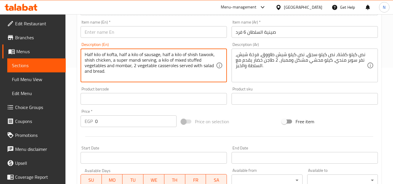
click at [131, 54] on textarea "Half kilo of kofta, half a kilo of sausage, half a kilo of shish tawook, shish …" at bounding box center [150, 66] width 131 height 28
drag, startPoint x: 167, startPoint y: 54, endPoint x: 170, endPoint y: 56, distance: 3.5
click at [170, 56] on textarea "Half kilo of kofta, half kilo of sausage, half a kilo of shish tawook, shish ch…" at bounding box center [150, 66] width 131 height 28
click at [115, 62] on textarea "Half kilo of kofta, half kilo of sausage, half kilo of shish tawook, shish chic…" at bounding box center [150, 66] width 131 height 28
click at [154, 61] on textarea "Half kilo of kofta, half kilo of sausage, half kilo of shish tawook, shish chic…" at bounding box center [150, 66] width 131 height 28
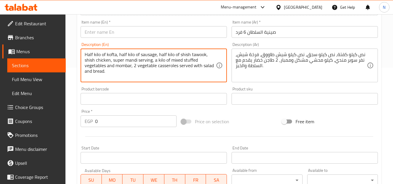
click at [148, 61] on textarea "Half kilo of kofta, half kilo of sausage, half kilo of shish tawook, shish chic…" at bounding box center [150, 66] width 131 height 28
click at [126, 63] on textarea "Half kilo of kofta, half kilo of sausage, half kilo of shish tawook, shish chic…" at bounding box center [150, 66] width 131 height 28
click at [149, 62] on textarea "Half kilo of kofta, half kilo of sausage, half kilo of shish tawook, shish chic…" at bounding box center [150, 66] width 131 height 28
drag, startPoint x: 149, startPoint y: 62, endPoint x: 153, endPoint y: 62, distance: 3.8
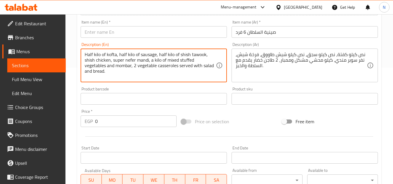
click at [153, 62] on textarea "Half kilo of kofta, half kilo of sausage, half kilo of shish tawook, shish chic…" at bounding box center [150, 66] width 131 height 28
drag, startPoint x: 176, startPoint y: 60, endPoint x: 213, endPoint y: 62, distance: 36.4
click at [213, 62] on textarea "Half kilo of kofta, half kilo of sausage, half kilo of shish tawook, shish chic…" at bounding box center [150, 66] width 131 height 28
type textarea "Half kilo of kofta, half kilo of sausage, half kilo of shish tawook, shish chic…"
click at [250, 30] on input "صينية السلطان 6 فرد" at bounding box center [305, 32] width 146 height 12
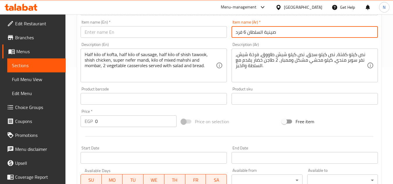
click at [250, 30] on input "صينية السلطان 6 فرد" at bounding box center [305, 32] width 146 height 12
click at [132, 32] on input "text" at bounding box center [154, 32] width 146 height 12
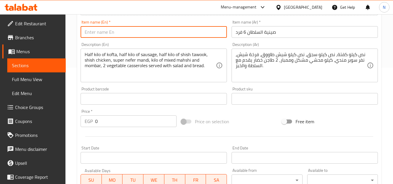
paste input "Al Sultan Tray For 6 People"
type input "Al Sultan Tray For 6 People"
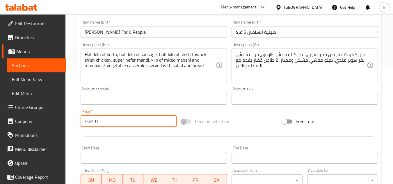
drag, startPoint x: 101, startPoint y: 121, endPoint x: 93, endPoint y: 125, distance: 8.6
click at [93, 125] on div "EGP 0 Price *" at bounding box center [129, 121] width 96 height 12
paste input "228"
type input "2280"
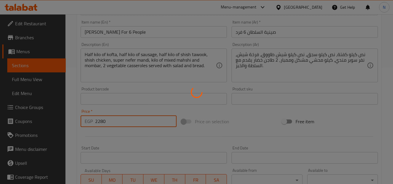
type input "0"
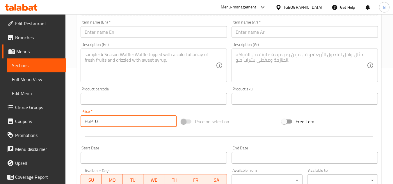
click at [276, 66] on textarea at bounding box center [301, 66] width 131 height 28
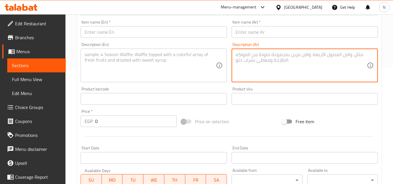
paste textarea ""صينية الوحوش (7 فرد) كيلو كفتة + فرخة شيش + نص كيلو شيش طاووق + نص كيلو ممبار+…"
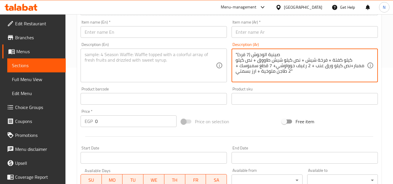
drag, startPoint x: 252, startPoint y: 55, endPoint x: 284, endPoint y: 52, distance: 31.3
click at [284, 52] on textarea ""صينية الوحوش (7 فرد) كيلو كفتة + فرخة شيش + نص كيلو شيش طاووق + نص كيلو ممبار+…" at bounding box center [301, 66] width 131 height 28
type textarea ""صينية الوحوش (7 فرد) كيلو كفتة + فرخة شيش + نص كيلو شيش طاووق + نص كيلو ممبار+…"
click at [268, 28] on input "text" at bounding box center [305, 32] width 146 height 12
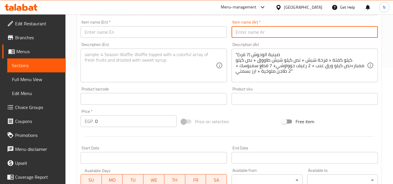
paste input "صينية الوحوش"
click at [241, 55] on textarea ""صينية الوحوش (7 فرد) كيلو كفتة + فرخة شيش + نص كيلو شيش طاووق + نص كيلو ممبار+…" at bounding box center [301, 66] width 131 height 28
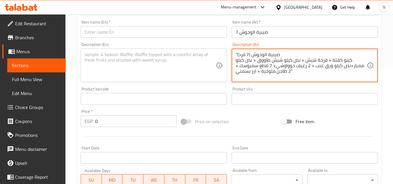
click at [281, 31] on input "صينية الوحوش 7" at bounding box center [305, 32] width 146 height 12
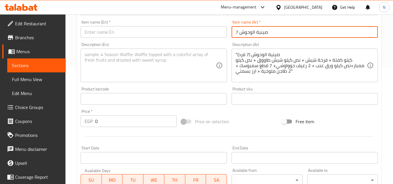
paste input "فرد"
type input "صينية الوحوش 7 فرد"
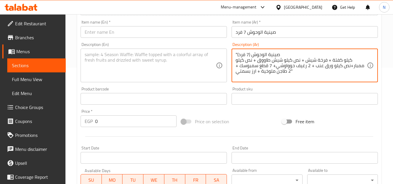
click at [249, 53] on textarea ""صينية الوحوش (7 فرد) كيلو كفتة + فرخة شيش + نص كيلو شيش طاووق + نص كيلو ممبار+…" at bounding box center [301, 66] width 131 height 28
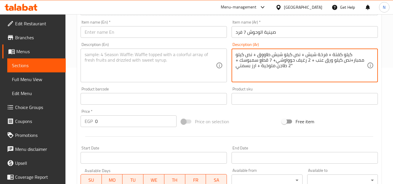
drag, startPoint x: 328, startPoint y: 56, endPoint x: 331, endPoint y: 56, distance: 3.2
click at [331, 56] on textarea "كيلو كفتة + فرخة شيش + نص كيلو شيش طاووق + نص كيلو ممبار+نص كيلو ورق عنب + 2 رغ…" at bounding box center [301, 66] width 131 height 28
click at [305, 55] on textarea "كيلو كفتة، فرخة شيش + نص كيلو شيش طاووق + نص كيلو ممبار+نص كيلو ورق عنب + 2 رغي…" at bounding box center [301, 66] width 131 height 28
drag, startPoint x: 253, startPoint y: 56, endPoint x: 257, endPoint y: 54, distance: 4.1
click at [257, 54] on textarea "كيلو كفتة، فرخة شيش، نص كيلو شيش طاووق + نص كيلو ممبار+نص كيلو ورق عنب + 2 رغيف…" at bounding box center [301, 66] width 131 height 28
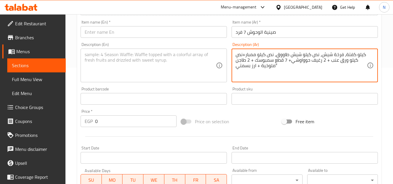
click at [245, 56] on textarea "كيلو كفتة، فرخة شيش، نص كيلو شيش طاووق، نص كيلو ممبار+نص كيلو ورق عنب + 2 رغيف …" at bounding box center [301, 66] width 131 height 28
drag, startPoint x: 327, startPoint y: 60, endPoint x: 330, endPoint y: 60, distance: 3.6
click at [330, 60] on textarea "كيلو كفتة، فرخة شيش، نص كيلو شيش طاووق، نص كيلو ممبار، نص كيلو ورق عنب + 2 رغيف…" at bounding box center [301, 66] width 131 height 28
click at [291, 59] on textarea "كيلو كفتة، فرخة شيش، نص كيلو شيش طاووق، نص كيلو ممبار، نص كيلو ورق عنب، 2 رغيف …" at bounding box center [301, 66] width 131 height 28
drag, startPoint x: 251, startPoint y: 58, endPoint x: 256, endPoint y: 58, distance: 4.7
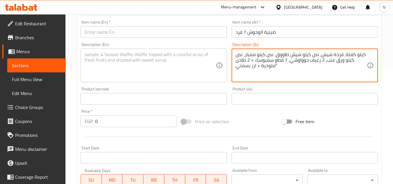
click at [256, 58] on textarea "كيلو كفتة، فرخة شيش، نص كيلو شيش طاووق، نص كيلو ممبار، نص كيلو ورق عنب، 2 رغيف …" at bounding box center [301, 66] width 131 height 28
drag, startPoint x: 251, startPoint y: 60, endPoint x: 255, endPoint y: 60, distance: 3.5
click at [255, 60] on textarea "كيلو كفتة، فرخة شيش، نص كيلو شيش طاووق، نص كيلو ممبار، نص كيلو ورق عنب، 2 رغيف …" at bounding box center [301, 66] width 131 height 28
click at [259, 66] on textarea "كيلو كفتة، فرخة شيش، نص كيلو شيش طاووق، نص كيلو ممبار، نص كيلو ورق عنب، 2 رغيف …" at bounding box center [301, 66] width 131 height 28
drag, startPoint x: 262, startPoint y: 65, endPoint x: 258, endPoint y: 66, distance: 3.7
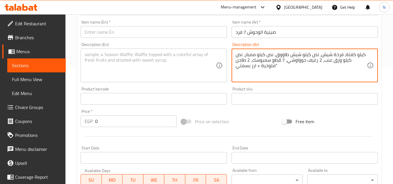
click at [258, 66] on textarea "كيلو كفتة، فرخة شيش، نص كيلو شيش طاووق، نص كيلو ممبار، نص كيلو ورق عنب، 2 رغيف …" at bounding box center [301, 66] width 131 height 28
drag, startPoint x: 257, startPoint y: 69, endPoint x: 260, endPoint y: 67, distance: 3.8
click at [260, 67] on textarea "كيلو كفتة، فرخة شيش، نص كيلو شيش طاووق، نص كيلو ممبار، نص كيلو ورق عنب، 2 رغيف …" at bounding box center [301, 66] width 131 height 28
click at [330, 57] on textarea "كيلو كفتة، فرخة شيش، نص كيلو شيش طاووق، نص كيلو ممبار، نص كيلو ورق عنب، 2 رغيف …" at bounding box center [301, 66] width 131 height 28
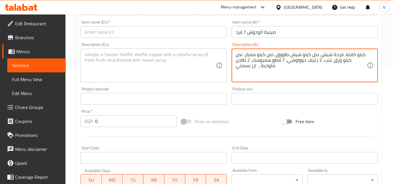
click at [330, 57] on textarea "كيلو كفتة، فرخة شيش، نص كيلو شيش طاووق، نص كيلو ممبار، نص كيلو ورق عنب، 2 رغيف …" at bounding box center [301, 66] width 131 height 28
paste textarea "، ارز بسمتي يقدم مع السلطة والخبز."
type textarea "كيلو كفتة، فرخة شيش، نص كيلو شيش طاووق، نص كيلو ممبار، نص كيلو ورق عنب، 2 رغيف …"
click at [251, 33] on input "صينية الوحوش 7 فرد" at bounding box center [305, 32] width 146 height 12
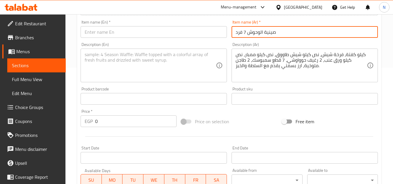
click at [251, 33] on input "صينية الوحوش 7 فرد" at bounding box center [305, 32] width 146 height 12
click at [174, 34] on input "text" at bounding box center [154, 32] width 146 height 12
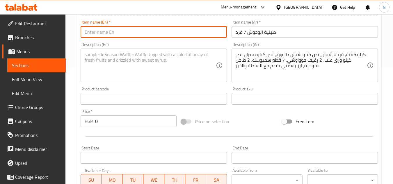
paste input "Monster Tray 7 Person"
type input "Monster Tray 7 Person"
click at [280, 57] on textarea "كيلو كفتة، فرخة شيش، نص كيلو شيش طاووق، نص كيلو ممبار، نص كيلو ورق عنب، 2 رغيف …" at bounding box center [301, 66] width 131 height 28
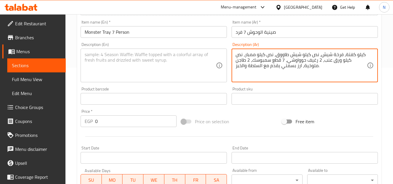
click at [280, 57] on textarea "كيلو كفتة، فرخة شيش، نص كيلو شيش طاووق، نص كيلو ممبار، نص كيلو ورق عنب، 2 رغيف …" at bounding box center [301, 66] width 131 height 28
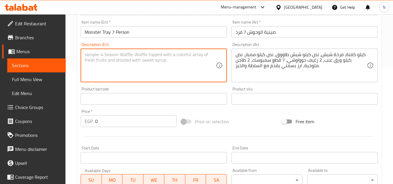
click at [170, 55] on textarea at bounding box center [150, 66] width 131 height 28
paste textarea "kg kofta, 1 shish chicken, 1/2 kg shish tawook, 1/2 kg mombar, 1/2 kg vine leav…"
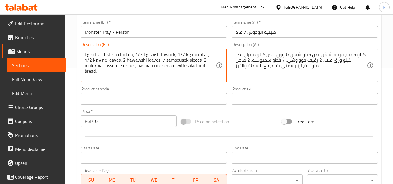
click at [84, 56] on div "kg kofta, 1 shish chicken, 1/2 kg shish tawook, 1/2 kg mombar, 1/2 kg vine leav…" at bounding box center [154, 66] width 146 height 34
click at [88, 56] on textarea "Kg kofta, 1 shish chicken, 1/2 kg shish tawook, 1/2 kg mombar, 1/2 kg vine leav…" at bounding box center [150, 66] width 131 height 28
click at [92, 56] on textarea "KILP kofta, 1 shish chicken, 1/2 kg shish tawook, 1/2 kg mombar, 1/2 kg vine le…" at bounding box center [150, 66] width 131 height 28
click at [92, 56] on textarea "KILO kofta, 1 shish chicken, 1/2 kg shish tawook, 1/2 kg mombar, 1/2 kg vine le…" at bounding box center [150, 66] width 131 height 28
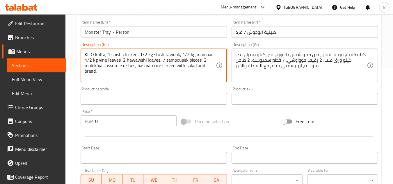
click at [92, 56] on textarea "KILO kofta, 1 shish chicken, 1/2 kg shish tawook, 1/2 kg mombar, 1/2 kg vine le…" at bounding box center [150, 66] width 131 height 28
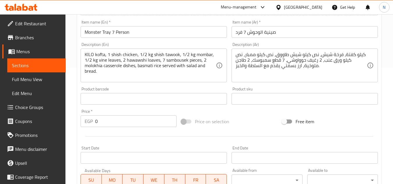
click at [147, 65] on textarea "KILO kofta, 1 shish chicken, 1/2 kg shish tawook, 1/2 kg mombar, 1/2 kg vine le…" at bounding box center [150, 66] width 131 height 28
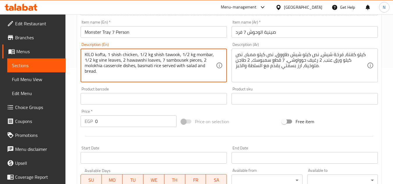
click at [147, 65] on textarea "KILO kofta, 1 shish chicken, 1/2 kg shish tawook, 1/2 kg mombar, 1/2 kg vine le…" at bounding box center [150, 66] width 131 height 28
paste textarea "ilo"
click at [106, 56] on textarea "Kilo kofta, 1 shish chicken, 1/2 kg shish tawook, 1/2 kg mombar, 1/2 kg vine le…" at bounding box center [150, 66] width 131 height 28
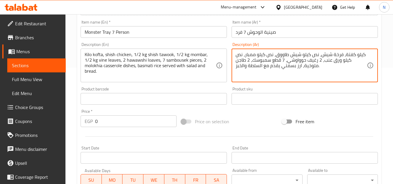
drag, startPoint x: 356, startPoint y: 61, endPoint x: 339, endPoint y: 62, distance: 16.9
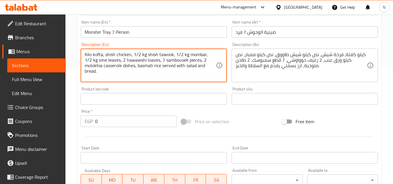
drag, startPoint x: 135, startPoint y: 67, endPoint x: 122, endPoint y: 67, distance: 12.5
type textarea "Kilo kofta, shish chicken, 1/2 kg shish tawook, 1/2 kg mombar, 1/2 kg vine leav…"
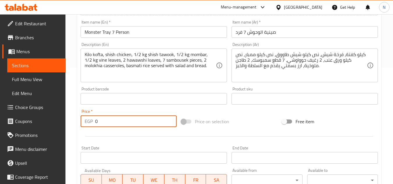
drag, startPoint x: 100, startPoint y: 119, endPoint x: 88, endPoint y: 124, distance: 12.5
click at [88, 124] on div "EGP 0 Price *" at bounding box center [129, 121] width 96 height 12
paste input "222"
type input "2220"
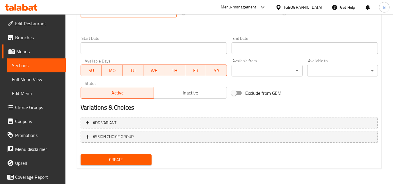
scroll to position [227, 0]
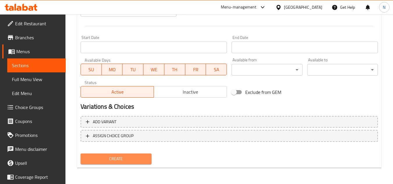
click at [118, 156] on span "Create" at bounding box center [115, 158] width 61 height 7
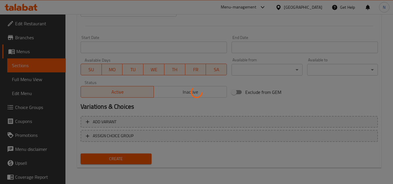
type input "0"
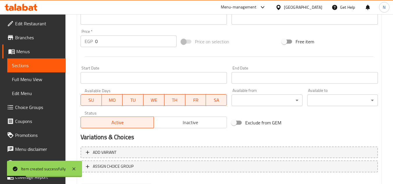
scroll to position [140, 0]
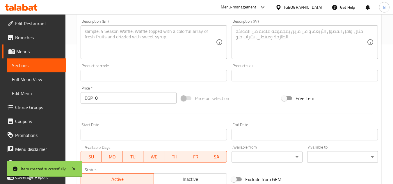
click at [270, 37] on textarea at bounding box center [301, 43] width 131 height 28
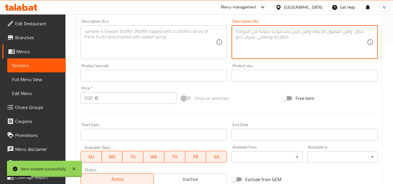
paste textarea ""صينية المزاج (7 فرد) كيلو كباب وكفتة وسجق + نص كيلو ريش + فرخة شيش + ثلث بانيه…"
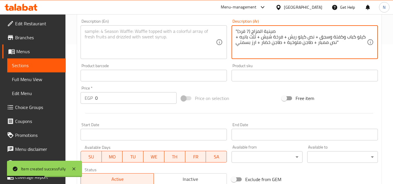
drag, startPoint x: 252, startPoint y: 33, endPoint x: 256, endPoint y: 32, distance: 3.9
click at [256, 32] on textarea ""صينية المزاج (7 فرد) كيلو كباب وكفتة وسجق + نص كيلو ريش + فرخة شيش + ثلث بانيه…" at bounding box center [301, 43] width 131 height 28
click at [252, 32] on textarea ""صينية المزاج (7 فرد) كيلو كباب وكفتة وسجق + نص كيلو ريش + فرخة شيش + ثلث بانيه…" at bounding box center [301, 43] width 131 height 28
drag, startPoint x: 252, startPoint y: 31, endPoint x: 280, endPoint y: 30, distance: 28.2
click at [280, 30] on textarea ""صينية المزاج (7 فرد) كيلو كباب وكفتة وسجق + نص كيلو ريش + فرخة شيش + ثلث بانيه…" at bounding box center [301, 43] width 131 height 28
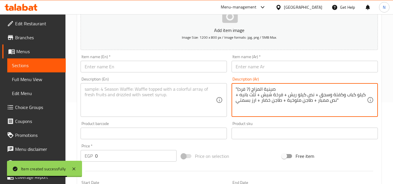
scroll to position [81, 0]
type textarea ""صينية المزاج (7 فرد) كيلو كباب وكفتة وسجق + نص كيلو ريش + فرخة شيش + ثلث بانيه…"
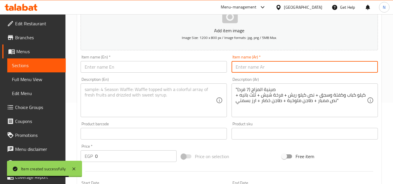
click at [270, 67] on input "text" at bounding box center [305, 67] width 146 height 12
paste input "صينية المزاج"
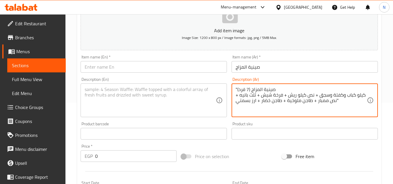
click at [244, 90] on textarea ""صينية المزاج (7 فرد) كيلو كباب وكفتة وسجق + نص كيلو ريش + فرخة شيش + ثلث بانيه…" at bounding box center [301, 101] width 131 height 28
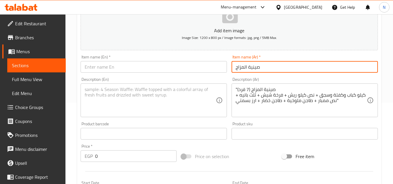
click at [268, 67] on input "صينية المزاج" at bounding box center [305, 67] width 146 height 12
paste input "فرد"
type input "صينية المزاج 7 فرد"
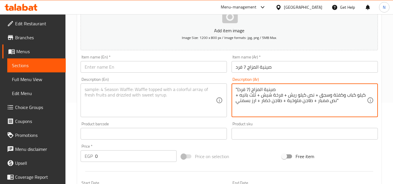
click at [266, 88] on textarea ""صينية المزاج (7 فرد) كيلو كباب وكفتة وسجق + نص كيلو ريش + فرخة شيش + ثلث بانيه…" at bounding box center [301, 101] width 131 height 28
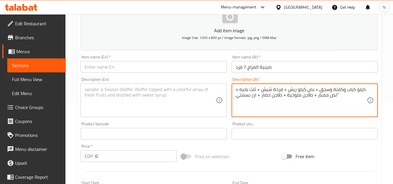
click at [318, 90] on textarea "كيلو كباب وكفتة وسجق + نص كيلو ريش + فرخة شيش + ثلث بانيه + نص ممبار + طاجن ملو…" at bounding box center [301, 101] width 131 height 28
drag, startPoint x: 284, startPoint y: 89, endPoint x: 288, endPoint y: 89, distance: 4.4
click at [288, 89] on textarea "كيلو كباب وكفتة وسجق، نص كيلو ريش + فرخة شيش + ثلث بانيه + نص ممبار + طاجن ملوخ…" at bounding box center [301, 101] width 131 height 28
click at [259, 89] on textarea "كيلو كباب وكفتة وسجق، نص كيلو ريش، فرخة شيش + ثلث بانيه + نص ممبار + طاجن ملوخي…" at bounding box center [301, 101] width 131 height 28
drag, startPoint x: 258, startPoint y: 89, endPoint x: 261, endPoint y: 89, distance: 3.2
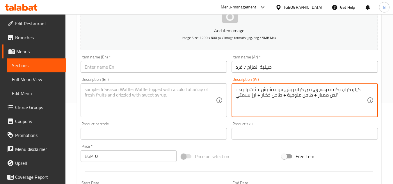
click at [261, 89] on textarea "كيلو كباب وكفتة وسجق، نص كيلو ريش، فرخة شيش + ثلث بانيه + نص ممبار + طاجن ملوخي…" at bounding box center [301, 101] width 131 height 28
drag, startPoint x: 244, startPoint y: 91, endPoint x: 247, endPoint y: 92, distance: 3.3
click at [247, 92] on textarea "كيلو كباب وكفتة وسجق، نص كيلو ريش، فرخة شيش، ثلث بانيه + نص ممبار + طاجن ملوخية…" at bounding box center [301, 101] width 131 height 28
click at [316, 96] on textarea "كيلو كباب وكفتة وسجق، نص كيلو ريش، فرخة شيش، ثلث بانيه، نص ممبار + طاجن ملوخية …" at bounding box center [301, 101] width 131 height 28
drag, startPoint x: 281, startPoint y: 96, endPoint x: 286, endPoint y: 95, distance: 5.1
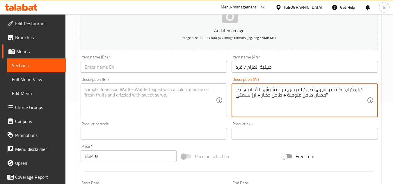
click at [286, 95] on textarea "كيلو كباب وكفتة وسجق، نص كيلو ريش، فرخة شيش، ثلث بانيه، نص ممبار، طاجن ملوخية +…" at bounding box center [301, 101] width 131 height 28
click at [259, 95] on textarea "كيلو كباب وكفتة وسجق، نص كيلو ريش، فرخة شيش، ثلث بانيه، نص ممبار، طاجن ملوخية، …" at bounding box center [301, 101] width 131 height 28
click at [259, 98] on textarea "كيلو كباب وكفتة وسجق، نص كيلو ريش، فرخة شيش، ثلث بانيه، نص ممبار، طاجن ملوخية، …" at bounding box center [301, 101] width 131 height 28
click at [319, 97] on textarea "كيلو كباب وكفتة وسجق، نص كيلو ريش، فرخة شيش، ثلث بانيه، نص ممبار، طاجن ملوخية، …" at bounding box center [301, 101] width 131 height 28
paste textarea "يقدم مع السلطة والخبز"
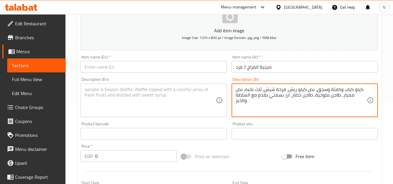
click at [327, 90] on textarea "كيلو كباب وكفتة وسجق، نص كيلو ريش، فرخة شيش، ثلث بانيه، نص ممبار، طاجن ملوخية، …" at bounding box center [301, 101] width 131 height 28
type textarea "كيلو كباب وكفتة وسجق، نص كيلو ريش، فرخة شيش، ثلث بانيه، نص ممبار، طاجن ملوخية، …"
click at [183, 89] on textarea at bounding box center [150, 101] width 131 height 28
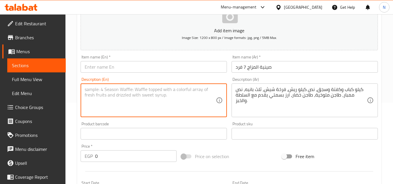
paste textarea "1 kg kebab, kofta and sausage, 1/2 kg feathers, 1 shish kebab, 1/3 breaded chic…"
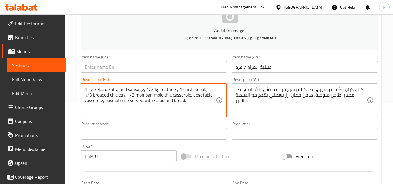
click at [92, 91] on textarea "1 kg kebab, kofta and sausage, 1/2 kg feathers, 1 shish kebab, 1/3 breaded chic…" at bounding box center [150, 101] width 131 height 28
drag, startPoint x: 92, startPoint y: 90, endPoint x: 79, endPoint y: 90, distance: 13.1
click at [79, 90] on div "Description (En) 1 kg kebab, kofta and sausage, 1/2 kg feathers, 1 shish kebab,…" at bounding box center [153, 97] width 151 height 44
drag, startPoint x: 124, startPoint y: 91, endPoint x: 116, endPoint y: 92, distance: 8.1
click at [116, 92] on textarea "Kilo kebab, kofta and sausage, 1/2 kg feathers, 1 shish kebab, 1/3 breaded chic…" at bounding box center [150, 101] width 131 height 28
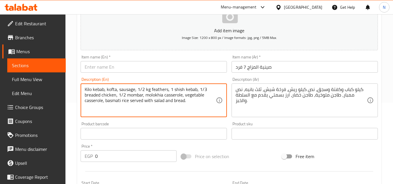
click at [157, 90] on textarea "Kilo kebab, kofta, sausage, 1/2 kg feathers, 1 shish kebab, 1/3 breaded chicken…" at bounding box center [150, 101] width 131 height 28
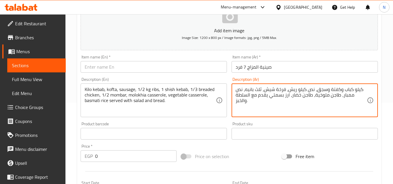
click at [291, 90] on textarea "كيلو كباب وكفتة وسجق، نص كيلو ريش، فرخة شيش، ثلث بانيه، نص ممبار، طاجن ملوخية، …" at bounding box center [301, 101] width 131 height 28
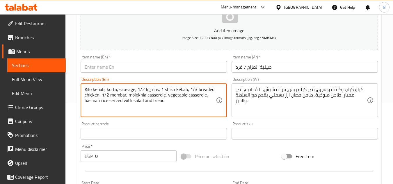
click at [177, 90] on textarea "Kilo kebab, kofta, sausage, 1/2 kg ribs, 1 shish kebab, 1/3 breaded chicken, 1/…" at bounding box center [150, 101] width 131 height 28
click at [90, 97] on textarea "Kilo kebab, kofta, sausage, 1/2 kg ribs, 1 shish kebab, 1/3 breaded chicken, 1/…" at bounding box center [150, 101] width 131 height 28
click at [180, 89] on textarea "Kilo kebab, kofta, sausage, 1/2 kg ribs, 1 shish kebab, 1/3 breaded chicken, 1/…" at bounding box center [150, 101] width 131 height 28
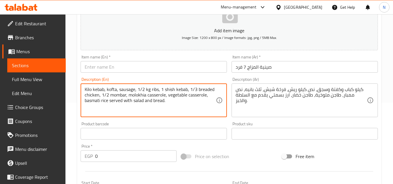
paste textarea "chicken"
click at [202, 89] on textarea "Kilo kebab, kofta, sausage, 1/2 kg ribs, 1 shish chicken, 1/3 breaded chicken, …" at bounding box center [150, 101] width 131 height 28
drag, startPoint x: 202, startPoint y: 89, endPoint x: 98, endPoint y: 95, distance: 104.0
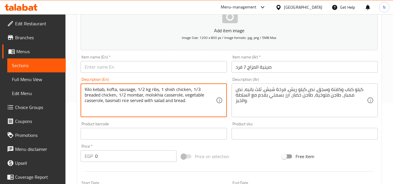
click at [98, 95] on textarea "Kilo kebab, kofta, sausage, 1/2 kg ribs, 1 shish chicken, 1/3 breaded chicken, …" at bounding box center [150, 101] width 131 height 28
type textarea "Kilo kebab, kofta, sausage, 1/2 kg ribs, 1 shish chicken, 1/3 pane, 1/2 mombar,…"
click at [104, 68] on input "text" at bounding box center [154, 67] width 146 height 12
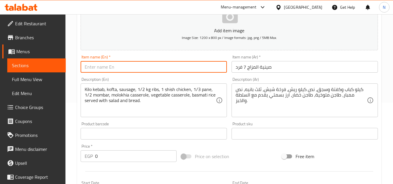
type input "e"
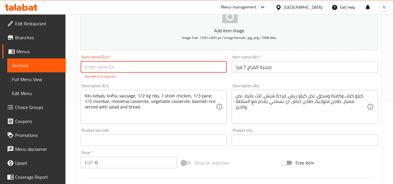
type input "e"
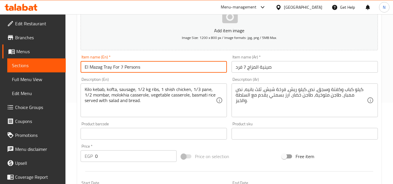
type input "El Mazag Tray For 7 Persons"
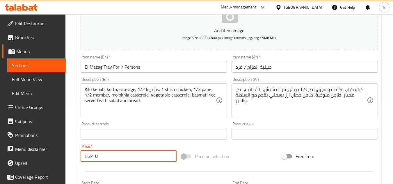
drag, startPoint x: 106, startPoint y: 156, endPoint x: 90, endPoint y: 158, distance: 16.4
click at [90, 158] on div "EGP 0 Price *" at bounding box center [129, 156] width 96 height 12
paste input "262"
type input "2620"
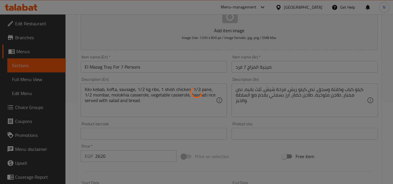
type input "0"
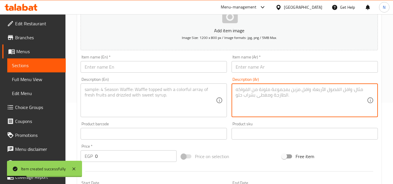
click at [276, 91] on textarea at bounding box center [301, 101] width 131 height 28
paste textarea ""صينية الدركبة (8 فرد) كيلو كفتة + 2 نص بط ميكس+ فرخة شيش+ نص شيش طاووق+كيلو مم…"
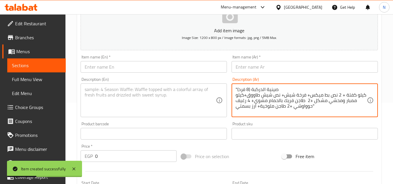
click at [279, 91] on textarea ""صينية الدركبة (8 فرد) كيلو كفتة + 2 نص بط ميكس+ فرخة شيش+ نص شيش طاووق+كيلو مم…" at bounding box center [301, 101] width 131 height 28
click at [276, 91] on textarea ""صينية الدركبة (8 فرد) كيلو كفتة + 2 نص بط ميكس+ فرخة شيش+ نص شيش طاووق+كيلو مم…" at bounding box center [301, 101] width 131 height 28
drag, startPoint x: 278, startPoint y: 90, endPoint x: 261, endPoint y: 89, distance: 17.2
click at [261, 89] on textarea ""صينية الدركبة (8 فرد) كيلو كفتة + 2 نص بط ميكس+ فرخة شيش+ نص شيش طاووق+كيلو مم…" at bounding box center [301, 101] width 131 height 28
click at [282, 88] on textarea ""صينية الدركبة (8 فرد) كيلو كفتة + 2 نص بط ميكس+ فرخة شيش+ نص شيش طاووق+كيلو مم…" at bounding box center [301, 101] width 131 height 28
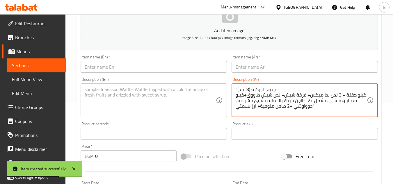
click at [276, 90] on textarea ""صينية الدركبة (8 فرد) كيلو كفتة + 2 نص بط ميكس+ فرخة شيش+ نص شيش طاووق+كيلو مم…" at bounding box center [301, 101] width 131 height 28
drag, startPoint x: 278, startPoint y: 90, endPoint x: 262, endPoint y: 90, distance: 15.4
click at [262, 90] on textarea ""صينية الدركبة (8 فرد) كيلو كفتة + 2 نص بط ميكس+ فرخة شيش+ نص شيش طاووق+كيلو مم…" at bounding box center [301, 101] width 131 height 28
click at [277, 89] on textarea ""صينية الدركبة (8 فرد) كيلو كفتة + 2 نص بط ميكس+ فرخة شيش+ نص شيش طاووق+كيلو مم…" at bounding box center [301, 101] width 131 height 28
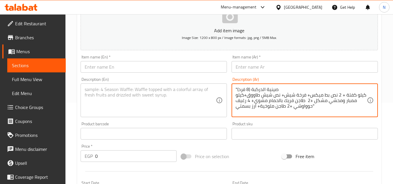
drag, startPoint x: 277, startPoint y: 89, endPoint x: 252, endPoint y: 89, distance: 25.3
click at [252, 89] on textarea ""صينية الدركبة (8 فرد) كيلو كفتة + 2 نص بط ميكس+ فرخة شيش+ نص شيش طاووق+كيلو مم…" at bounding box center [301, 101] width 131 height 28
type textarea ""صينية الدركبة (8 فرد) كيلو كفتة + 2 نص بط ميكس+ فرخة شيش+ نص شيش طاووق+كيلو مم…"
click at [282, 63] on input "text" at bounding box center [305, 67] width 146 height 12
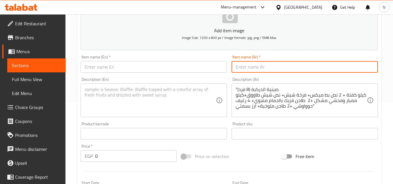
paste input "صينية الدركبة"
click at [277, 67] on input "صينية الدركبة" at bounding box center [305, 67] width 146 height 12
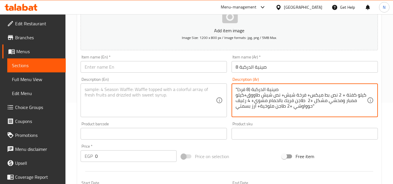
click at [241, 90] on textarea ""صينية الدركبة (8 فرد) كيلو كفتة + 2 نص بط ميكس+ فرخة شيش+ نص شيش طاووق+كيلو مم…" at bounding box center [301, 101] width 131 height 28
click at [288, 68] on input "صينية الدركبة 8" at bounding box center [305, 67] width 146 height 12
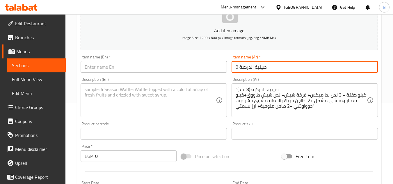
paste input "فرد"
type input "صينية الدركبة 8 فرد"
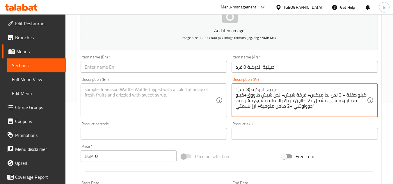
click at [259, 92] on textarea ""صينية الدركبة (8 فرد) كيلو كفتة + 2 نص بط ميكس+ فرخة شيش+ نص شيش طاووق+كيلو مم…" at bounding box center [301, 101] width 131 height 28
click at [268, 90] on textarea ""صينية الدركبة (8 فرد) كيلو كفتة + 2 نص بط ميكس+ فرخة شيش+ نص شيش طاووق+كيلو مم…" at bounding box center [301, 101] width 131 height 28
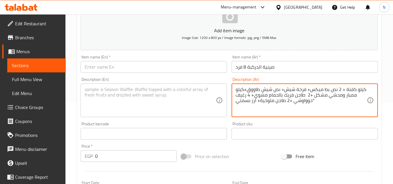
drag, startPoint x: 341, startPoint y: 91, endPoint x: 346, endPoint y: 91, distance: 4.7
click at [346, 91] on textarea "كيلو كفتة + 2 نص بط ميكس+ فرخة شيش+ نص شيش طاووق+كيلو ممبار ومحشي مشكل +2 طاجن …" at bounding box center [301, 101] width 131 height 28
drag, startPoint x: 308, startPoint y: 91, endPoint x: 311, endPoint y: 92, distance: 3.5
click at [311, 92] on textarea "كيلو كفتة، 2 نص بط ميكس+ فرخة شيش+ نص شيش طاووق+كيلو ممبار ومحشي مشكل +2 طاجن ف…" at bounding box center [301, 101] width 131 height 28
click at [306, 92] on textarea "كيلو كفتة، 2 نص بط ميكس، فرخة شيش+ نص شيش طاووق+كيلو ممبار ومحشي مشكل +2 طاجن ف…" at bounding box center [301, 101] width 131 height 28
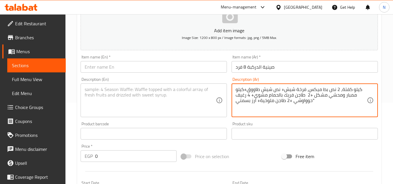
drag, startPoint x: 282, startPoint y: 92, endPoint x: 286, endPoint y: 92, distance: 3.8
click at [286, 92] on textarea "كيلو كفتة، 2 نص بط ميكس، فرخة شيش+ نص شيش طاووق+كيلو ممبار ومحشي مشكل +2 طاجن ف…" at bounding box center [301, 101] width 131 height 28
click at [247, 90] on textarea "كيلو كفتة، 2 نص بط ميكس، فرخة شيش، نص شيش طاووق+كيلو ممبار ومحشي مشكل +2 طاجن ف…" at bounding box center [301, 101] width 131 height 28
drag, startPoint x: 310, startPoint y: 97, endPoint x: 314, endPoint y: 97, distance: 4.1
click at [314, 97] on textarea "كيلو كفتة، 2 نص بط ميكس، فرخة شيش، نص شيش طاووق، كيلو ممبار ومحشي مشكل +2 طاجن …" at bounding box center [301, 101] width 131 height 28
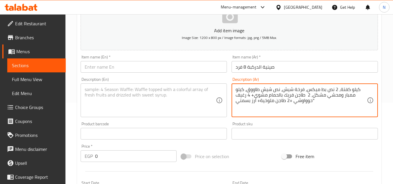
click at [304, 99] on textarea "كيلو كفتة، 2 نص بط ميكس، فرخة شيش، نص شيش طاووق، كيلو ممبار ومحشي مشكل، 2 طاجن …" at bounding box center [301, 101] width 131 height 28
click at [301, 100] on textarea "كيلو كفتة، 2 نص بط ميكس، فرخة شيش، نص شيش طاووق، كيلو ممبار ومحشي مشكل، 2 طاجن …" at bounding box center [301, 101] width 131 height 28
click at [304, 98] on textarea "كيلو كفتة، 2 نص بط ميكس، فرخة شيش، نص شيش طاووق، كيلو ممبار ومحشي مشكل، 2 طاجن …" at bounding box center [301, 101] width 131 height 28
drag, startPoint x: 251, startPoint y: 96, endPoint x: 255, endPoint y: 96, distance: 4.7
click at [255, 96] on textarea "كيلو كفتة، 2 نص بط ميكس، فرخة شيش، نص شيش طاووق، كيلو ممبار ومحشي مشكل، 2 طاجن …" at bounding box center [301, 101] width 131 height 28
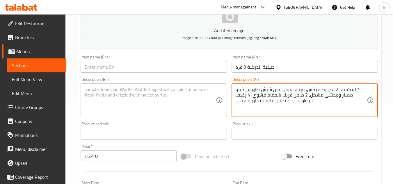
drag, startPoint x: 289, startPoint y: 103, endPoint x: 293, endPoint y: 102, distance: 4.0
click at [293, 102] on textarea "كيلو كفتة، 2 نص بط ميكس، فرخة شيش، نص شيش طاووق، كيلو ممبار ومحشي مشكل، 2 طاجن …" at bounding box center [301, 101] width 131 height 28
click at [260, 103] on textarea "كيلو كفتة، 2 نص بط ميكس، فرخة شيش، نص شيش طاووق، كيلو ممبار ومحشي مشكل، 2 طاجن …" at bounding box center [301, 101] width 131 height 28
click at [309, 102] on textarea "كيلو كفتة، 2 نص بط ميكس، فرخة شيش، نص شيش طاووق، كيلو ممبار ومحشي مشكل، 2 طاجن …" at bounding box center [301, 101] width 131 height 28
click at [287, 103] on textarea "كيلو كفتة، 2 نص بط ميكس، فرخة شيش، نص شيش طاووق، كيلو ممبار ومحشي مشكل، 2 طاجن …" at bounding box center [301, 101] width 131 height 28
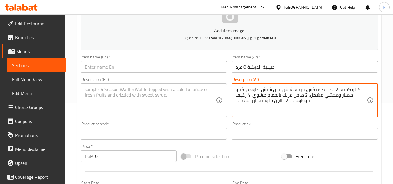
click at [320, 102] on textarea "كيلو كفتة، 2 نص بط ميكس، فرخة شيش، نص شيش طاووق، كيلو ممبار ومحشي مشكل، 2 طاجن …" at bounding box center [301, 101] width 131 height 28
paste textarea "يقدم مع السلطة والخبز"
click at [325, 89] on textarea "كيلو كفتة، 2 نص بط ميكس، فرخة شيش، نص شيش طاووق، كيلو ممبار ومحشي مشكل، 2 طاجن …" at bounding box center [301, 101] width 131 height 28
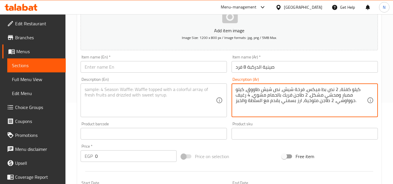
type textarea "كيلو كفتة، 2 نص بط ميكس، فرخة شيش، نص شيش طاووق، كيلو ممبار ومحشي مشكل، 2 طاجن …"
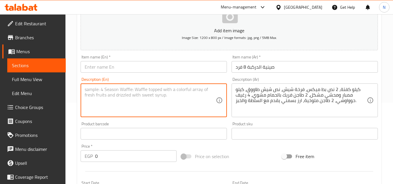
click at [183, 93] on textarea at bounding box center [150, 101] width 131 height 28
paste textarea "1 kg kofta, 2 halves of mixed duck, 1 shish chicken, 1/2 shish tawook, 1 kg of …"
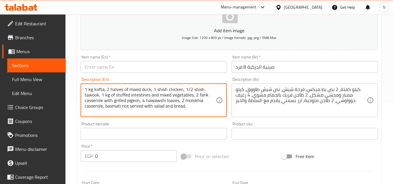
drag, startPoint x: 93, startPoint y: 92, endPoint x: 85, endPoint y: 91, distance: 8.2
click at [85, 91] on textarea "1 kg kofta, 2 halves of mixed duck, 1 shish chicken, 1/2 shish tawook, 1 kg of …" at bounding box center [150, 101] width 131 height 28
click at [101, 97] on textarea "Kilo kofta, 2 halves of mixed duck, 1 shish chicken, 1/2 shish tawook, 1 kg of …" at bounding box center [150, 101] width 131 height 28
click at [96, 96] on textarea "Kilo kofta, 2 halves of mixed duck, 1 shish chicken, 1/2 shish tawook, 1 kg of …" at bounding box center [150, 101] width 131 height 28
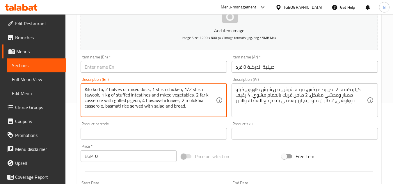
click at [95, 95] on textarea "Kilo kofta, 2 halves of mixed duck, 1 shish chicken, 1/2 shish tawook, 1 kg of …" at bounding box center [150, 101] width 131 height 28
click at [102, 97] on textarea "Kilo kofta, 2 halves of mixed duck, 1 shish chicken, 1/2 shish tawook, 1 kg of …" at bounding box center [150, 101] width 131 height 28
drag, startPoint x: 146, startPoint y: 96, endPoint x: 113, endPoint y: 97, distance: 32.9
click at [113, 97] on textarea "Kilo kofta, 2 halves of mixed duck, 1 shish chicken, 1/2 shish tawook, kg of st…" at bounding box center [150, 101] width 131 height 28
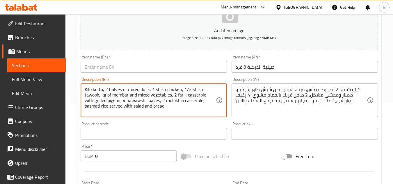
drag, startPoint x: 137, startPoint y: 96, endPoint x: 129, endPoint y: 95, distance: 8.7
click at [129, 95] on textarea "Kilo kofta, 2 halves of mixed duck, 1 shish chicken, 1/2 shish tawook, kg of mo…" at bounding box center [150, 101] width 131 height 28
click at [149, 94] on textarea "Kilo kofta, 2 halves of mixed duck, 1 shish chicken, 1/2 shish tawook, kg of mo…" at bounding box center [150, 101] width 131 height 28
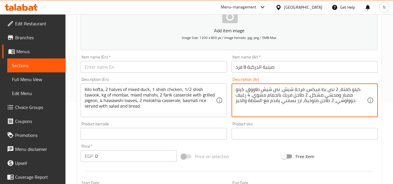
click at [286, 96] on textarea "كيلو كفتة، 2 نص بط ميكس، فرخة شيش، نص شيش طاووق، كيلو ممبار ومحشي مشكل، 2 طاجن …" at bounding box center [301, 101] width 131 height 28
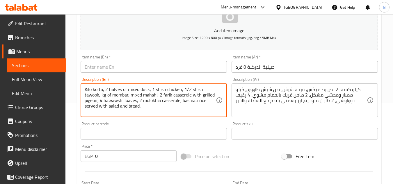
click at [168, 96] on textarea "Kilo kofta, 2 halves of mixed duck, 1 shish chicken, 1/2 shish tawook, kg of mo…" at bounding box center [150, 101] width 131 height 28
paste textarea "Freekeh"
click at [193, 101] on textarea "Kilo kofta, 2 halves of mixed duck, 1 shish chicken, 1/2 shish tawook, kg of mo…" at bounding box center [150, 101] width 131 height 28
click at [106, 90] on textarea "Kilo kofta, 2 halves of mixed duck, 1 shish chicken, 1/2 shish tawook, kg of mo…" at bounding box center [150, 101] width 131 height 28
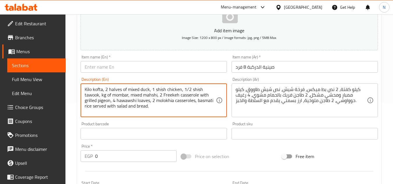
click at [106, 90] on textarea "Kilo kofta, 2 halves of mixed duck, 1 shish chicken, 1/2 shish tawook, kg of mo…" at bounding box center [150, 101] width 131 height 28
click at [157, 95] on textarea "Kilo kofta, 2 halves of mixed duck, 1 shish chicken, 1/2 shish tawook, kg of mo…" at bounding box center [150, 101] width 131 height 28
paste textarea "f"
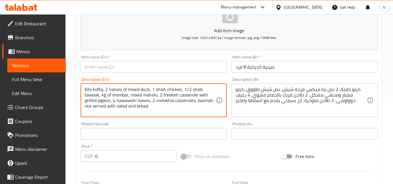
type textarea "Kilo kofta, 2 halves of mixed duck, 1 shish chicken, 1/2 shish tawook, kg of mo…"
click at [271, 70] on input "صينية الدركبة 8 فرد" at bounding box center [305, 67] width 146 height 12
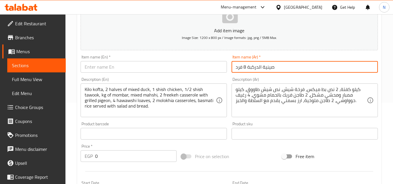
click at [271, 70] on input "صينية الدركبة 8 فرد" at bounding box center [305, 67] width 146 height 12
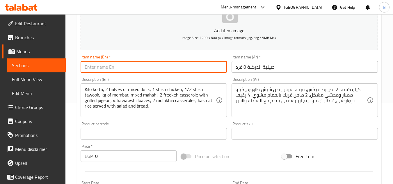
click at [123, 68] on input "text" at bounding box center [154, 67] width 146 height 12
type input "Darbaka Tray 8 Persons"
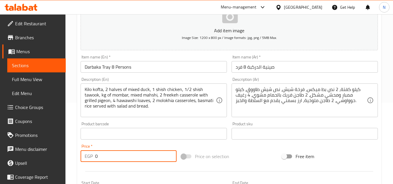
drag, startPoint x: 101, startPoint y: 157, endPoint x: 92, endPoint y: 161, distance: 10.2
click at [92, 161] on div "EGP 0 Price *" at bounding box center [129, 156] width 96 height 12
paste input "325"
type input "3250"
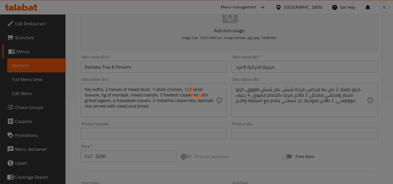
type input "0"
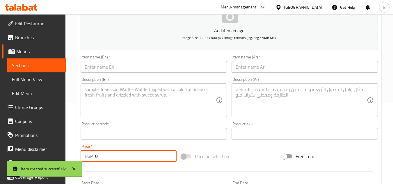
click at [272, 94] on textarea at bounding box center [301, 101] width 131 height 28
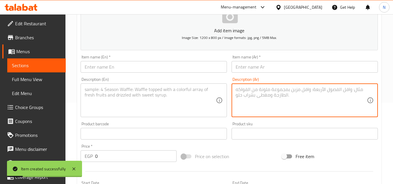
paste textarea ""صينية المشاوي ( 9فرد) نص كيلو كفتة +نص كباب + نص طرب + 4 فرد حمام +نص كيلو شيش…"
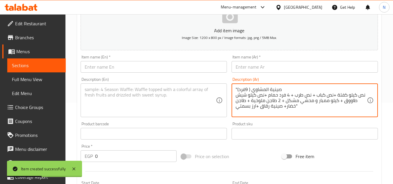
drag, startPoint x: 251, startPoint y: 90, endPoint x: 247, endPoint y: 90, distance: 3.3
click at [247, 90] on textarea ""صينية المشاوي ( 9فرد) نص كيلو كفتة +نص كباب + نص طرب + 4 فرد حمام +نص كيلو شيش…" at bounding box center [301, 101] width 131 height 28
click at [281, 89] on textarea ""صينية المشاوي 9 فرد) نص كيلو كفتة +نص كباب + نص طرب + 4 فرد حمام +نص كيلو شيش …" at bounding box center [301, 101] width 131 height 28
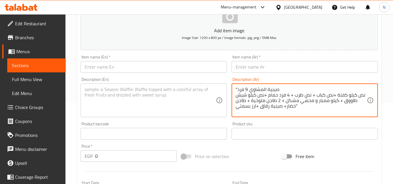
drag, startPoint x: 237, startPoint y: 90, endPoint x: 232, endPoint y: 91, distance: 5.0
click at [232, 91] on div ""صينية المشاوي 9 فرد نص كيلو كفتة +نص كباب + نص طرب + 4 فرد حمام +نص كيلو شيش ط…" at bounding box center [305, 100] width 146 height 34
click at [246, 91] on textarea "صينية المشاوي 9 فرد نص كيلو كفتة +نص كباب + نص طرب + 4 فرد حمام +نص كيلو شيش طا…" at bounding box center [301, 101] width 131 height 28
click at [256, 89] on textarea "صينية المشاوي 9 فرد نص كيلو كفتة +نص كباب + نص طرب + 4 فرد حمام +نص كيلو شيش طا…" at bounding box center [301, 101] width 131 height 28
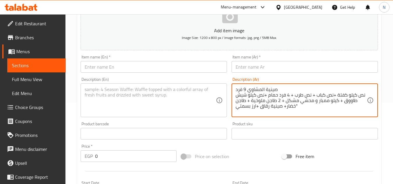
click at [256, 89] on textarea "صينية المشاوي 9 فرد نص كيلو كفتة +نص كباب + نص طرب + 4 فرد حمام +نص كيلو شيش طا…" at bounding box center [301, 101] width 131 height 28
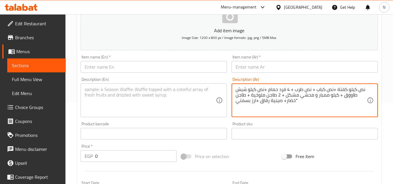
type textarea "نص كيلو كفتة +نص كباب + نص طرب + 4 فرد حمام +نص كيلو شيش طاووق + كيلو ممبار و م…"
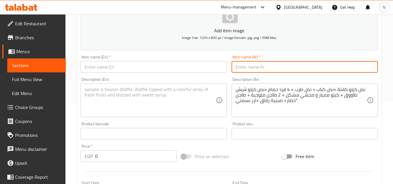
click at [256, 72] on input "text" at bounding box center [305, 67] width 146 height 12
paste input "صينية المشاوي 9 فرد"
drag, startPoint x: 236, startPoint y: 70, endPoint x: 233, endPoint y: 71, distance: 3.4
click at [233, 71] on input "صينية المشاوي 9 فرد" at bounding box center [305, 67] width 146 height 12
type input "صينية المشاوي 9 فرد"
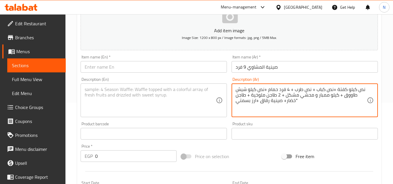
drag, startPoint x: 332, startPoint y: 90, endPoint x: 336, endPoint y: 90, distance: 3.3
click at [328, 92] on textarea "نص كيلو كفتة +نص كباب + نص طرب + 4 فرد حمام +نص كيلو شيش طاووق + كيلو ممبار و م…" at bounding box center [301, 101] width 131 height 28
click at [334, 90] on textarea "نص كيلو كفتة +نص كباب + نص طرب + 4 فرد حمام +نص كيلو شيش طاووق + كيلو ممبار و م…" at bounding box center [301, 101] width 131 height 28
drag, startPoint x: 333, startPoint y: 90, endPoint x: 336, endPoint y: 90, distance: 3.5
click at [336, 90] on textarea "نص كيلو كفتة +نص كباب + نص طرب + 4 فرد حمام +نص كيلو شيش طاووق + كيلو ممبار و م…" at bounding box center [301, 101] width 131 height 28
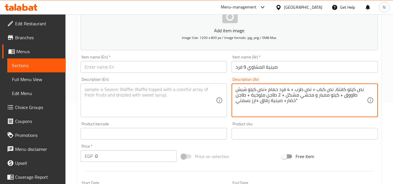
drag, startPoint x: 312, startPoint y: 91, endPoint x: 315, endPoint y: 90, distance: 3.2
click at [315, 90] on textarea "نص كيلو كفتة، نص كباب + نص طرب + 4 فرد حمام +نص كيلو شيش طاووق + كيلو ممبار و م…" at bounding box center [301, 101] width 131 height 28
click at [293, 88] on textarea "نص كيلو كفتة، نص كباب، نص طرب + 4 فرد حمام +نص كيلو شيش طاووق + كيلو ممبار و مح…" at bounding box center [301, 101] width 131 height 28
click at [295, 93] on textarea "نص كيلو كفتة، نص كباب، نص طرب + 4 فرد حمام +نص كيلو شيش طاووق + كيلو ممبار و مح…" at bounding box center [301, 101] width 131 height 28
drag, startPoint x: 290, startPoint y: 88, endPoint x: 295, endPoint y: 88, distance: 5.2
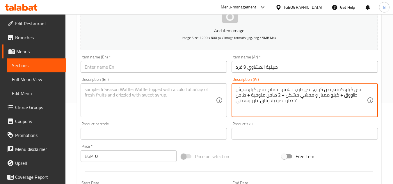
click at [295, 88] on textarea "نص كيلو كفتة، نص كباب، نص طرب + 4 فرد حمام +نص كيلو شيش طاووق + كيلو ممبار و مح…" at bounding box center [301, 101] width 131 height 28
drag, startPoint x: 264, startPoint y: 91, endPoint x: 268, endPoint y: 90, distance: 4.4
click at [268, 90] on textarea "نص كيلو كفتة، نص كباب، نص طرب، 4 فرد حمام +نص كيلو شيش طاووق + كيلو ممبار و محش…" at bounding box center [301, 101] width 131 height 28
drag, startPoint x: 339, startPoint y: 97, endPoint x: 343, endPoint y: 97, distance: 4.4
click at [343, 97] on textarea "نص كيلو كفتة، نص كباب، نص طرب، 4 فرد حمام، نص كيلو شيش طاووق + كيلو ممبار و محش…" at bounding box center [301, 101] width 131 height 28
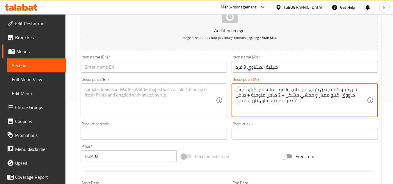
click at [325, 97] on textarea "نص كيلو كفتة، نص كباب، نص طرب، 4 فرد حمام، نص كيلو شيش طاووق، كيلو ممبار و محشي…" at bounding box center [301, 101] width 131 height 28
drag, startPoint x: 293, startPoint y: 96, endPoint x: 298, endPoint y: 96, distance: 4.1
click at [298, 96] on textarea "نص كيلو كفتة، نص كباب، نص طرب، 4 فرد حمام، نص كيلو شيش طاووق، كيلو ممبار ومحشي …" at bounding box center [301, 101] width 131 height 28
drag, startPoint x: 260, startPoint y: 96, endPoint x: 263, endPoint y: 95, distance: 3.4
click at [263, 95] on textarea "نص كيلو كفتة، نص كباب، نص طرب، 4 فرد حمام، نص كيلو شيش طاووق، كيلو ممبار ومحشي …" at bounding box center [301, 101] width 131 height 28
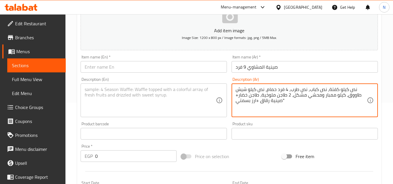
drag, startPoint x: 236, startPoint y: 97, endPoint x: 238, endPoint y: 96, distance: 3.1
click at [238, 96] on textarea "نص كيلو كفتة، نص كباب، نص طرب، 4 فرد حمام، نص كيلو شيش طاووق، كيلو ممبار ومحشي …" at bounding box center [301, 101] width 131 height 28
drag, startPoint x: 281, startPoint y: 102, endPoint x: 286, endPoint y: 101, distance: 5.6
click at [286, 101] on textarea "نص كيلو كفتة، نص كباب، نص طرب، 4 فرد حمام، نص كيلو شيش طاووق، كيلو ممبار ومحشي …" at bounding box center [301, 101] width 131 height 28
drag, startPoint x: 257, startPoint y: 102, endPoint x: 260, endPoint y: 101, distance: 3.0
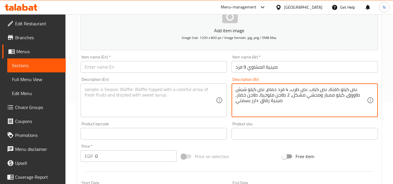
click at [260, 101] on textarea "نص كيلو كفتة، نص كباب، نص طرب، 4 فرد حمام، نص كيلو شيش طاووق، كيلو ممبار ومحشي …" at bounding box center [301, 101] width 131 height 28
click at [285, 102] on textarea "نص كيلو كفتة، نص كباب، نص طرب، 4 فرد حمام، نص كيلو شيش طاووق، كيلو ممبار ومحشي …" at bounding box center [301, 101] width 131 height 28
paste textarea "يقدم مع السلطة والخبز"
click at [295, 94] on textarea "نص كيلو كفتة، نص كباب، نص طرب، 4 فرد حمام، نص كيلو شيش طاووق، كيلو ممبار ومحشي …" at bounding box center [301, 101] width 131 height 28
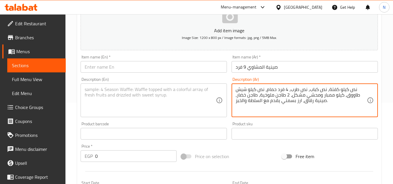
click at [295, 94] on textarea "نص كيلو كفتة، نص كباب، نص طرب، 4 فرد حمام، نص كيلو شيش طاووق، كيلو ممبار ومحشي …" at bounding box center [301, 101] width 131 height 28
type textarea "نص كيلو كفتة، نص كباب، نص طرب، 4 فرد حمام، نص كيلو شيش طاووق، كيلو ممبار ومحشي …"
click at [193, 93] on textarea at bounding box center [150, 101] width 131 height 28
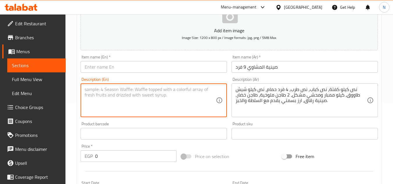
paste textarea "Half a kilo of kofta, half a kilo of kebab, half a kilo of tarb, 4 pigeons, hal…"
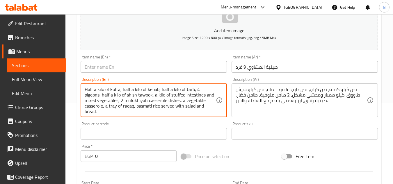
click at [96, 89] on textarea "Half a kilo of kofta, half a kilo of kebab, half a kilo of tarb, 4 pigeons, hal…" at bounding box center [150, 101] width 131 height 28
click at [131, 88] on textarea "Half kilo of kofta, half a kilo of kebab, half a kilo of tarb, 4 pigeons, half …" at bounding box center [150, 101] width 131 height 28
click at [129, 90] on textarea "Half kilo of kofta, half kilo of kebab, half a kilo of tarb, 4 pigeons, half a …" at bounding box center [150, 101] width 131 height 28
drag, startPoint x: 154, startPoint y: 91, endPoint x: 164, endPoint y: 90, distance: 10.2
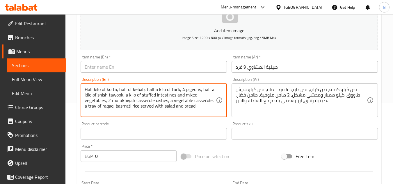
click at [164, 90] on textarea "Half kilo of kofta, half of kebab, half a kilo of tarb, 4 pigeons, half a kilo …" at bounding box center [150, 101] width 131 height 28
click at [179, 91] on textarea "Half kilo of kofta, half of kebab, half of tarb, 4 pigeons, half a kilo of shis…" at bounding box center [150, 101] width 131 height 28
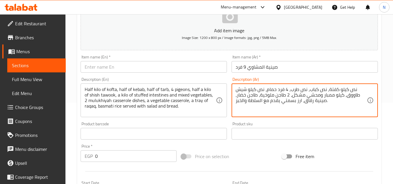
click at [269, 90] on textarea "نص كيلو كفتة، نص كباب، نص طرب، 4 فرد حمام، نص كيلو شيش طاووق، كيلو ممبار ومحشي …" at bounding box center [301, 101] width 131 height 28
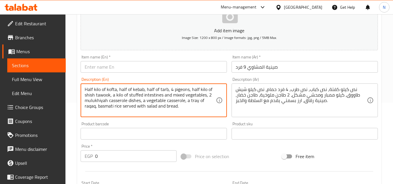
click at [113, 97] on textarea "Half kilo of kofta, half of kebab, half of tarb, 4 pigeons, half kilo of shish …" at bounding box center [150, 101] width 131 height 28
drag, startPoint x: 160, startPoint y: 96, endPoint x: 126, endPoint y: 98, distance: 34.4
click at [126, 98] on textarea "Half kilo of kofta, half of kebab, half of tarb, 4 pigeons, half kilo of shish …" at bounding box center [150, 101] width 131 height 28
drag, startPoint x: 150, startPoint y: 97, endPoint x: 142, endPoint y: 97, distance: 8.5
click at [142, 97] on textarea "Half kilo of kofta, half of kebab, half of tarb, 4 pigeons, half kilo of shish …" at bounding box center [150, 101] width 131 height 28
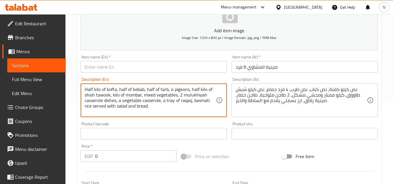
click at [167, 96] on textarea "Half kilo of kofta, half of kebab, half of tarb, 4 pigeons, half kilo of shish …" at bounding box center [150, 101] width 131 height 28
drag, startPoint x: 115, startPoint y: 101, endPoint x: 103, endPoint y: 102, distance: 12.6
click at [103, 102] on textarea "Half kilo of kofta, half of kebab, half of tarb, 4 pigeons, half kilo of shish …" at bounding box center [150, 101] width 131 height 28
click at [268, 95] on textarea "نص كيلو كفتة، نص كباب، نص طرب، 4 فرد حمام، نص كيلو شيش طاووق، كيلو ممبار ومحشي …" at bounding box center [301, 101] width 131 height 28
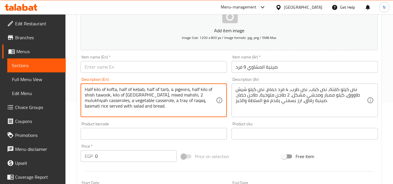
click at [193, 97] on textarea "Half kilo of kofta, half of kebab, half of tarb, 4 pigeons, half kilo of shish …" at bounding box center [150, 101] width 131 height 28
paste textarea "olokhia"
click at [108, 101] on textarea "Half kilo of kofta, half of kebab, half of tarb, 4 pigeons, half kilo of shish …" at bounding box center [150, 101] width 131 height 28
drag, startPoint x: 148, startPoint y: 99, endPoint x: 151, endPoint y: 102, distance: 4.0
click at [151, 102] on textarea "Half kilo of kofta, half of kebab, half of tarb, 4 pigeons, half kilo of shish …" at bounding box center [150, 101] width 131 height 28
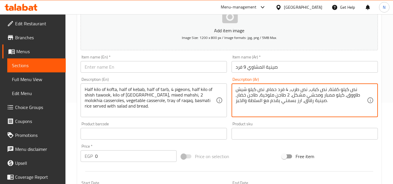
click at [309, 100] on textarea "نص كيلو كفتة، نص كباب، نص طرب، 4 فرد حمام، نص كيلو شيش طاووق، كيلو ممبار ومحشي …" at bounding box center [301, 101] width 131 height 28
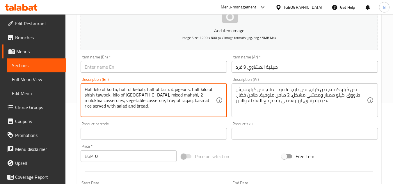
click at [171, 103] on textarea "Half kilo of kofta, half of kebab, half of tarb, 4 pigeons, half kilo of shish …" at bounding box center [150, 101] width 131 height 28
paste textarea "Rokak"
click at [194, 104] on textarea "Half kilo of kofta, half of kebab, half of tarb, 4 pigeons, half kilo of shish …" at bounding box center [150, 101] width 131 height 28
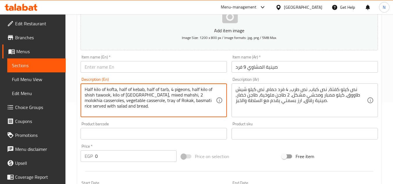
click at [165, 104] on textarea "Half kilo of kofta, half of kebab, half of tarb, 4 pigeons, half kilo of shish …" at bounding box center [150, 101] width 131 height 28
paste textarea "r"
type textarea "Half kilo of kofta, half of kebab, half of tarb, 4 pigeons, half kilo of shish …"
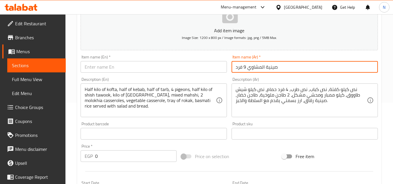
click at [257, 69] on input "صينية المشاوي 9 فرد" at bounding box center [305, 67] width 146 height 12
click at [181, 67] on input "text" at bounding box center [154, 67] width 146 height 12
paste input "9 Person Grill Tray"
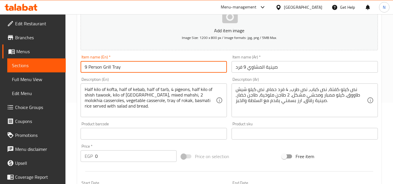
type input "9 Person Grill Tray"
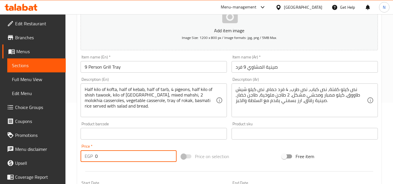
drag, startPoint x: 96, startPoint y: 155, endPoint x: 101, endPoint y: 158, distance: 6.0
click at [101, 158] on input "0" at bounding box center [135, 156] width 81 height 12
paste input "338"
type input "3380"
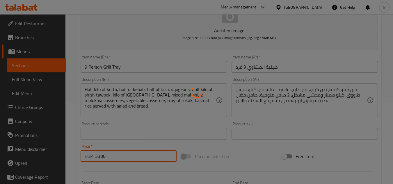
type input "0"
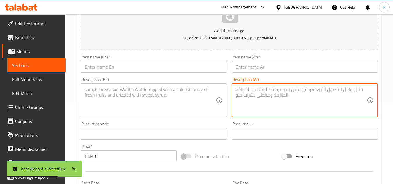
click at [298, 91] on textarea at bounding box center [301, 101] width 131 height 28
paste textarea ""صينية الوليمة ( 10 فرد ) كيلو كفتة + نص كيلو كباب + نص كيلو لحم ضاني +نص كيلو …"
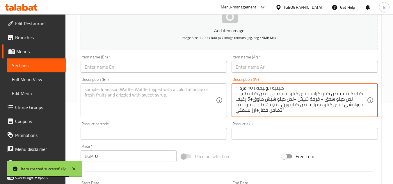
scroll to position [0, 0]
drag, startPoint x: 256, startPoint y: 89, endPoint x: 282, endPoint y: 89, distance: 26.8
click at [282, 89] on textarea ""صينية الوليمة ( 10 فرد ) كيلو كفتة + نص كيلو كباب + نص كيلو لحم ضاني +نص كيلو …" at bounding box center [301, 101] width 131 height 28
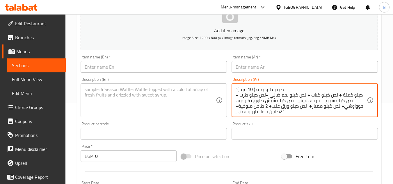
type textarea ""صينية الوليمة ( 10 فرد ) كيلو كفتة + نص كيلو كباب + نص كيلو لحم ضاني +نص كيلو …"
click at [280, 65] on input "text" at bounding box center [305, 67] width 146 height 12
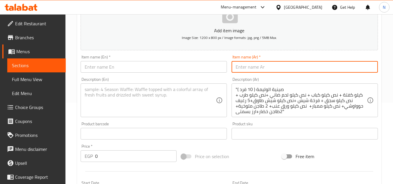
paste input "صينية الوليمة"
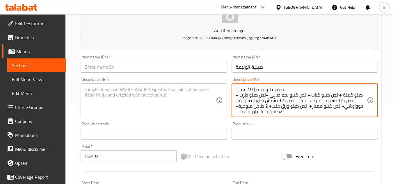
click at [276, 70] on input "صينية الوليمة" at bounding box center [305, 67] width 146 height 12
click at [244, 90] on textarea ""صينية الوليمة ( 10 فرد ) كيلو كفتة + نص كيلو كباب + نص كيلو لحم ضاني +نص كيلو …" at bounding box center [301, 101] width 131 height 28
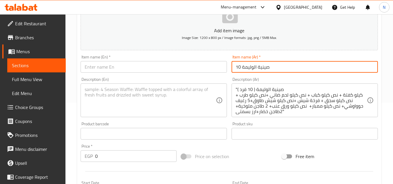
click at [286, 67] on input "صينية الوليمة 10" at bounding box center [305, 67] width 146 height 12
paste input "فرد"
type input "صينية الوليمة 10 فرد"
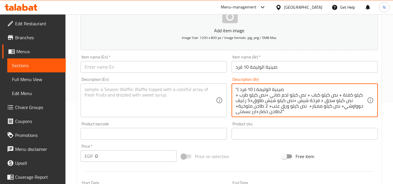
click at [278, 89] on textarea ""صينية الوليمة ( 10 فرد ) كيلو كفتة + نص كيلو كباب + نص كيلو لحم ضاني +نص كيلو …" at bounding box center [301, 101] width 131 height 28
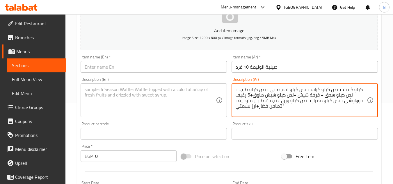
click at [341, 90] on textarea "كيلو كفتة + نص كيلو كباب + نص كيلو لحم ضاني +نص كيلو طرب + نص كيلو سجق + فرخة ش…" at bounding box center [301, 101] width 131 height 28
drag, startPoint x: 339, startPoint y: 91, endPoint x: 342, endPoint y: 90, distance: 2.9
click at [342, 90] on textarea "كيلو كفتة + نص كيلو كباب + نص كيلو لحم ضاني +نص كيلو طرب + نص كيلو سجق + فرخة ش…" at bounding box center [301, 101] width 131 height 28
drag, startPoint x: 308, startPoint y: 90, endPoint x: 311, endPoint y: 90, distance: 3.2
click at [311, 90] on textarea "كيلو كفتة، نص كيلو كباب + نص كيلو لحم ضاني +نص كيلو طرب + نص كيلو سجق + فرخة شي…" at bounding box center [301, 101] width 131 height 28
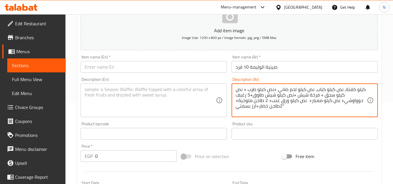
drag, startPoint x: 273, startPoint y: 90, endPoint x: 277, endPoint y: 88, distance: 4.3
click at [277, 88] on textarea "كيلو كفتة، نص كيلو كباب، نص كيلو لحم ضاني +نص كيلو طرب + نص كيلو سجق + فرخة شيش…" at bounding box center [301, 101] width 131 height 28
drag, startPoint x: 244, startPoint y: 91, endPoint x: 249, endPoint y: 89, distance: 4.6
click at [249, 89] on textarea "كيلو كفتة، نص كيلو كباب، نص كيلو لحم ضاني، نص كيلو طرب + نص كيلو سجق + فرخة شيش…" at bounding box center [301, 101] width 131 height 28
drag, startPoint x: 343, startPoint y: 96, endPoint x: 347, endPoint y: 96, distance: 4.1
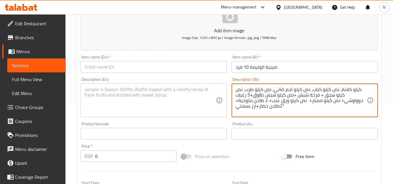
click at [347, 96] on textarea "كيلو كفتة، نص كيلو كباب، نص كيلو لحم ضاني، نص كيلو طرب، نص كيلو سجق + فرخة شيش …" at bounding box center [301, 101] width 131 height 28
drag, startPoint x: 317, startPoint y: 95, endPoint x: 321, endPoint y: 95, distance: 3.8
click at [321, 95] on textarea "كيلو كفتة، نص كيلو كباب، نص كيلو لحم ضاني، نص كيلو طرب، نص كيلو سجق، فرخة شيش +…" at bounding box center [301, 101] width 131 height 28
drag, startPoint x: 272, startPoint y: 97, endPoint x: 275, endPoint y: 95, distance: 3.7
click at [275, 95] on textarea "كيلو كفتة، نص كيلو كباب، نص كيلو لحم ضاني، نص كيلو طرب، نص كيلو سجق، فرخة شيش، …" at bounding box center [301, 101] width 131 height 28
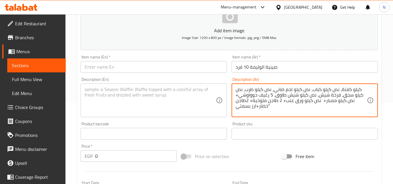
drag, startPoint x: 236, startPoint y: 96, endPoint x: 238, endPoint y: 97, distance: 3.0
click at [238, 97] on textarea "كيلو كفتة، نص كيلو كباب، نص كيلو لحم ضاني، نص كيلو طرب، نص كيلو سجق، فرخة شيش، …" at bounding box center [301, 101] width 131 height 28
click at [324, 102] on textarea "كيلو كفتة، نص كيلو كباب، نص كيلو لحم ضاني، نص كيلو طرب، نص كيلو سجق، فرخة شيش، …" at bounding box center [301, 101] width 131 height 28
click at [321, 104] on textarea "كيلو كفتة، نص كيلو كباب، نص كيلو لحم ضاني، نص كيلو طرب، نص كيلو سجق، فرخة شيش، …" at bounding box center [301, 101] width 131 height 28
drag, startPoint x: 283, startPoint y: 101, endPoint x: 286, endPoint y: 101, distance: 3.2
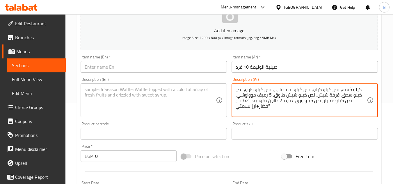
click at [286, 101] on textarea "كيلو كفتة، نص كيلو كباب، نص كيلو لحم ضاني، نص كيلو طرب، نص كيلو سجق، فرخة شيش، …" at bounding box center [301, 101] width 131 height 28
click at [269, 102] on textarea "كيلو كفتة، نص كيلو كباب، نص كيلو لحم ضاني، نص كيلو طرب، نص كيلو سجق، فرخة شيش، …" at bounding box center [301, 101] width 131 height 28
click at [242, 102] on textarea "كيلو كفتة، نص كيلو كباب، نص كيلو لحم ضاني، نص كيلو طرب، نص كيلو سجق، فرخة شيش، …" at bounding box center [301, 101] width 131 height 28
click at [263, 101] on textarea "كيلو كفتة، نص كيلو كباب، نص كيلو لحم ضاني، نص كيلو طرب، نص كيلو سجق، فرخة شيش، …" at bounding box center [301, 101] width 131 height 28
click at [242, 99] on textarea "كيلو كفتة، نص كيلو كباب، نص كيلو لحم ضاني، نص كيلو طرب، نص كيلو سجق، فرخة شيش، …" at bounding box center [301, 101] width 131 height 28
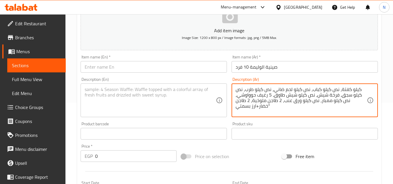
click at [242, 101] on textarea "كيلو كفتة، نص كيلو كباب، نص كيلو لحم ضاني، نص كيلو طرب، نص كيلو سجق، فرخة شيش، …" at bounding box center [301, 101] width 131 height 28
drag, startPoint x: 251, startPoint y: 104, endPoint x: 253, endPoint y: 107, distance: 3.1
click at [253, 107] on textarea "كيلو كفتة، نص كيلو كباب، نص كيلو لحم ضاني، نص كيلو طرب، نص كيلو سجق، فرخة شيش، …" at bounding box center [301, 101] width 131 height 28
click at [248, 107] on textarea "كيلو كفتة، نص كيلو كباب، نص كيلو لحم ضاني، نص كيلو طرب، نص كيلو سجق، فرخة شيش، …" at bounding box center [301, 101] width 131 height 28
click at [250, 108] on textarea "كيلو كفتة، نص كيلو كباب، نص كيلو لحم ضاني، نص كيلو طرب، نص كيلو سجق، فرخة شيش، …" at bounding box center [301, 101] width 131 height 28
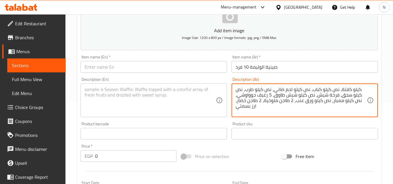
paste textarea "يقدم مع السلطة والخبز"
click at [311, 91] on textarea "كيلو كفتة، نص كيلو كباب، نص كيلو لحم ضاني، نص كيلو طرب، نص كيلو سجق، فرخة شيش، …" at bounding box center [301, 101] width 131 height 28
type textarea "كيلو كفتة، نص كيلو كباب، نص كيلو لحم ضاني، نص كيلو طرب، نص كيلو سجق، فرخة شيش، …"
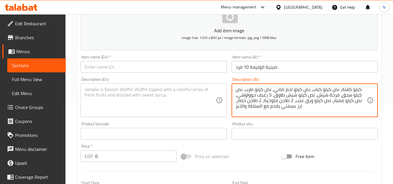
click at [177, 93] on textarea at bounding box center [150, 101] width 131 height 28
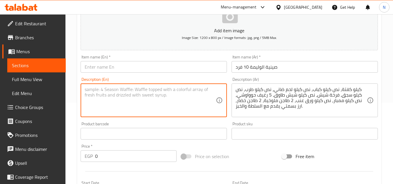
paste textarea "1 kg kofta, 1/2 kg kebab, 1/2 kg lamb, 1/2 kg tarb, 1/2 kg sausage, 1 shish keb…"
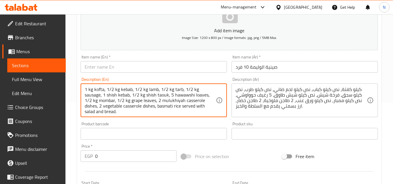
drag, startPoint x: 92, startPoint y: 89, endPoint x: 84, endPoint y: 91, distance: 8.5
click at [84, 91] on div "1 kg kofta, 1/2 kg kebab, 1/2 kg lamb, 1/2 kg tarb, 1/2 kg sausage, 1 shish keb…" at bounding box center [154, 100] width 146 height 34
click at [152, 89] on textarea "Kilo kofta, 1/2 kg kebab, 1/2 kg lamb, 1/2 kg tarb, 1/2 kg sausage, 1 shish keb…" at bounding box center [150, 101] width 131 height 28
click at [127, 96] on textarea "Kilo kofta, 1/2 kg kebab, 1/2 kg lamb, 1/2 kg tarb, 1/2 kg sausage, 1 shish keb…" at bounding box center [150, 101] width 131 height 28
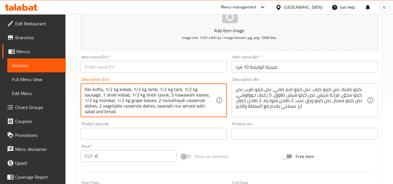
click at [127, 96] on textarea "Kilo kofta, 1/2 kg kebab, 1/2 kg lamb, 1/2 kg tarb, 1/2 kg sausage, 1 shish keb…" at bounding box center [150, 101] width 131 height 28
click at [104, 96] on textarea "Kilo kofta, 1/2 kg kebab, 1/2 kg lamb, 1/2 kg tarb, 1/2 kg sausage, 1 shish keb…" at bounding box center [150, 101] width 131 height 28
click at [139, 97] on textarea "Kilo kofta, 1/2 kg kebab, 1/2 kg lamb, 1/2 kg tarb, 1/2 kg sausage, chicken shi…" at bounding box center [150, 101] width 131 height 28
click at [130, 97] on textarea "Kilo kofta, 1/2 kg kebab, 1/2 kg lamb, 1/2 kg tarb, 1/2 kg sausage, chicken shi…" at bounding box center [150, 101] width 131 height 28
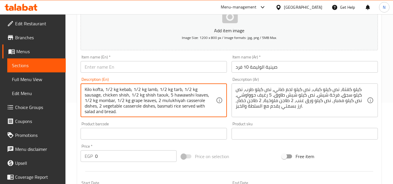
click at [162, 96] on textarea "Kilo kofta, 1/2 kg kebab, 1/2 kg lamb, 1/2 kg tarb, 1/2 kg sausage, chicken shi…" at bounding box center [150, 101] width 131 height 28
click at [166, 97] on textarea "Kilo kofta, 1/2 kg kebab, 1/2 kg lamb, 1/2 kg tarb, 1/2 kg sausage, chicken shi…" at bounding box center [150, 101] width 131 height 28
click at [167, 95] on textarea "Kilo kofta, 1/2 kg kebab, 1/2 kg lamb, 1/2 kg tarb, 1/2 kg sausage, chicken shi…" at bounding box center [150, 101] width 131 height 28
drag, startPoint x: 132, startPoint y: 101, endPoint x: 155, endPoint y: 102, distance: 23.3
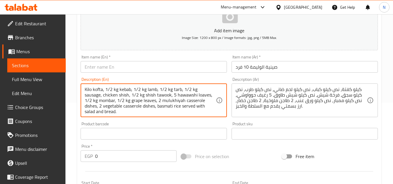
click at [155, 102] on textarea "Kilo kofta, 1/2 kg kebab, 1/2 kg lamb, 1/2 kg tarb, 1/2 kg sausage, chicken shi…" at bounding box center [150, 101] width 131 height 28
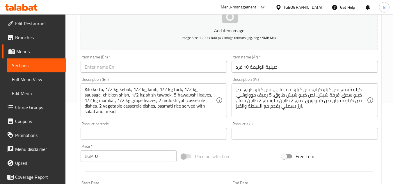
click at [145, 102] on textarea "Kilo kofta, 1/2 kg kebab, 1/2 kg lamb, 1/2 kg tarb, 1/2 kg sausage, chicken shi…" at bounding box center [150, 101] width 131 height 28
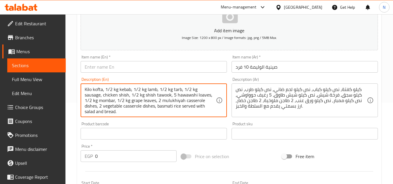
drag, startPoint x: 155, startPoint y: 100, endPoint x: 132, endPoint y: 102, distance: 23.3
click at [132, 102] on textarea "Kilo kofta, 1/2 kg kebab, 1/2 kg lamb, 1/2 kg tarb, 1/2 kg sausage, chicken shi…" at bounding box center [150, 101] width 131 height 28
paste textarea "vin"
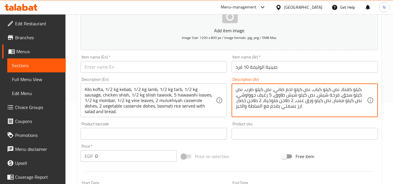
click at [278, 100] on textarea "كيلو كفتة، نص كيلو كباب، نص كيلو لحم ضاني، نص كيلو طرب، نص كيلو سجق، فرخة شيش، …" at bounding box center [301, 101] width 131 height 28
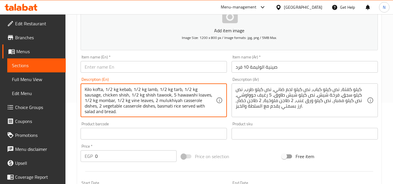
click at [172, 101] on textarea "Kilo kofta, 1/2 kg kebab, 1/2 kg lamb, 1/2 kg tarb, 1/2 kg sausage, chicken shi…" at bounding box center [150, 101] width 131 height 28
paste textarea "olokhia"
click at [195, 103] on textarea "Kilo kofta, 1/2 kg kebab, 1/2 kg lamb, 1/2 kg tarb, 1/2 kg sausage, chicken shi…" at bounding box center [150, 101] width 131 height 28
drag, startPoint x: 206, startPoint y: 101, endPoint x: 195, endPoint y: 102, distance: 10.9
click at [195, 102] on textarea "Kilo kofta, 1/2 kg kebab, 1/2 kg lamb, 1/2 kg tarb, 1/2 kg sausage, chicken shi…" at bounding box center [150, 101] width 131 height 28
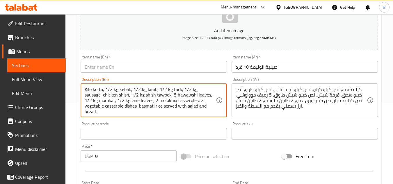
scroll to position [1, 0]
drag, startPoint x: 135, startPoint y: 106, endPoint x: 123, endPoint y: 106, distance: 12.5
click at [123, 106] on textarea "Kilo kofta, 1/2 kg kebab, 1/2 kg lamb, 1/2 kg tarb, 1/2 kg sausage, chicken shi…" at bounding box center [150, 101] width 131 height 28
type textarea "Kilo kofta, 1/2 kg kebab, 1/2 kg lamb, 1/2 kg tarb, 1/2 kg sausage, chicken shi…"
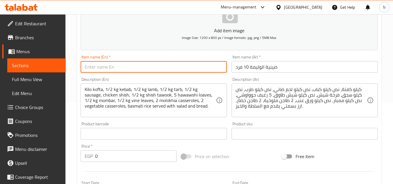
click at [104, 63] on input "text" at bounding box center [154, 67] width 146 height 12
click at [112, 70] on input "El Waleema Itay" at bounding box center [154, 67] width 146 height 12
type input "El Waleema Tray 10 Persons"
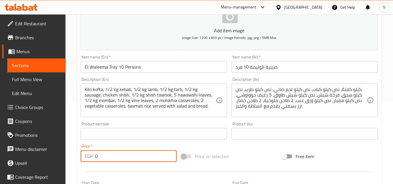
drag, startPoint x: 99, startPoint y: 157, endPoint x: 95, endPoint y: 160, distance: 5.2
click at [95, 160] on div "EGP 0 Price *" at bounding box center [129, 156] width 96 height 12
paste input "354"
type input "3540"
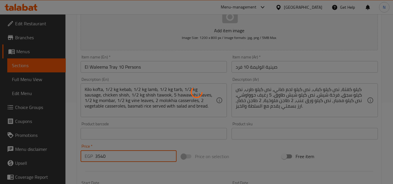
type input "0"
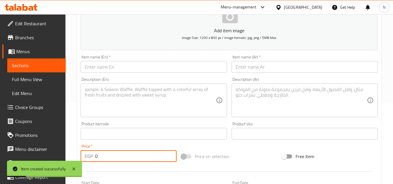
click at [25, 66] on span "Sections" at bounding box center [36, 65] width 49 height 7
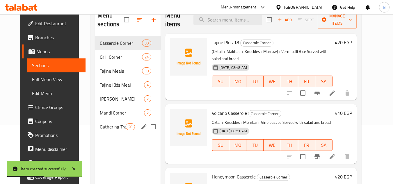
scroll to position [52, 0]
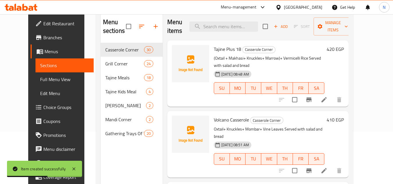
click at [152, 27] on icon "button" at bounding box center [155, 26] width 7 height 7
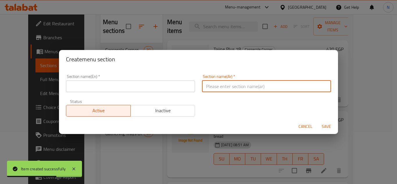
click at [219, 86] on input "text" at bounding box center [266, 87] width 129 height 12
paste input "ركن المحمرات"
type input "ركن المحمرات"
click at [102, 87] on input "text" at bounding box center [130, 87] width 129 height 12
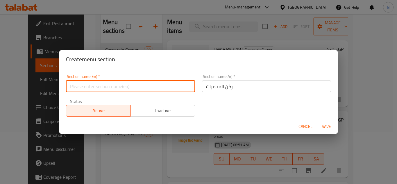
paste input "Al-Muhammarat Corner"
click at [74, 89] on input "Al-Muhammarat Corner" at bounding box center [130, 87] width 129 height 12
type input "Al Muhammarat Corner"
click at [328, 129] on span "Save" at bounding box center [327, 126] width 14 height 7
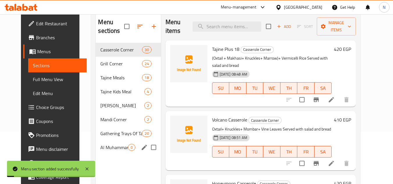
click at [104, 147] on span "Al Muhammarat Corner" at bounding box center [113, 147] width 27 height 7
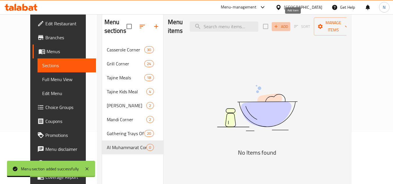
click at [289, 23] on span "Add" at bounding box center [281, 26] width 16 height 7
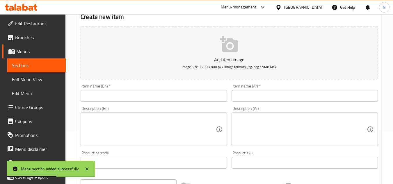
click at [251, 93] on input "text" at bounding box center [305, 96] width 146 height 12
paste input "حمام محشي ارز"
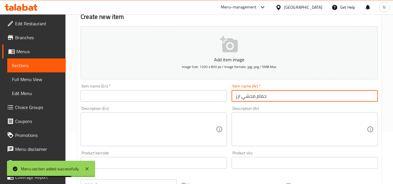
type input "حمام محشي ارز"
click at [167, 98] on input "text" at bounding box center [154, 96] width 146 height 12
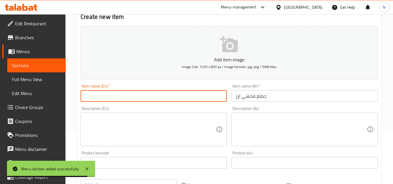
paste input "Stuffed Pigeon With Rice"
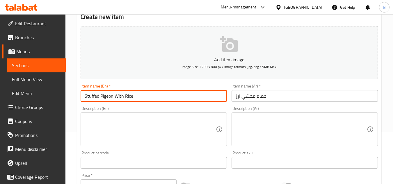
type input "Stuffed Pigeon With Rice"
click at [268, 125] on textarea at bounding box center [301, 130] width 131 height 28
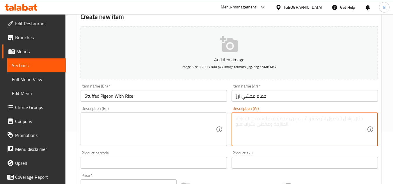
paste textarea
drag, startPoint x: 236, startPoint y: 118, endPoint x: 266, endPoint y: 159, distance: 50.7
click at [266, 159] on div "Add item image Image Size: 1200 x 800 px / Image formats: jpg, png / 5MB Max. I…" at bounding box center [229, 152] width 302 height 257
paste textarea "يقدم مع السلطة والخبز"
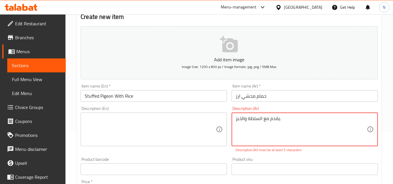
type textarea "يقدم مع السلطة والخبز."
click at [176, 118] on textarea at bounding box center [150, 130] width 131 height 28
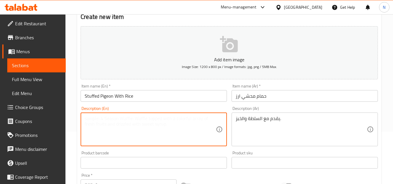
paste textarea "Served with salad and bread."
type textarea "Served with salad and bread."
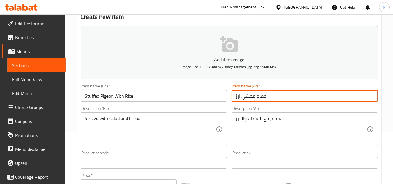
drag, startPoint x: 242, startPoint y: 99, endPoint x: 240, endPoint y: 101, distance: 3.1
click at [240, 101] on input "حمام محشي ارز" at bounding box center [305, 96] width 146 height 12
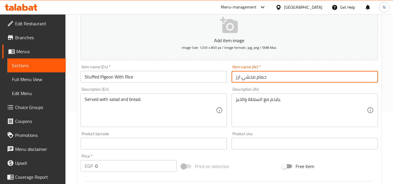
scroll to position [81, 0]
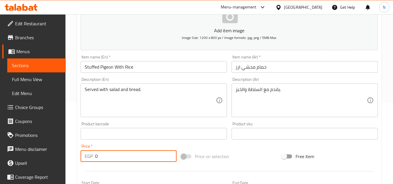
drag, startPoint x: 99, startPoint y: 157, endPoint x: 90, endPoint y: 160, distance: 8.9
click at [90, 160] on div "EGP 0 Price *" at bounding box center [129, 156] width 96 height 12
paste input "19"
type input "190"
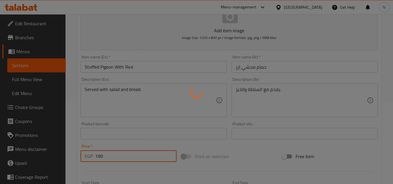
type input "0"
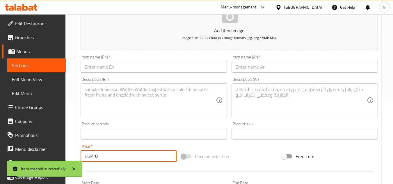
click at [279, 67] on input "text" at bounding box center [305, 67] width 146 height 12
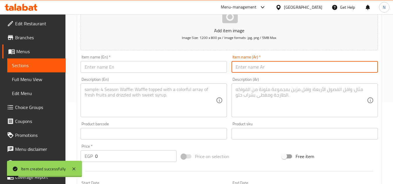
paste input "حمام محشي ارز"
click at [257, 68] on input "حمام محشي ارز" at bounding box center [305, 67] width 146 height 12
paste input "فريك"
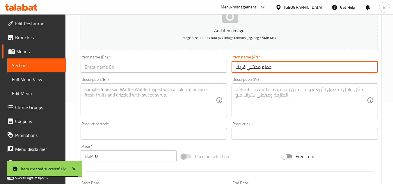
type input "حمام محشي فريك"
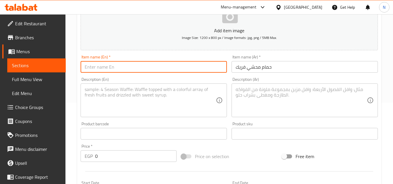
click at [175, 68] on input "text" at bounding box center [154, 67] width 146 height 12
paste input "Stuffed Pigeon With Freekeh"
type input "Stuffed Pigeon With Freekeh"
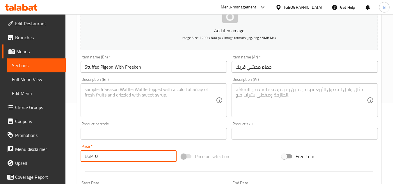
drag, startPoint x: 98, startPoint y: 154, endPoint x: 91, endPoint y: 160, distance: 9.0
click at [91, 160] on div "EGP 0 Price *" at bounding box center [129, 156] width 96 height 12
paste input "19"
type input "190"
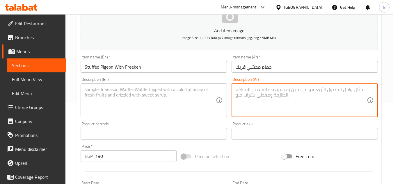
click at [279, 97] on textarea at bounding box center [301, 101] width 131 height 28
paste textarea "يقدم مع السلطة والخبز"
type textarea "يقدم مع السلطة والخبز."
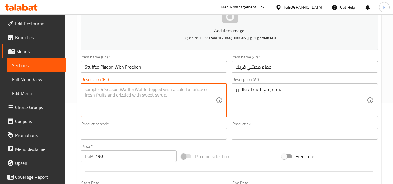
click at [166, 94] on textarea at bounding box center [150, 101] width 131 height 28
paste textarea "served with salad and bread."
click at [85, 92] on textarea "served with salad and bread." at bounding box center [150, 101] width 131 height 28
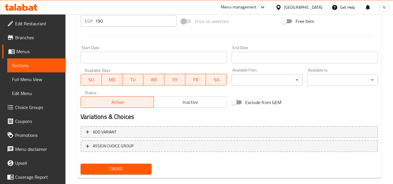
scroll to position [227, 0]
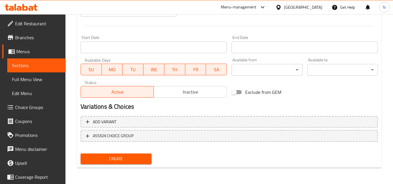
type textarea "Served with salad and bread."
click at [135, 159] on span "Create" at bounding box center [115, 158] width 61 height 7
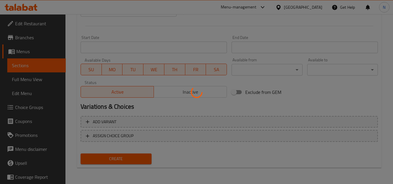
type input "0"
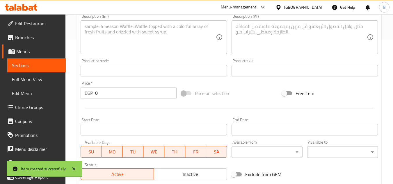
scroll to position [111, 0]
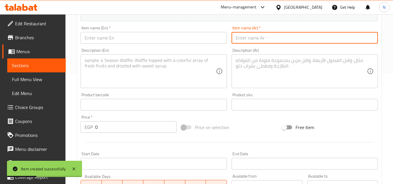
click at [284, 39] on input "text" at bounding box center [305, 38] width 146 height 12
paste
type input "حمام مشوي"
click at [170, 40] on input "text" at bounding box center [154, 38] width 146 height 12
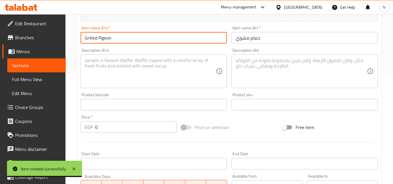
type input "Grilled Pigeon"
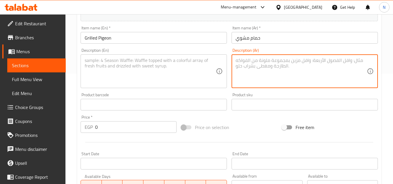
click at [273, 71] on textarea at bounding box center [301, 72] width 131 height 28
type textarea "يقدم مع السلطة والخبز."
click at [179, 65] on textarea at bounding box center [150, 72] width 131 height 28
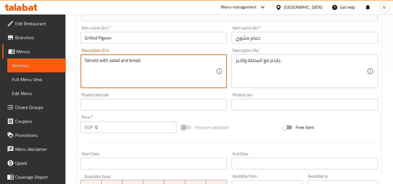
type textarea "Served with salad and bread."
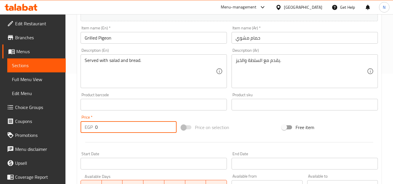
drag, startPoint x: 108, startPoint y: 130, endPoint x: 88, endPoint y: 132, distance: 20.7
click at [88, 132] on div "EGP 0 Price *" at bounding box center [129, 127] width 96 height 12
type input "135"
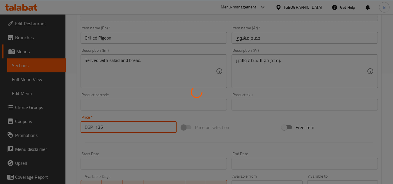
type input "0"
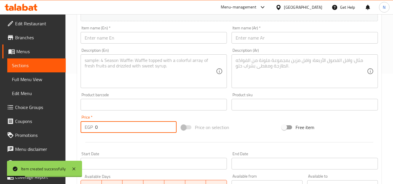
click at [41, 62] on link "Sections" at bounding box center [36, 65] width 58 height 14
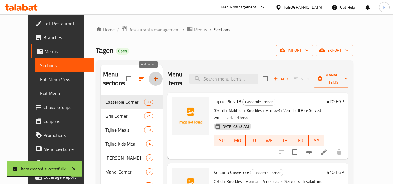
click at [154, 80] on icon "button" at bounding box center [156, 79] width 4 height 4
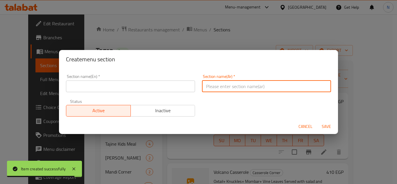
click at [237, 91] on input "text" at bounding box center [266, 87] width 129 height 12
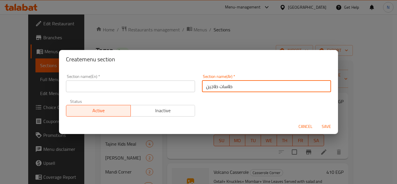
type input "طاسات طاجين"
click at [128, 81] on input "text" at bounding box center [130, 87] width 129 height 12
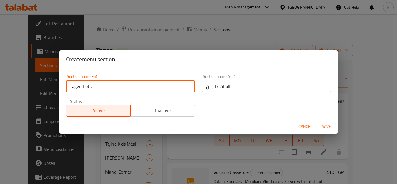
type input "Tagen Pots"
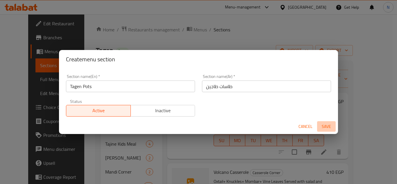
click at [326, 128] on span "Save" at bounding box center [327, 126] width 14 height 7
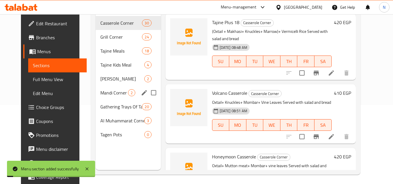
scroll to position [81, 0]
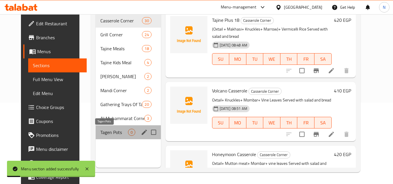
click at [105, 133] on span "Tagen Pots" at bounding box center [113, 132] width 27 height 7
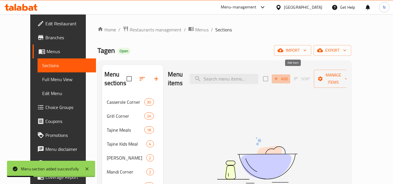
click at [289, 76] on span "Add" at bounding box center [281, 79] width 16 height 7
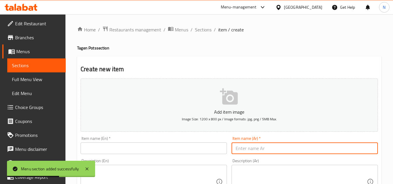
click at [272, 148] on input "text" at bounding box center [305, 149] width 146 height 12
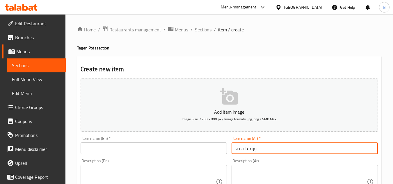
type input "ورقة لحمة"
click at [189, 150] on input "text" at bounding box center [154, 149] width 146 height 12
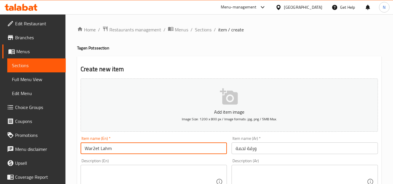
type input "War2et Lahm"
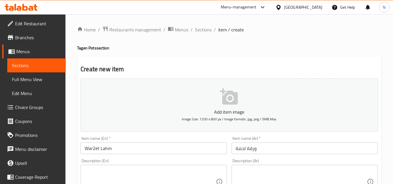
click at [273, 165] on div "Description (Ar)" at bounding box center [305, 182] width 146 height 34
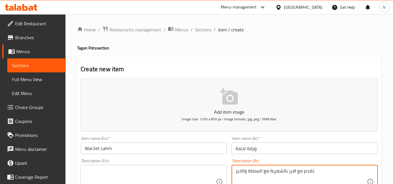
click at [325, 172] on textarea "تقدم مع الارز بالشعرية مع السلطة والخبز." at bounding box center [301, 182] width 131 height 28
type textarea "تقدم مع الارز بالشعرية مع السلطة والخبز."
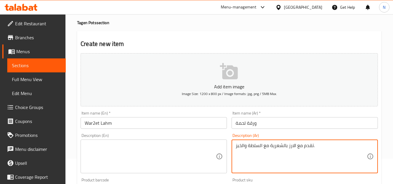
scroll to position [58, 0]
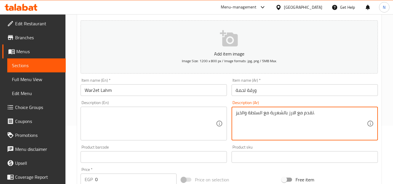
click at [152, 120] on textarea at bounding box center [150, 124] width 131 height 28
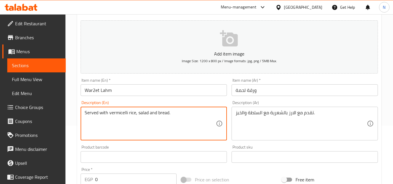
type textarea "Served with vermicelli rice, salad and bread."
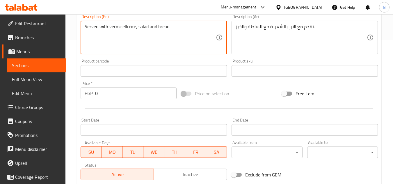
scroll to position [174, 0]
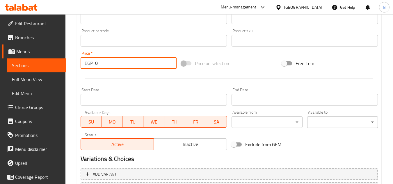
drag, startPoint x: 97, startPoint y: 61, endPoint x: 92, endPoint y: 65, distance: 6.4
click at [92, 65] on div "EGP 0 Price *" at bounding box center [129, 63] width 96 height 12
type input "350"
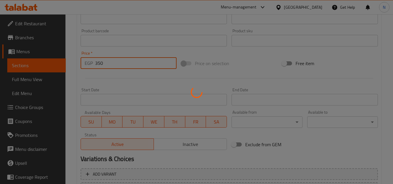
type input "0"
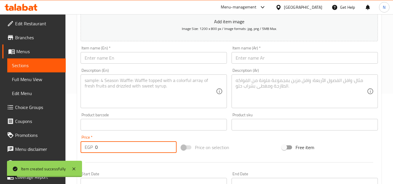
scroll to position [87, 0]
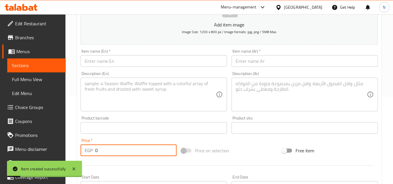
click at [274, 61] on input "text" at bounding box center [305, 61] width 146 height 12
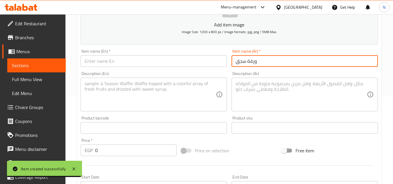
type input "ورقة سجق"
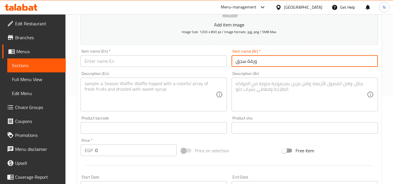
click at [141, 61] on input "text" at bounding box center [154, 61] width 146 height 12
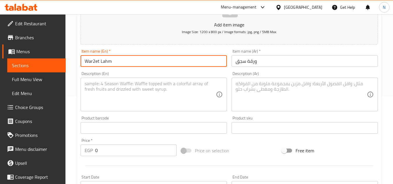
click at [107, 63] on input "War2et Lahm" at bounding box center [154, 61] width 146 height 12
type input "War2et Sausage"
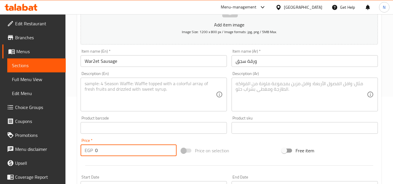
drag, startPoint x: 102, startPoint y: 152, endPoint x: 92, endPoint y: 158, distance: 11.5
click at [92, 158] on div "Price   * EGP 0 Price *" at bounding box center [128, 147] width 101 height 22
type input "240"
click at [173, 95] on textarea at bounding box center [150, 95] width 131 height 28
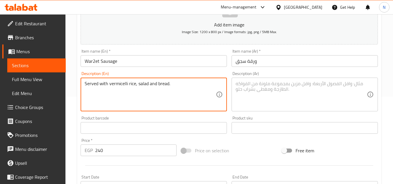
click at [190, 85] on textarea "Served with vermicelli rice, salad and bread." at bounding box center [150, 95] width 131 height 28
type textarea "Served with vermicelli rice, salad and bread."
click at [271, 88] on textarea at bounding box center [301, 95] width 131 height 28
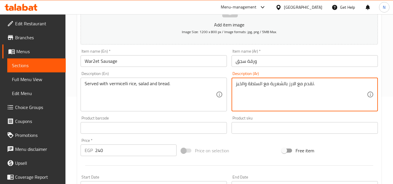
click at [328, 84] on textarea "تقدم مع الارز بالشعرية مع السلطة والخبز." at bounding box center [301, 95] width 131 height 28
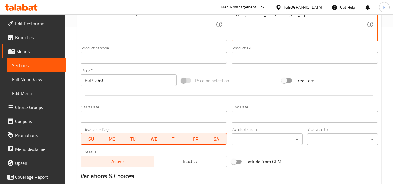
scroll to position [227, 0]
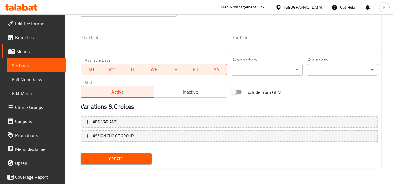
type textarea "تقدم مع الارز بالشعرية مع السلطة والخبز."
click at [124, 158] on span "Create" at bounding box center [115, 158] width 61 height 7
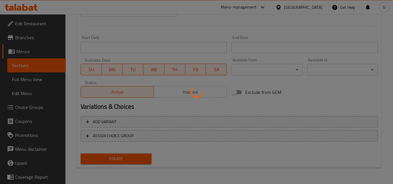
type input "0"
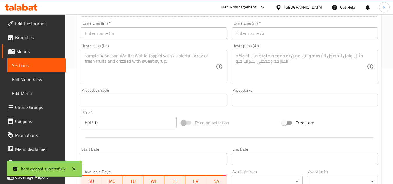
scroll to position [111, 0]
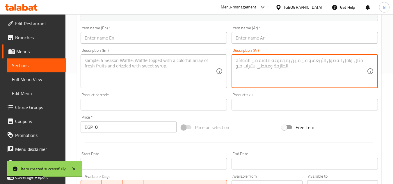
click at [316, 60] on textarea at bounding box center [301, 72] width 131 height 28
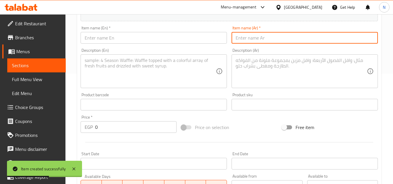
click at [271, 38] on input "text" at bounding box center [305, 38] width 146 height 12
click at [290, 39] on input "مشكل بلدي (كفتة+سجق+ كبدة + ممبار)" at bounding box center [305, 38] width 146 height 12
drag, startPoint x: 312, startPoint y: 39, endPoint x: 319, endPoint y: 40, distance: 6.8
click at [319, 40] on input "مشكل بلدي كفتة+سجق+ كبدة + ممبار)" at bounding box center [305, 38] width 146 height 12
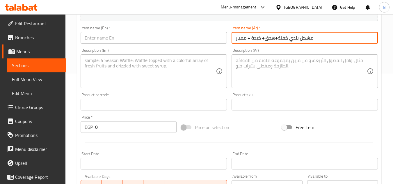
drag, startPoint x: 276, startPoint y: 38, endPoint x: 279, endPoint y: 39, distance: 3.4
click at [279, 39] on input "مشكل بلدي كفتة+سجق+ كبدة + ممبار" at bounding box center [305, 38] width 146 height 12
drag, startPoint x: 262, startPoint y: 39, endPoint x: 266, endPoint y: 39, distance: 4.4
click at [266, 39] on input "مشكل بلدي كفتة، سجق+ كبدة + ممبار" at bounding box center [305, 38] width 146 height 12
click at [261, 40] on input "مشكل بلدي كفتة، سجق، كبدة + ممبار" at bounding box center [305, 38] width 146 height 12
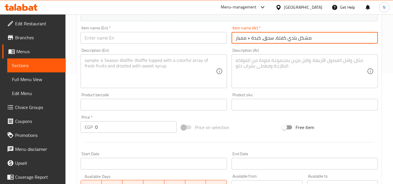
drag, startPoint x: 250, startPoint y: 38, endPoint x: 247, endPoint y: 40, distance: 3.9
click at [247, 40] on input "مشكل بلدي كفتة، سجق، كبدة + ممبار" at bounding box center [305, 38] width 146 height 12
click at [254, 38] on input "مشكل بلدي كفتة، سجق، كبدة وممبار" at bounding box center [305, 38] width 146 height 12
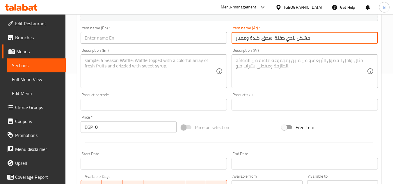
type input "مشكل بلدي كفتة، سجق، كبدة وممبار"
click at [183, 39] on input "text" at bounding box center [154, 38] width 146 height 12
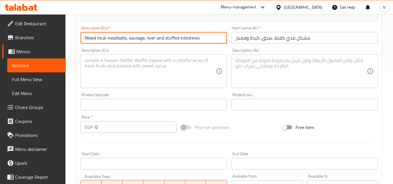
drag, startPoint x: 126, startPoint y: 39, endPoint x: 97, endPoint y: 42, distance: 29.2
click at [97, 42] on input "Mixed local meatballs, sausage, liver and stuffed intestines" at bounding box center [154, 38] width 146 height 12
click at [191, 40] on input "Mixed Kofta Baladi, sausage, liver and stuffed intestines" at bounding box center [154, 38] width 146 height 12
click at [167, 38] on input "Mixed Kofta Baladi, sausage, liver and stuffed Mombar" at bounding box center [154, 38] width 146 height 12
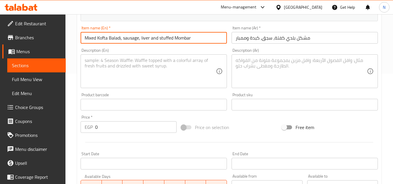
click at [167, 38] on input "Mixed Kofta Baladi, sausage, liver and stuffed Mombar" at bounding box center [154, 38] width 146 height 12
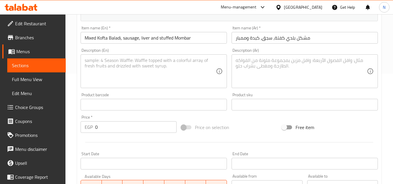
click at [170, 35] on input "Mixed Kofta Baladi, sausage, liver and stuffed Mombar" at bounding box center [154, 38] width 146 height 12
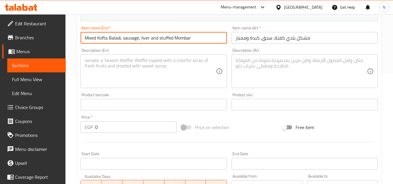
click at [170, 35] on input "Mixed Kofta Baladi, sausage, liver and stuffed Mombar" at bounding box center [154, 38] width 146 height 12
type input "Mixed Kofta Baladi, Sausage, Liver And Stuffed Mombar"
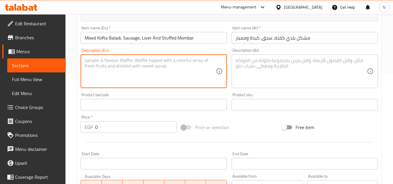
click at [157, 65] on textarea at bounding box center [150, 72] width 131 height 28
type textarea "Served with vermicelli rice, salad and bread."
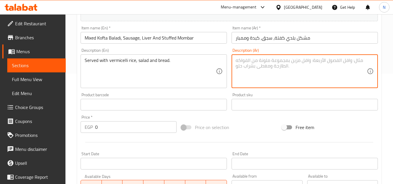
click at [302, 80] on textarea at bounding box center [301, 72] width 131 height 28
type textarea "تقدم مع الارز بالشعرية مع السلطة والخبز."
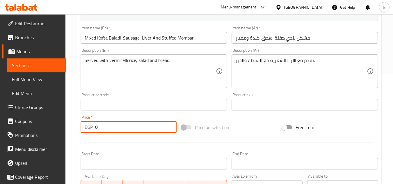
click at [95, 129] on div "EGP 0 Price *" at bounding box center [129, 127] width 96 height 12
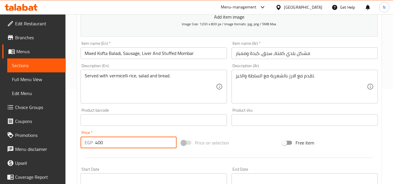
scroll to position [81, 0]
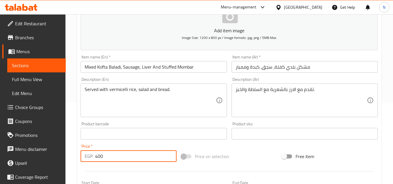
type input "400"
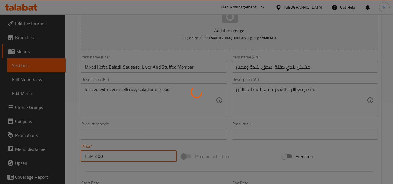
type input "0"
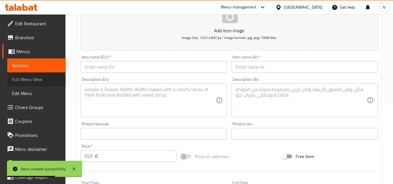
click at [38, 79] on span "Full Menu View" at bounding box center [36, 79] width 49 height 7
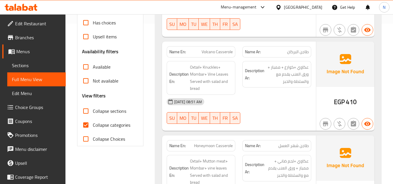
scroll to position [169, 0]
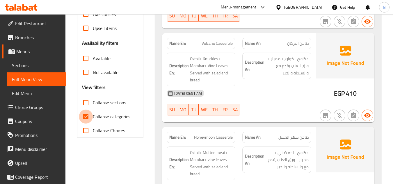
click at [82, 116] on input "Collapse categories" at bounding box center [86, 117] width 14 height 14
checkbox input "false"
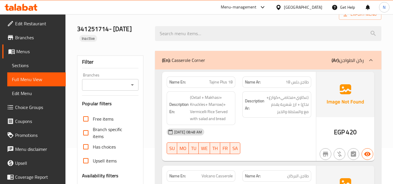
scroll to position [23, 0]
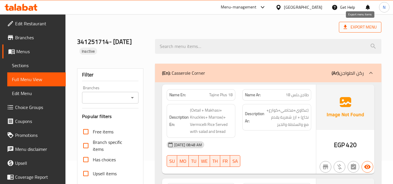
click at [360, 26] on span "Export Menu" at bounding box center [359, 27] width 33 height 7
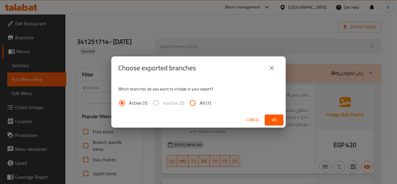
click at [209, 104] on span "All (1)" at bounding box center [205, 102] width 11 height 7
click at [200, 104] on input "All (1)" at bounding box center [193, 103] width 14 height 14
radio input "true"
click at [278, 117] on span "Ok" at bounding box center [274, 119] width 9 height 7
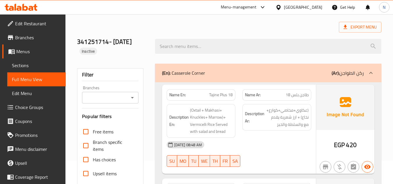
click at [30, 65] on span "Sections" at bounding box center [36, 65] width 49 height 7
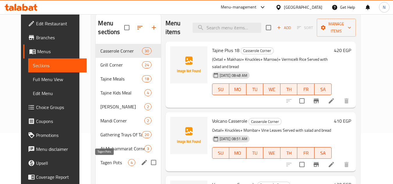
scroll to position [81, 0]
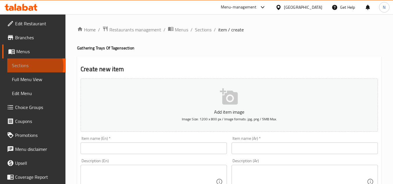
click at [35, 66] on span "Sections" at bounding box center [36, 65] width 49 height 7
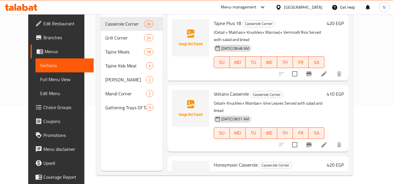
scroll to position [81, 0]
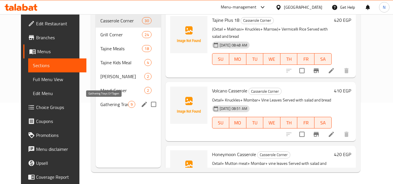
click at [118, 105] on span "Gathering Trays Of Tagen" at bounding box center [113, 104] width 27 height 7
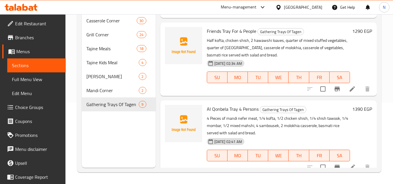
scroll to position [505, 0]
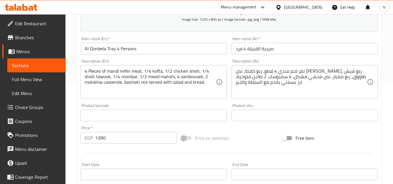
scroll to position [116, 0]
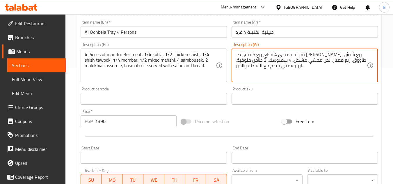
drag, startPoint x: 280, startPoint y: 66, endPoint x: 236, endPoint y: 67, distance: 43.9
click at [31, 105] on span "Choice Groups" at bounding box center [38, 107] width 46 height 7
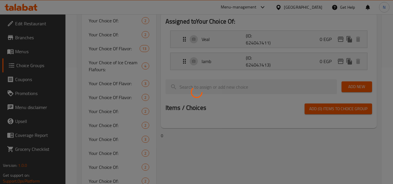
scroll to position [82, 0]
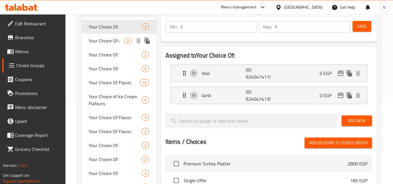
click at [105, 39] on span "Your Choice Of:-" at bounding box center [106, 40] width 35 height 7
type input "Your Choice Of:-"
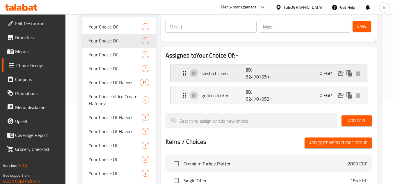
click at [238, 77] on div "shish chicken (ID: 624707051) 0 EGP" at bounding box center [270, 73] width 179 height 17
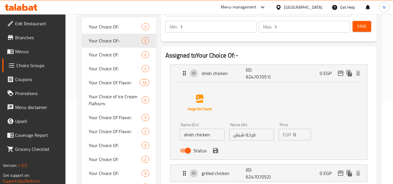
click at [209, 139] on input "shish chicken" at bounding box center [202, 135] width 45 height 12
click at [207, 136] on input "shish chicken" at bounding box center [202, 135] width 45 height 12
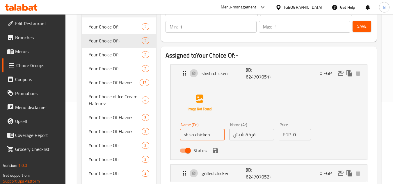
click at [207, 136] on input "shish chicken" at bounding box center [202, 135] width 45 height 12
paste input "Shish C"
click at [214, 151] on icon "save" at bounding box center [215, 150] width 5 height 5
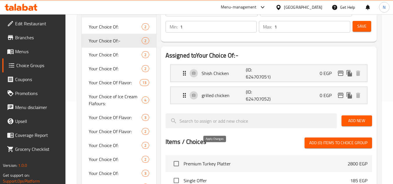
type input "Shish Chicken"
click at [366, 30] on span "Save" at bounding box center [361, 26] width 9 height 7
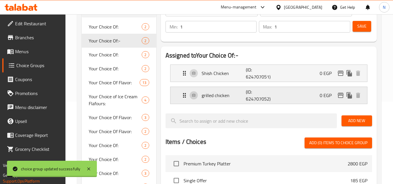
click at [221, 97] on p "grilled chicken" at bounding box center [224, 95] width 44 height 7
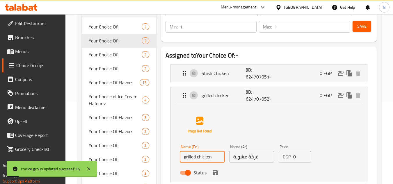
click at [206, 161] on input "grilled chicken" at bounding box center [202, 157] width 45 height 12
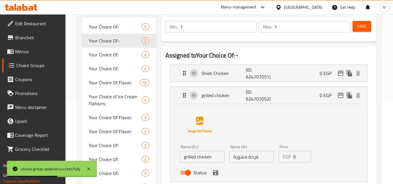
click at [200, 156] on input "grilled chicken" at bounding box center [202, 157] width 45 height 12
paste input "Grilled C"
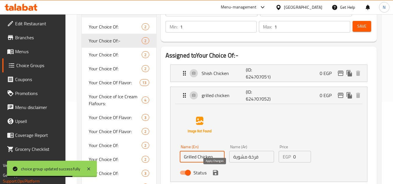
click at [215, 173] on icon "save" at bounding box center [215, 172] width 5 height 5
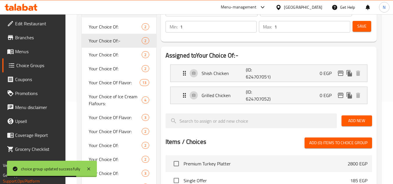
type input "Grilled Chicken"
click at [359, 30] on button "Save" at bounding box center [361, 26] width 19 height 11
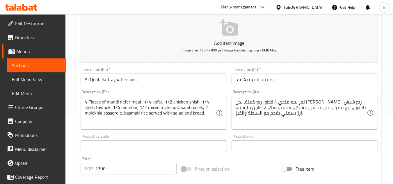
scroll to position [87, 0]
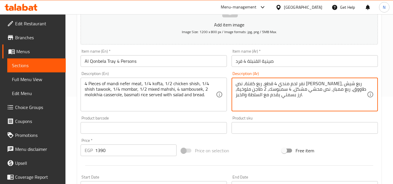
drag, startPoint x: 280, startPoint y: 95, endPoint x: 235, endPoint y: 97, distance: 45.1
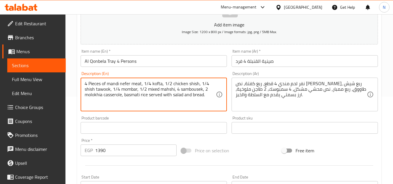
click at [168, 88] on textarea "4 Pieces of mandi nefer meat, 1/4 kofta, 1/2 chicken shish, 1/4 shish tawook, 1…" at bounding box center [150, 95] width 131 height 28
click at [122, 95] on textarea "4 Pieces of mandi nefer meat, 1/4 kofta, 1/2 chicken shish, 1/4 shish tawook, 1…" at bounding box center [150, 95] width 131 height 28
click at [179, 95] on textarea "4 Pieces of mandi nefer meat, 1/4 kofta, 1/2 chicken shish, 1/4 shish tawook, 1…" at bounding box center [150, 95] width 131 height 28
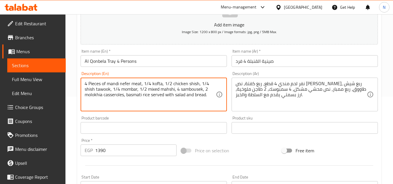
click at [179, 95] on textarea "4 Pieces of mandi nefer meat, 1/4 kofta, 1/2 chicken shish, 1/4 shish tawook, 1…" at bounding box center [150, 95] width 131 height 28
type textarea "4 Pieces of mandi nefer meat, 1/4 kofta, 1/2 chicken shish, 1/4 shish tawook, 1…"
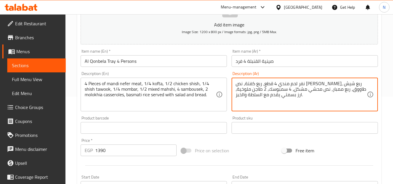
drag, startPoint x: 280, startPoint y: 95, endPoint x: 238, endPoint y: 96, distance: 42.5
click at [238, 96] on textarea "نفر لحم مندي 4 قطع، ربع كفتة، نص [PERSON_NAME]، ربع شيش طاووق، ربع ممبار، نص مح…" at bounding box center [301, 95] width 131 height 28
click at [243, 96] on textarea "نفر لحم مندي 4 قطع، ربع كفتة، نص [PERSON_NAME]، ربع شيش طاووق، ربع ممبار، نص مح…" at bounding box center [301, 95] width 131 height 28
drag, startPoint x: 279, startPoint y: 97, endPoint x: 234, endPoint y: 101, distance: 45.0
click at [234, 101] on div "نفر لحم مندي 4 قطع، ربع كفتة، نص [PERSON_NAME]، ربع شيش طاووق، ربع ممبار، نص مح…" at bounding box center [305, 95] width 146 height 34
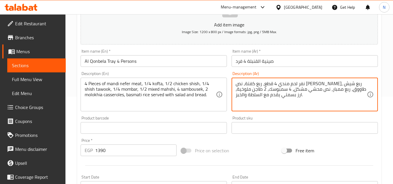
click at [257, 90] on textarea "نفر لحم مندي 4 قطع، ربع كفتة، نص [PERSON_NAME]، ربع شيش طاووق، ربع ممبار، نص مح…" at bounding box center [301, 95] width 131 height 28
drag, startPoint x: 279, startPoint y: 97, endPoint x: 234, endPoint y: 95, distance: 45.4
click at [234, 95] on div "نفر لحم مندي 4 قطع، ربع كفتة، نص [PERSON_NAME]، ربع شيش طاووق، ربع ممبار، نص مح…" at bounding box center [305, 95] width 146 height 34
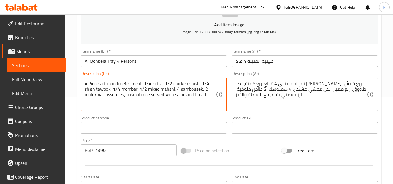
drag, startPoint x: 151, startPoint y: 95, endPoint x: 216, endPoint y: 98, distance: 64.9
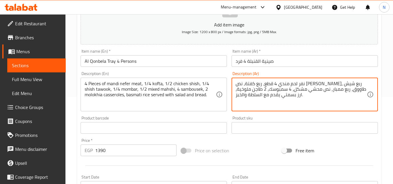
drag, startPoint x: 279, startPoint y: 96, endPoint x: 226, endPoint y: 97, distance: 52.9
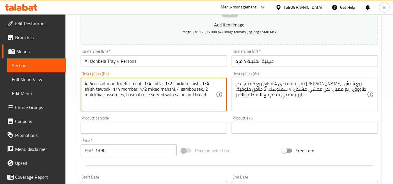
drag, startPoint x: 152, startPoint y: 96, endPoint x: 208, endPoint y: 104, distance: 56.3
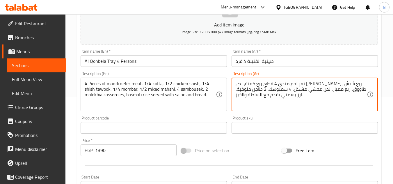
drag, startPoint x: 279, startPoint y: 98, endPoint x: 234, endPoint y: 104, distance: 46.0
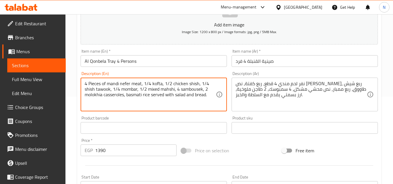
drag, startPoint x: 152, startPoint y: 96, endPoint x: 215, endPoint y: 104, distance: 63.4
click at [22, 65] on span "Sections" at bounding box center [36, 65] width 49 height 7
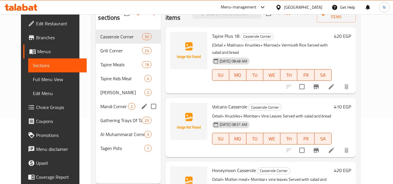
scroll to position [81, 0]
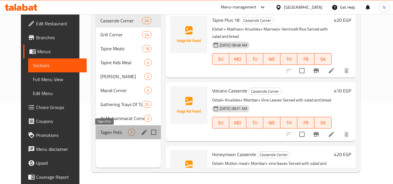
click at [104, 133] on span "Tagen Pots" at bounding box center [113, 132] width 27 height 7
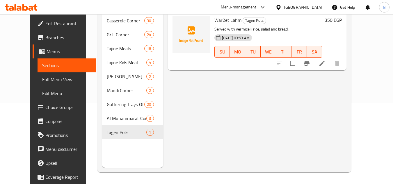
click at [259, 26] on p "Served with vermicelli rice, salad and bread." at bounding box center [268, 29] width 108 height 7
copy div "Served with vermicelli rice, salad and bread."
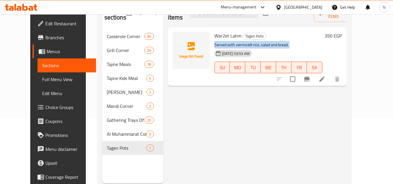
scroll to position [52, 0]
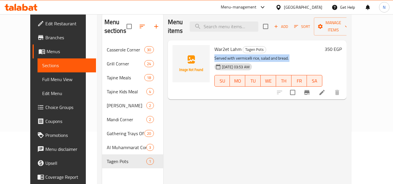
copy div "Served with vermicelli rice, salad and bread."
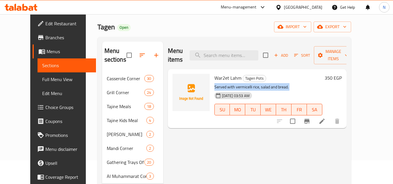
scroll to position [23, 0]
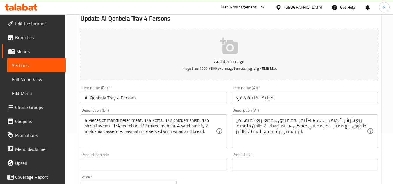
scroll to position [58, 0]
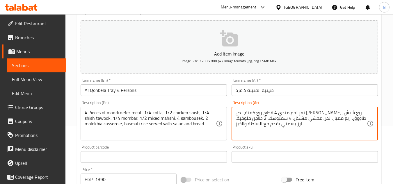
drag, startPoint x: 280, startPoint y: 126, endPoint x: 267, endPoint y: 129, distance: 13.6
click at [286, 129] on textarea "نفر لحم مندي 4 قطع، ربع كفتة، نص [PERSON_NAME]، ربع شيش طاووق، ربع ممبار، نص مح…" at bounding box center [301, 124] width 131 height 28
drag, startPoint x: 280, startPoint y: 126, endPoint x: 236, endPoint y: 127, distance: 44.2
click at [236, 127] on textarea "نفر لحم مندي 4 قطع، ربع كفتة، نص [PERSON_NAME]، ربع شيش طاووق، ربع ممبار، نص مح…" at bounding box center [301, 124] width 131 height 28
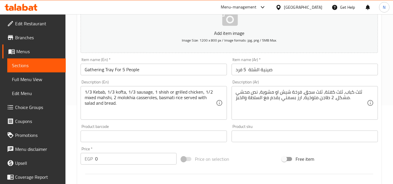
scroll to position [87, 0]
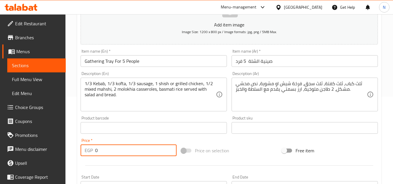
drag, startPoint x: 101, startPoint y: 152, endPoint x: 89, endPoint y: 152, distance: 12.2
click at [89, 152] on div "EGP 0 Price *" at bounding box center [129, 151] width 96 height 12
paste input "171"
type input "1710"
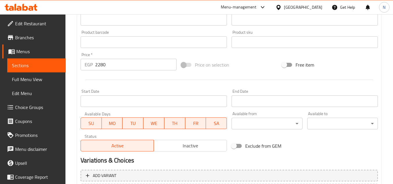
scroll to position [174, 0]
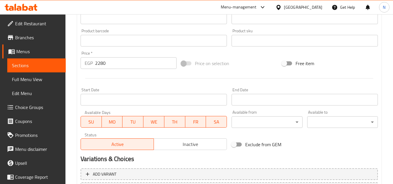
click at [114, 65] on input "2280" at bounding box center [135, 63] width 81 height 12
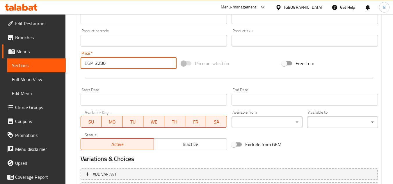
click at [114, 65] on input "2280" at bounding box center [135, 63] width 81 height 12
paste input "2320"
click at [114, 65] on input "22802320" at bounding box center [135, 63] width 81 height 12
paste input "number"
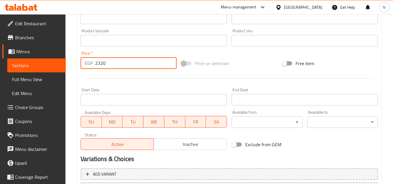
type input "2320"
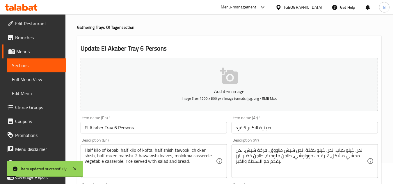
scroll to position [0, 0]
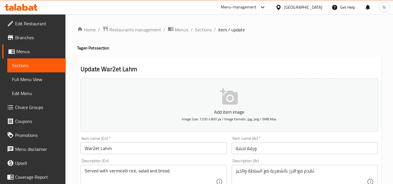
click at [265, 170] on textarea "تقدم مع الارز بالشعرية مع السلطة والخبز." at bounding box center [301, 182] width 131 height 28
click at [265, 171] on textarea "تقدم مع الارز بالشعرية مع السلطة والخبز." at bounding box center [301, 182] width 131 height 28
click at [192, 148] on input "War2et Lahm" at bounding box center [154, 149] width 146 height 12
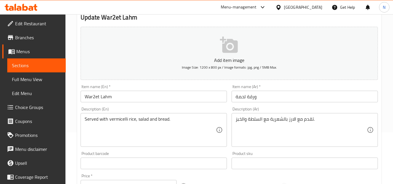
scroll to position [58, 0]
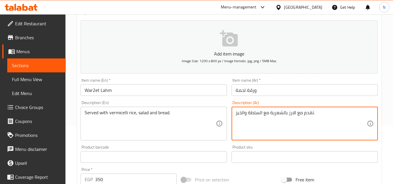
click at [285, 114] on textarea "تقدم مع الارز بالشعرية مع السلطة والخبز." at bounding box center [301, 124] width 131 height 28
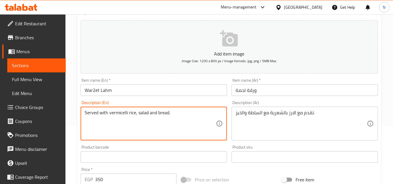
click at [159, 115] on textarea "Served with vermicelli rice, salad and bread." at bounding box center [150, 124] width 131 height 28
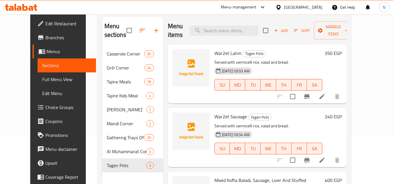
scroll to position [23, 0]
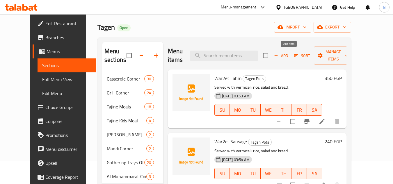
click at [289, 58] on span "Add" at bounding box center [281, 55] width 16 height 7
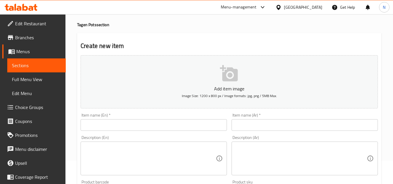
click at [270, 120] on input "text" at bounding box center [305, 125] width 146 height 12
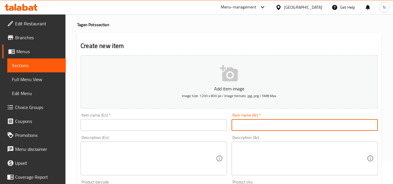
paste input "فاهيتا فراخ"
type input "فاهيتا فراخ"
click at [129, 127] on input "text" at bounding box center [154, 125] width 146 height 12
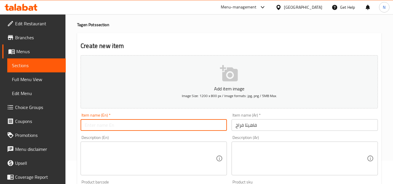
paste input "Chicken Fajita"
type input "Chicken Fajita"
click at [277, 143] on div "Description (Ar)" at bounding box center [305, 159] width 146 height 34
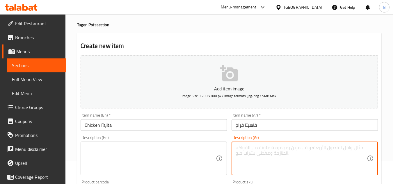
paste textarea "تقدم مع الارز بالشعرية مع السلطة والخبز."
click at [326, 152] on textarea "تقدم مع الارز بالشعرية مع السلطة والخبز." at bounding box center [301, 159] width 131 height 28
drag, startPoint x: 320, startPoint y: 145, endPoint x: 319, endPoint y: 148, distance: 3.5
click at [320, 146] on textarea "تقدم مع الارز بالشعرية مع السلطة والخبز." at bounding box center [301, 159] width 131 height 28
type textarea "تقدم مع الارز بالشعرية مع السلطة والخبز."
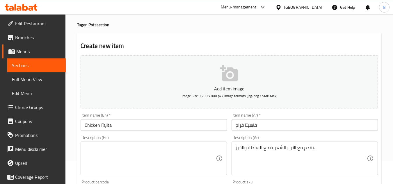
click at [173, 138] on div "Description (En) Description (En)" at bounding box center [154, 156] width 146 height 40
click at [167, 150] on textarea at bounding box center [150, 159] width 131 height 28
paste textarea "Served with vermicelli rice, salad and bread."
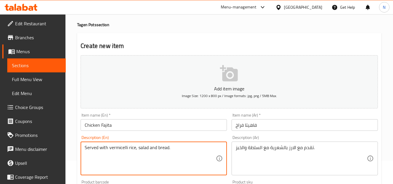
scroll to position [81, 0]
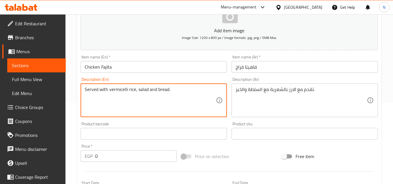
type textarea "Served with vermicelli rice, salad and bread."
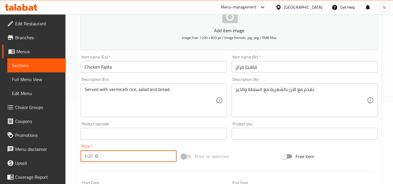
drag, startPoint x: 97, startPoint y: 154, endPoint x: 88, endPoint y: 160, distance: 10.7
click at [88, 160] on div "EGP 0 Price *" at bounding box center [129, 156] width 96 height 12
paste input "25"
type input "250"
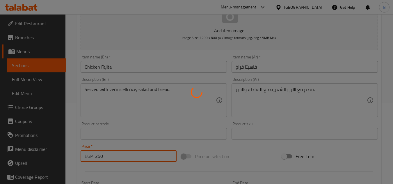
type input "0"
